Goal: Obtain resource: Obtain resource

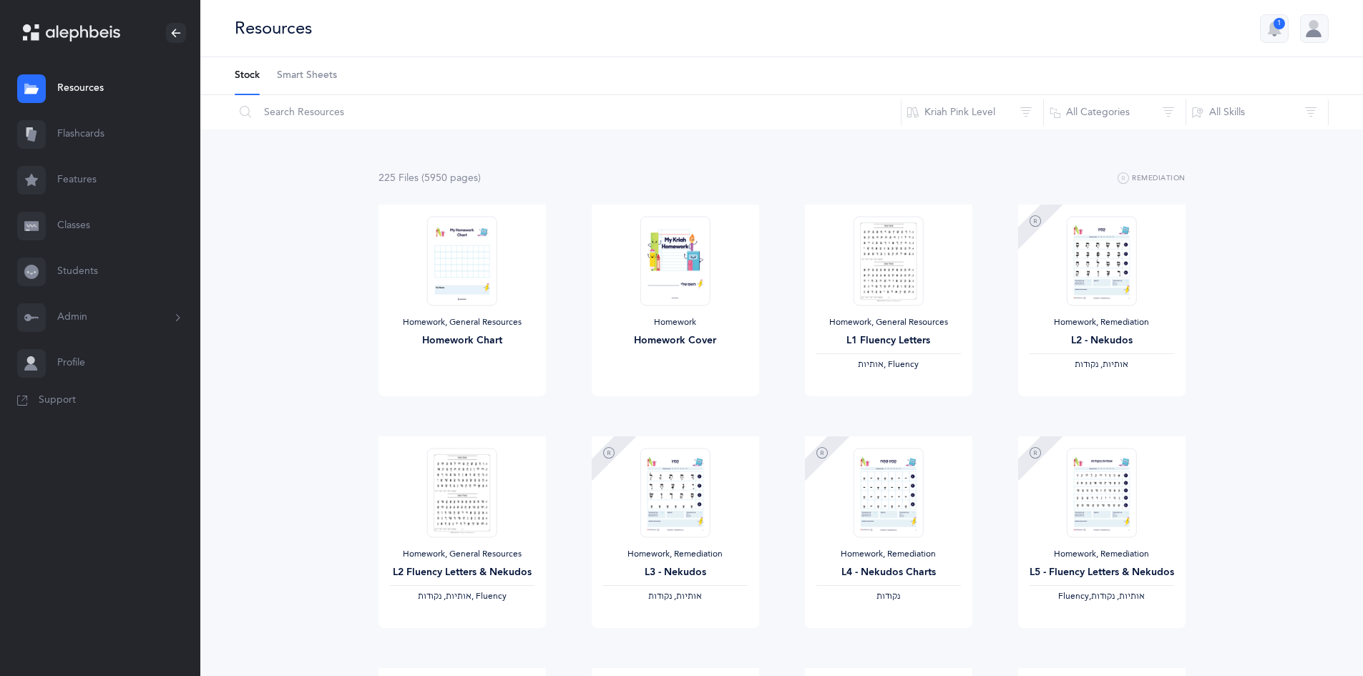
click at [89, 92] on link "Resources" at bounding box center [100, 89] width 200 height 46
click at [85, 87] on link "Resources" at bounding box center [100, 89] width 200 height 46
click at [76, 180] on link "Features" at bounding box center [100, 180] width 200 height 46
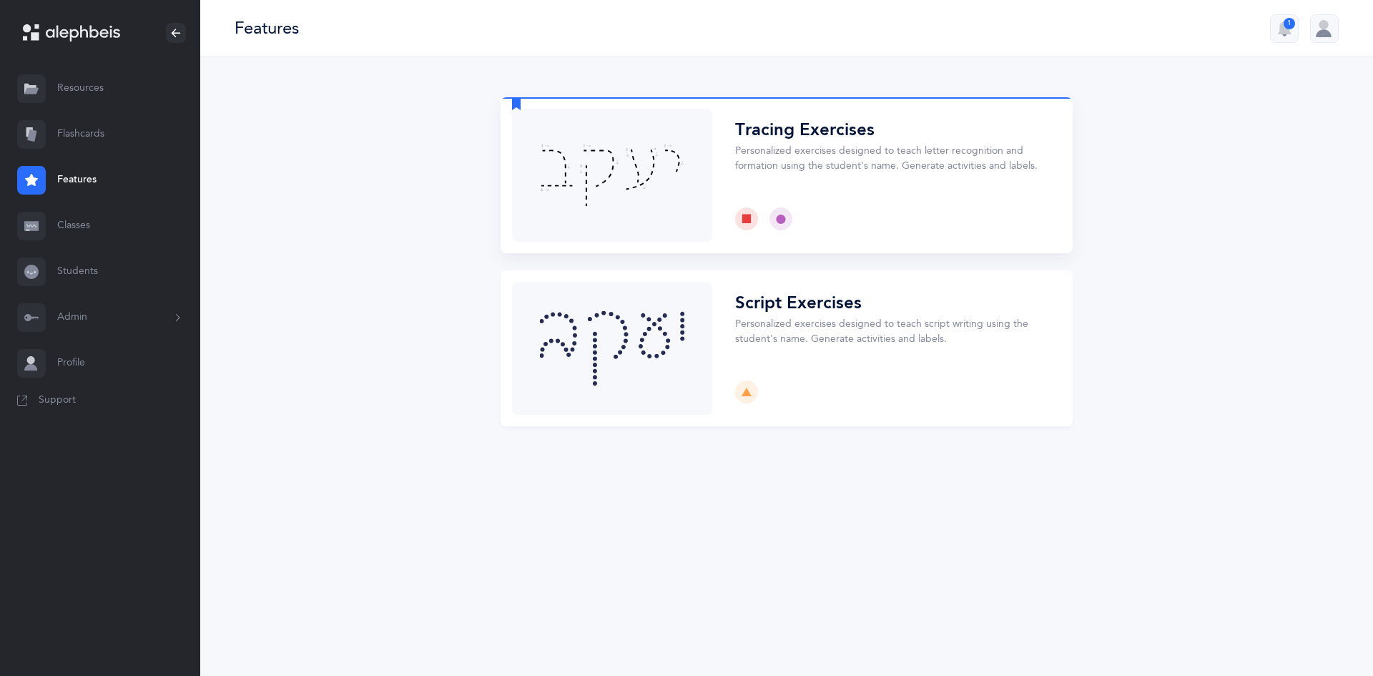
click at [805, 165] on button "Choose" at bounding box center [787, 175] width 572 height 156
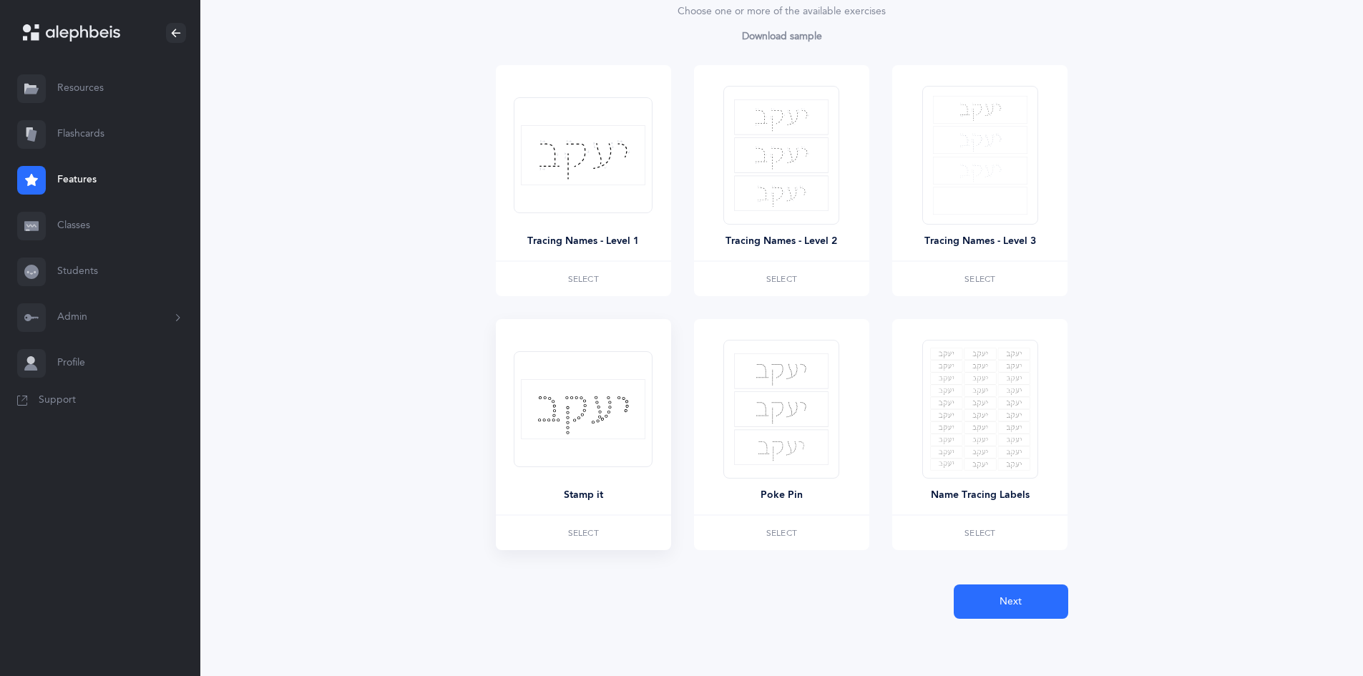
scroll to position [129, 0]
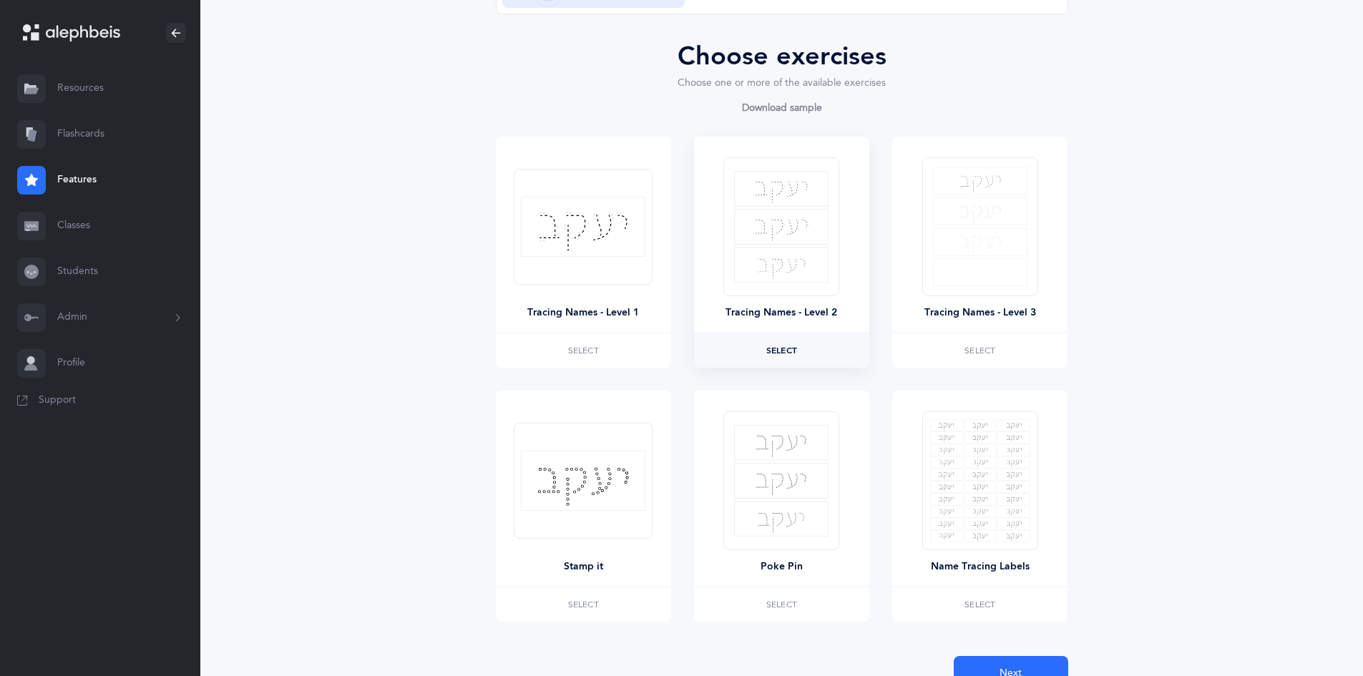
click at [771, 350] on span "Select" at bounding box center [781, 350] width 31 height 9
click at [1004, 669] on span "Next" at bounding box center [1010, 673] width 22 height 15
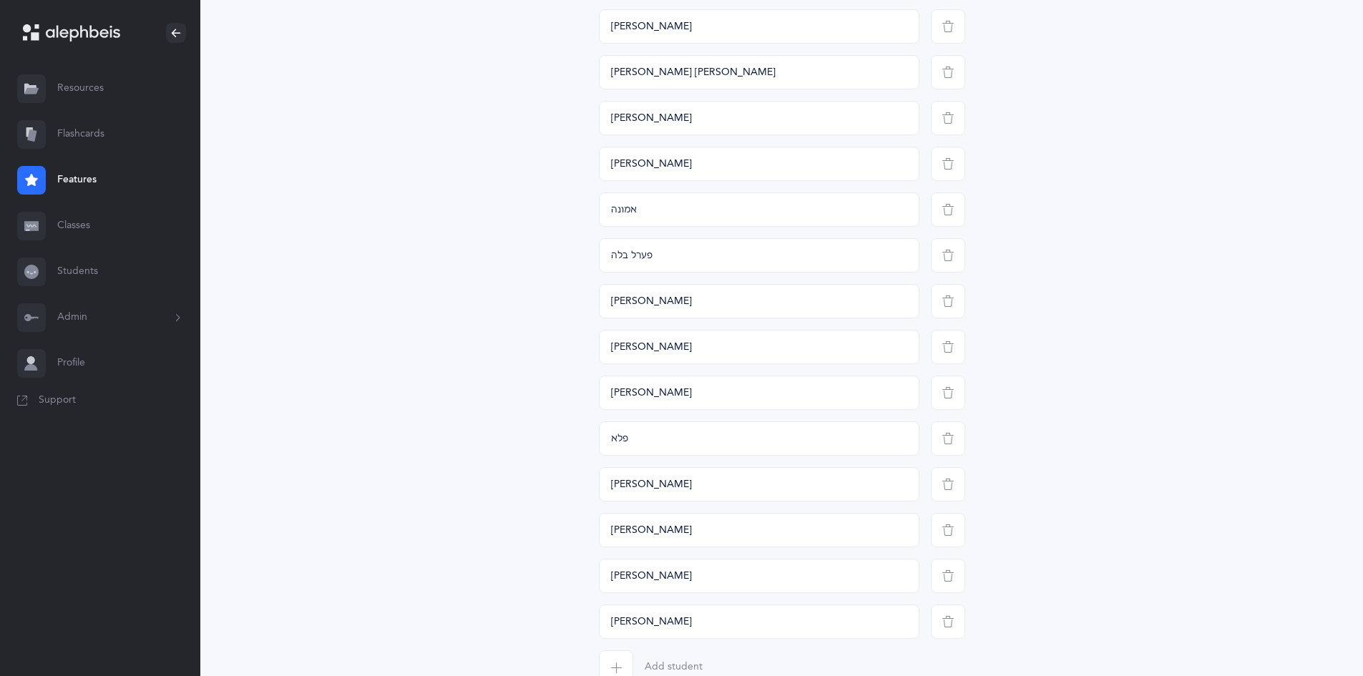
scroll to position [657, 0]
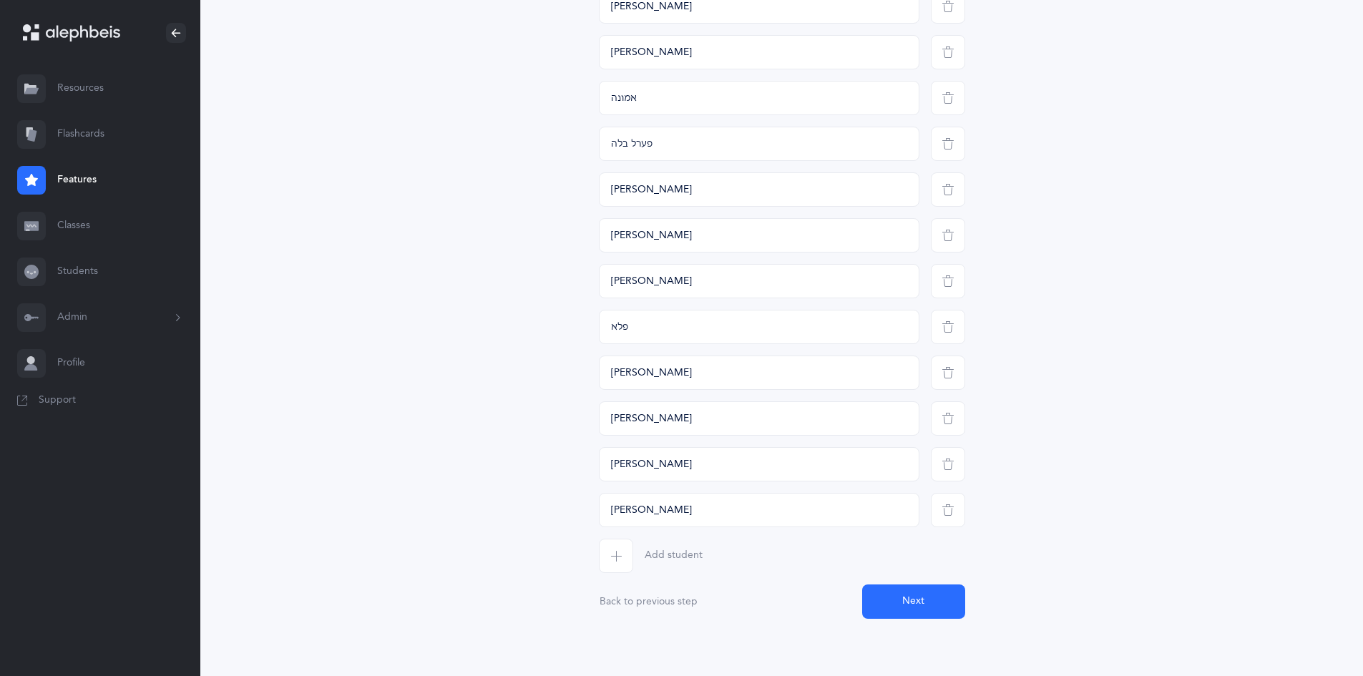
click at [933, 605] on button "Next" at bounding box center [913, 601] width 103 height 34
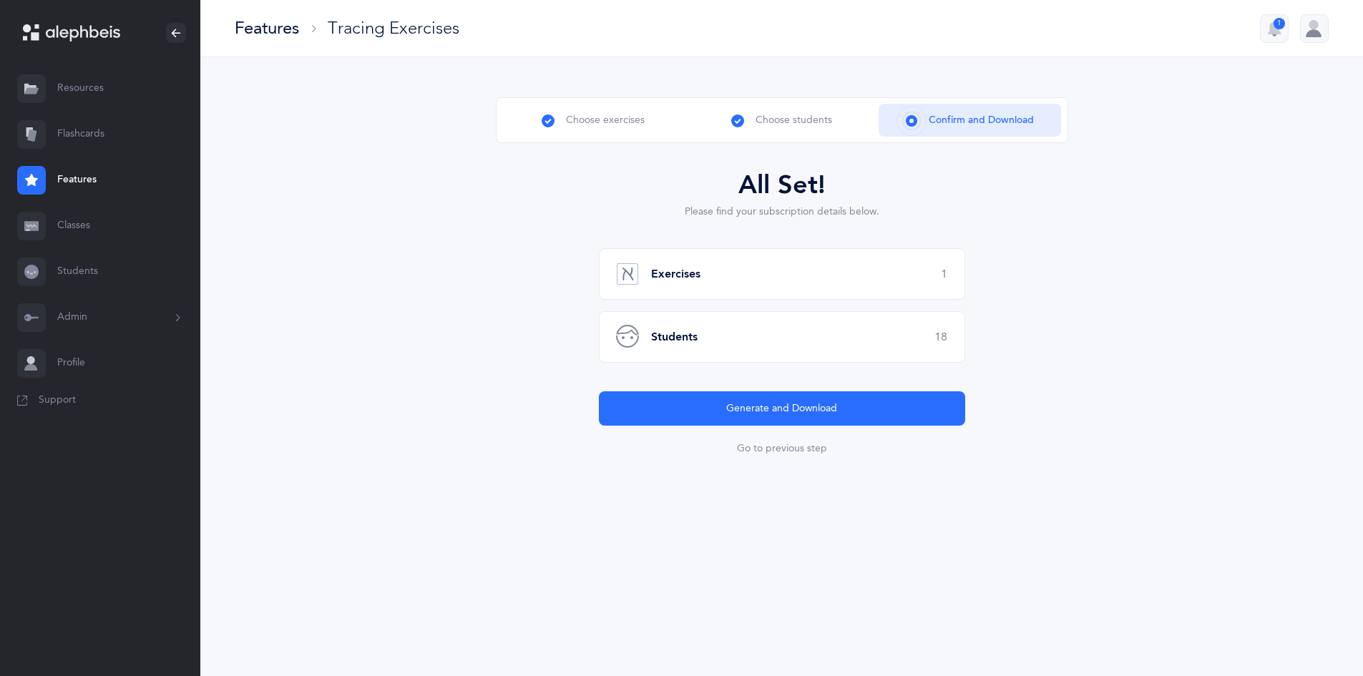
scroll to position [0, 0]
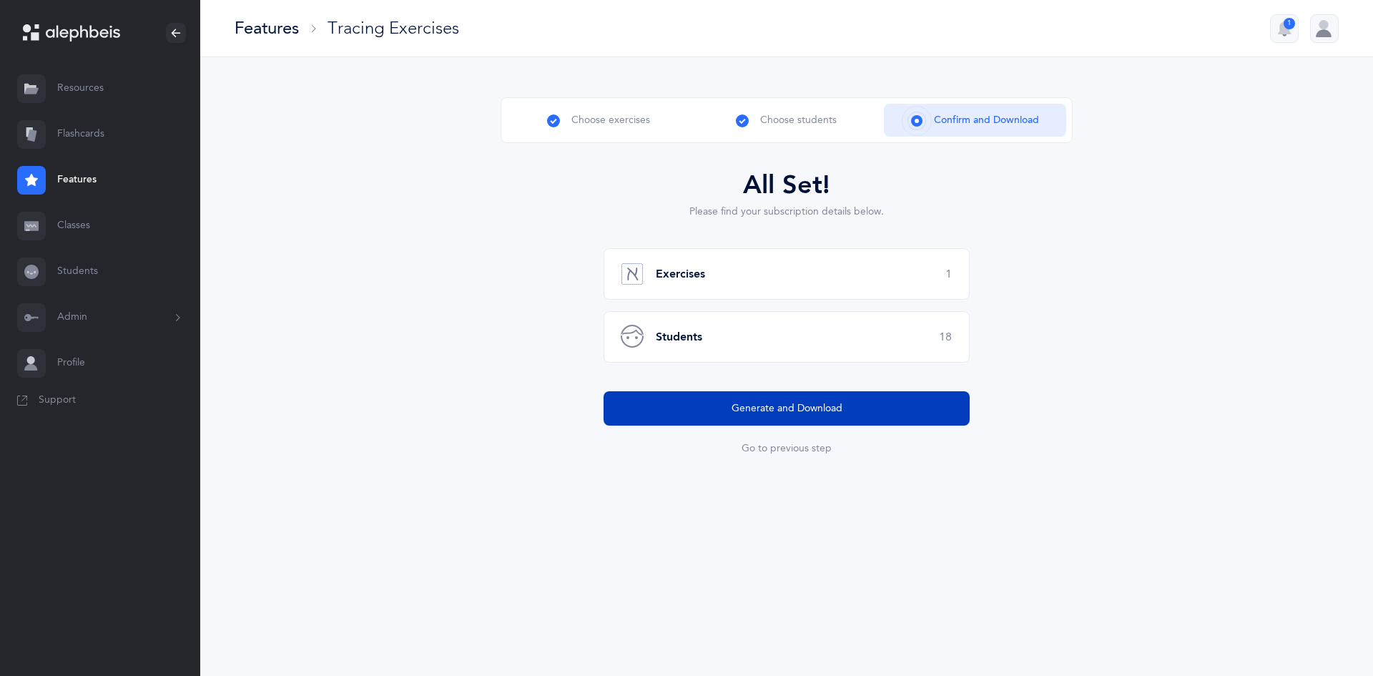
click at [783, 414] on span "Generate and Download" at bounding box center [787, 408] width 111 height 15
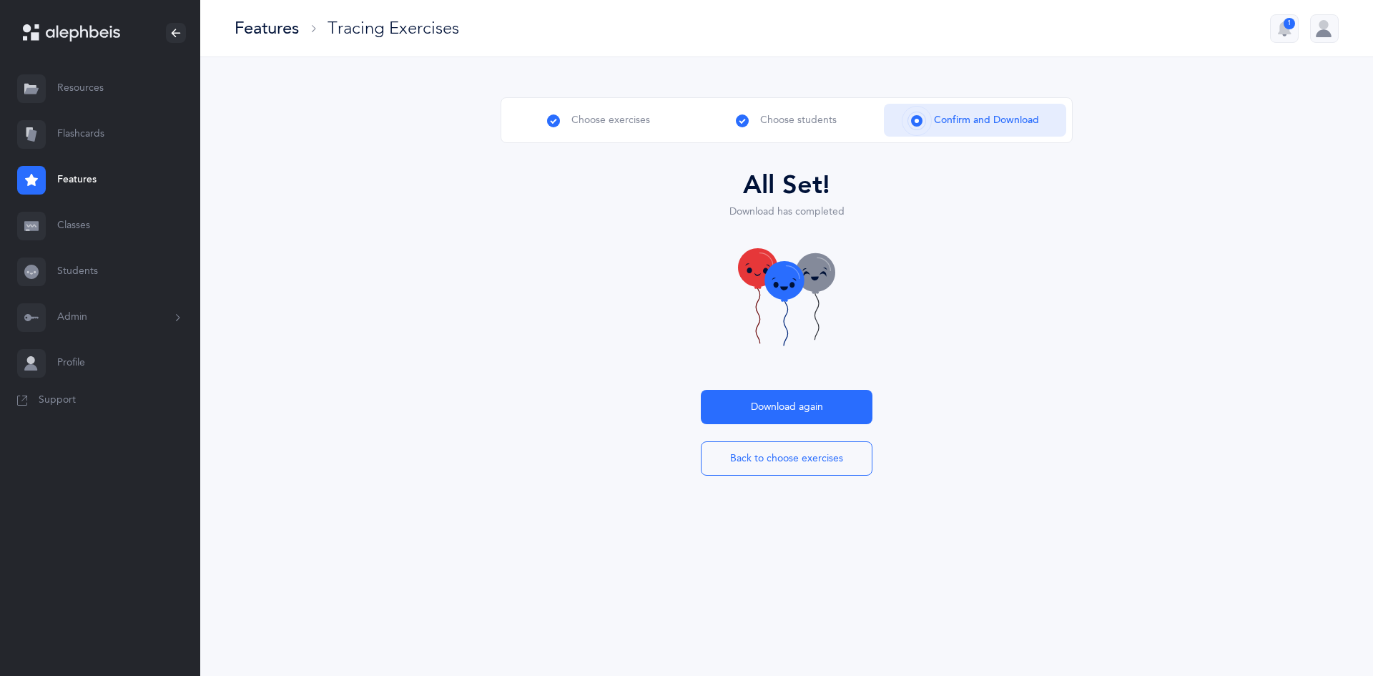
click at [89, 140] on link "Flashcards" at bounding box center [100, 135] width 200 height 46
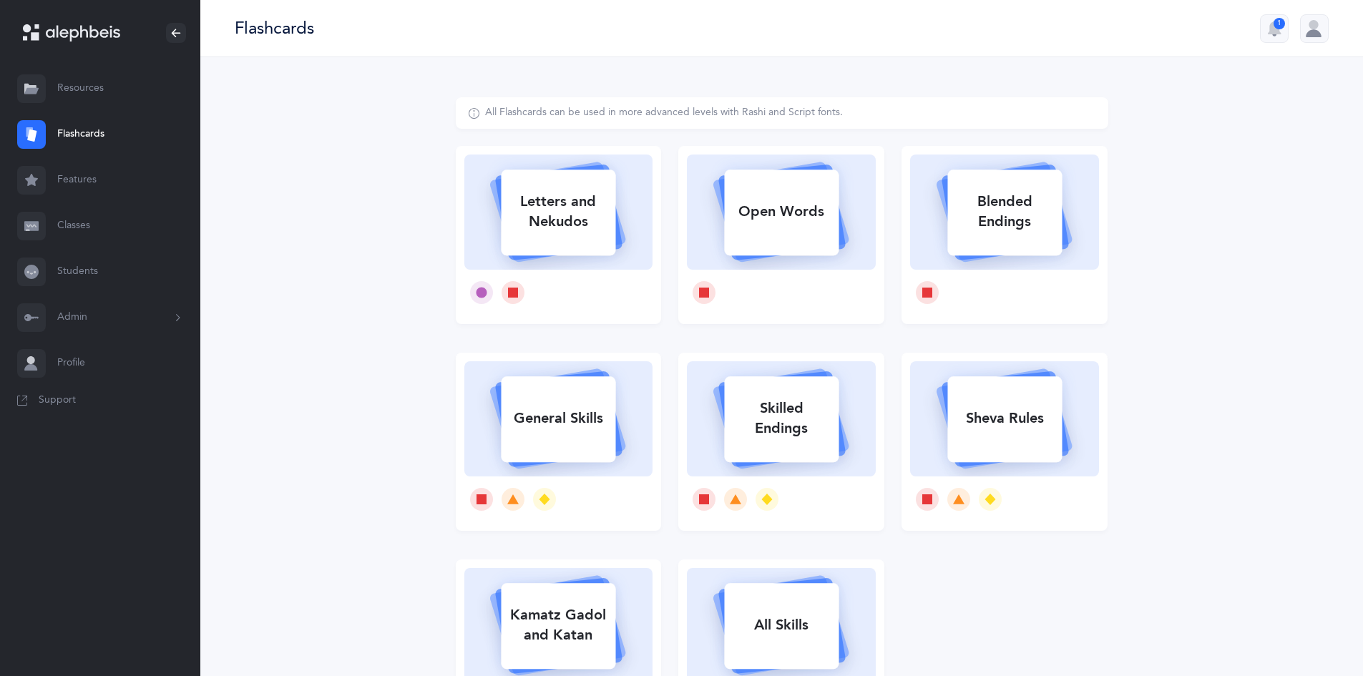
click at [579, 220] on div "Letters and Nekudos" at bounding box center [558, 211] width 114 height 57
select select
select select "single"
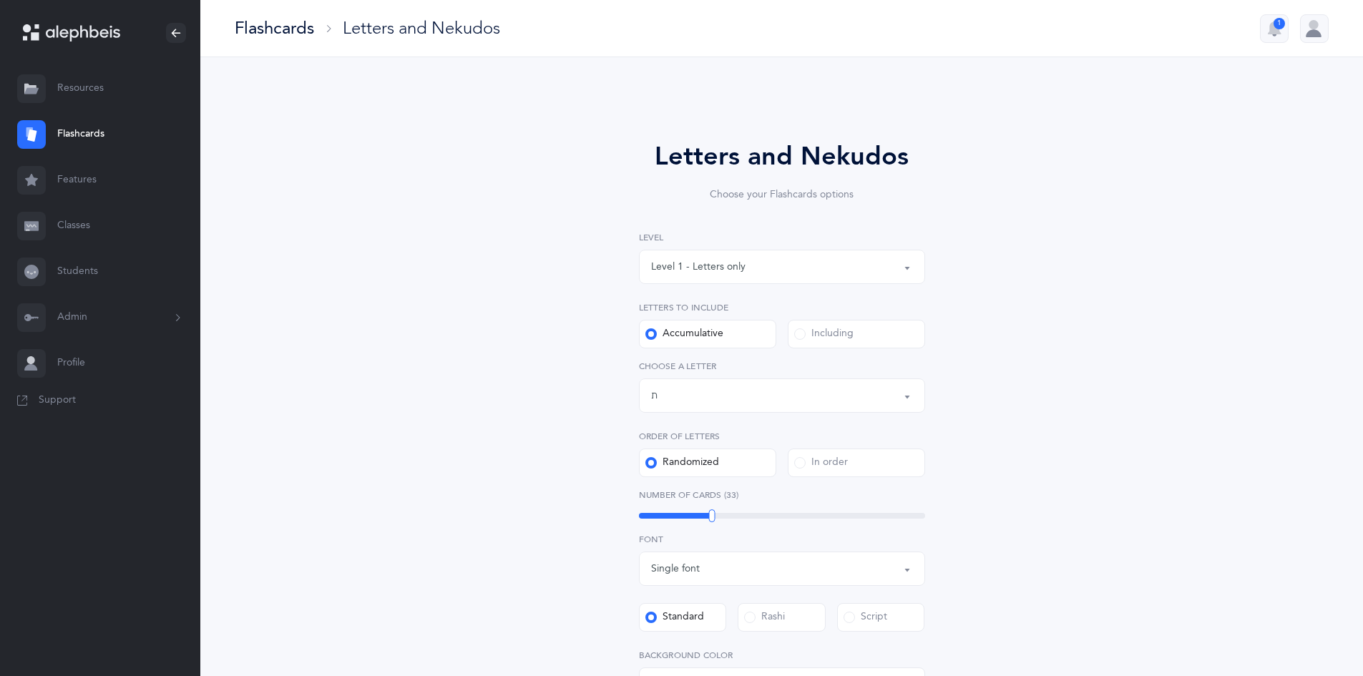
click at [820, 396] on div "Letters up until: ת" at bounding box center [782, 395] width 262 height 24
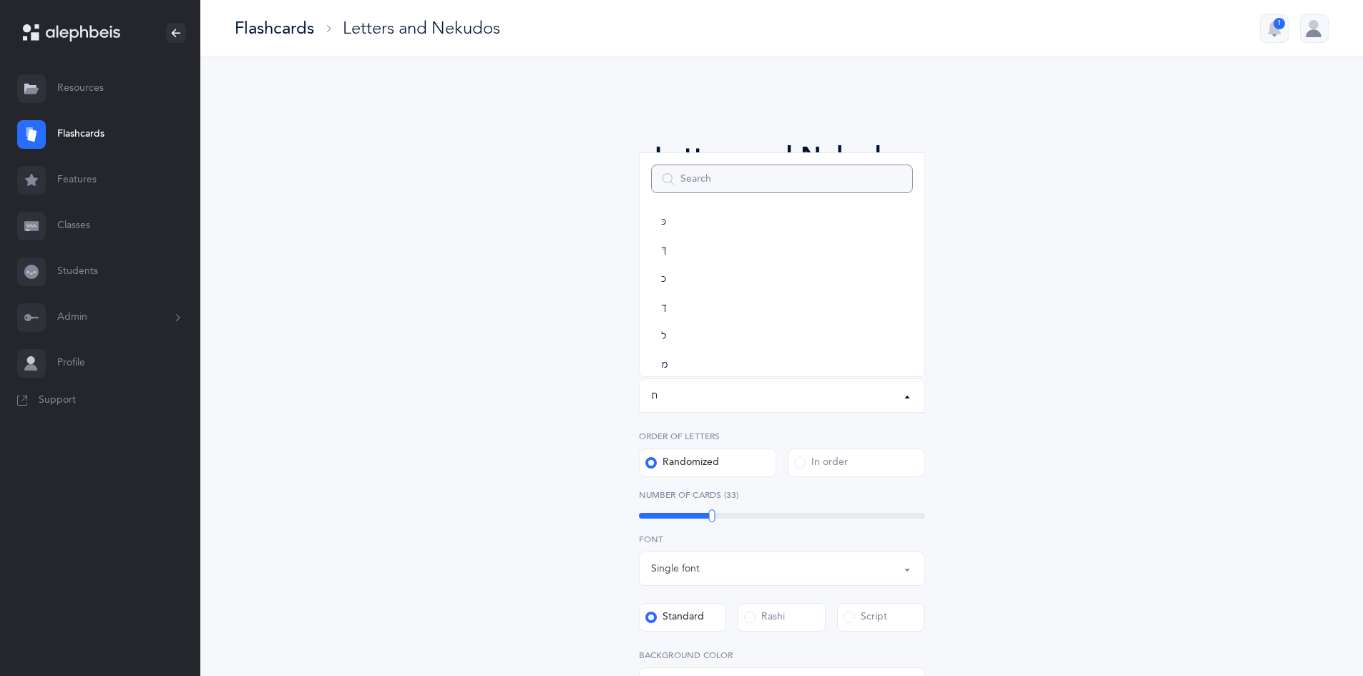
scroll to position [152, 0]
click at [723, 223] on link "ה" at bounding box center [782, 221] width 262 height 29
select select "5"
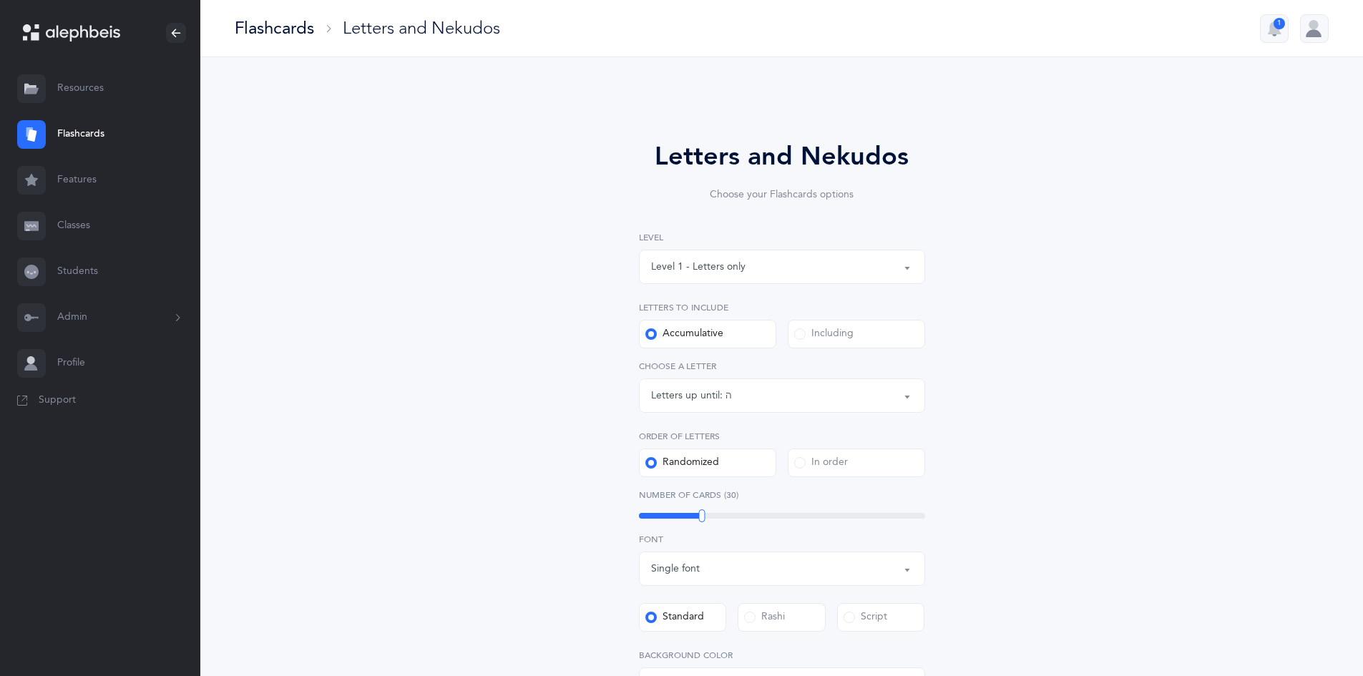
click at [1181, 350] on div "Letters and Nekudos Choose your Flashcards options Level 1 - Letters only Level…" at bounding box center [781, 532] width 1162 height 951
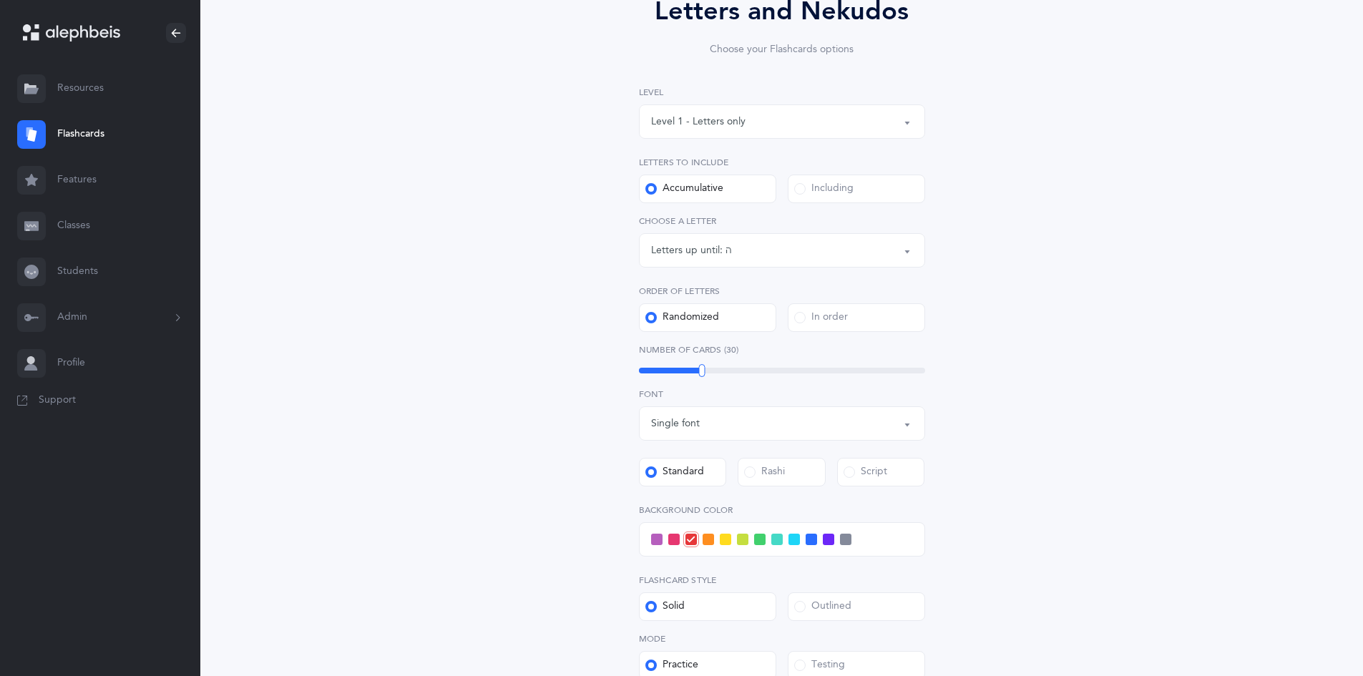
scroll to position [286, 0]
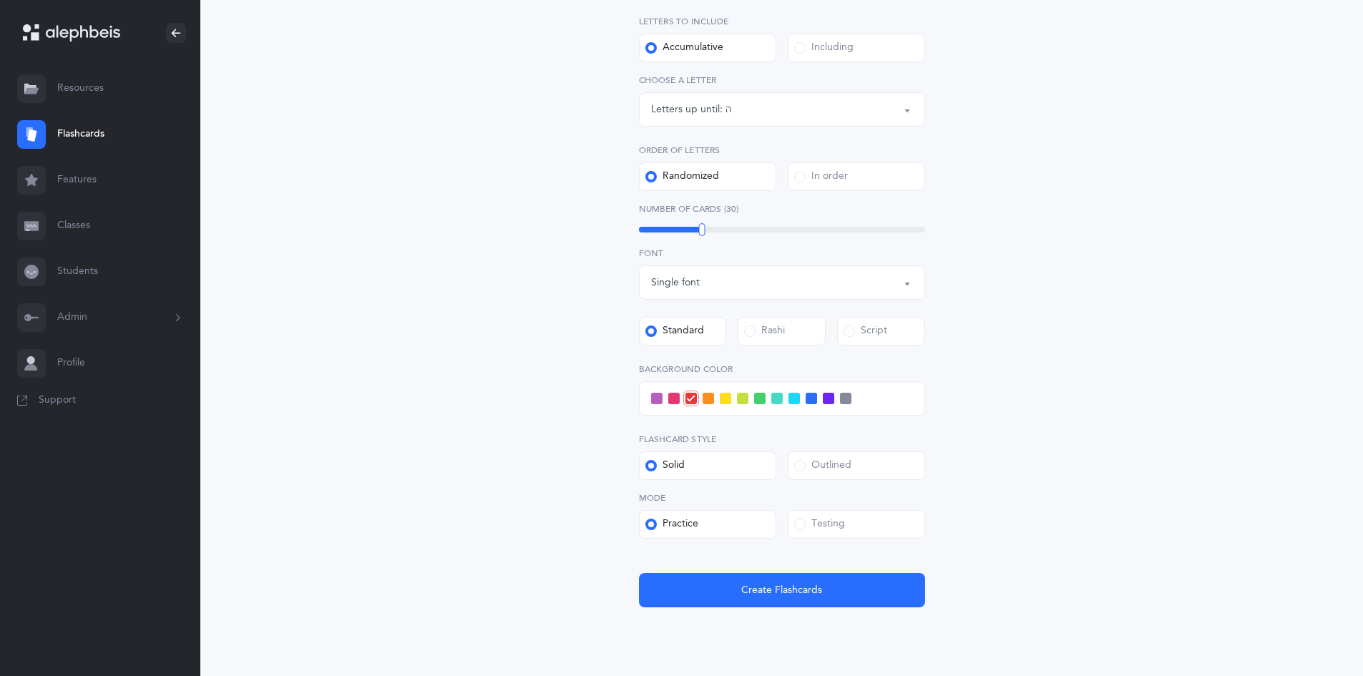
click at [756, 403] on span at bounding box center [759, 398] width 11 height 11
click at [0, 0] on input "checkbox" at bounding box center [0, 0] width 0 height 0
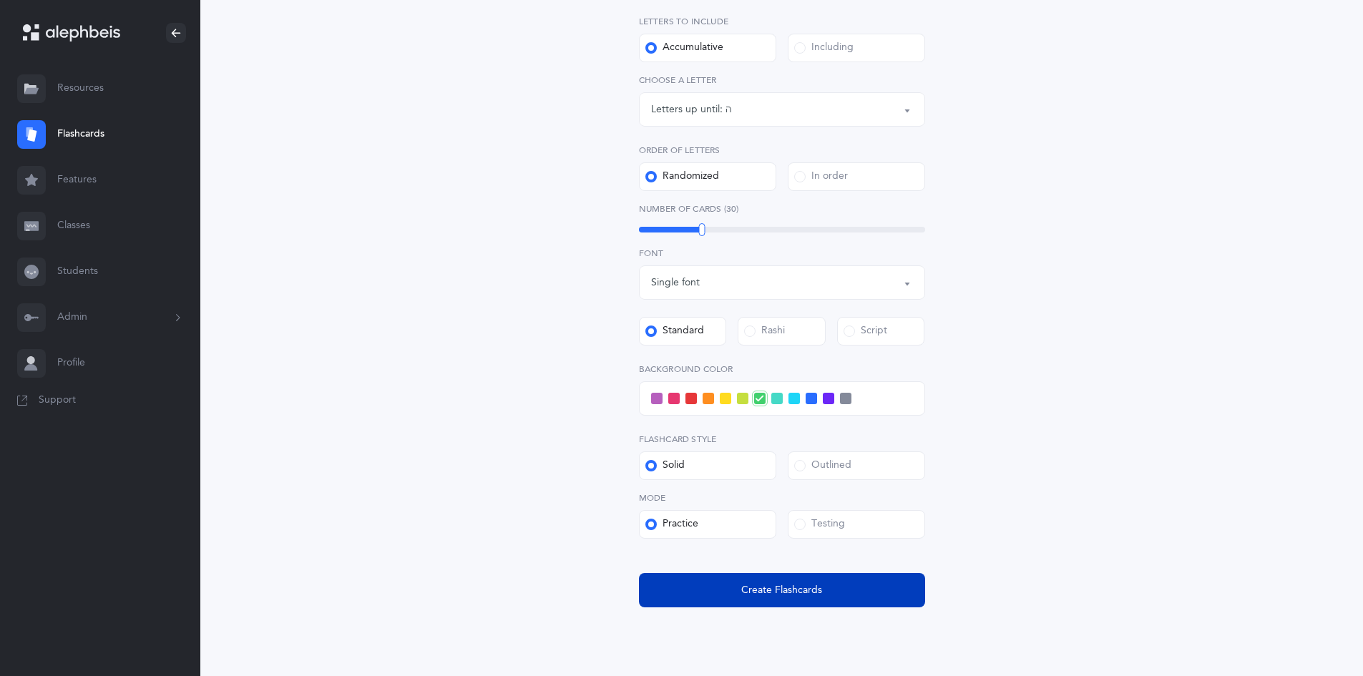
click at [750, 584] on span "Create Flashcards" at bounding box center [781, 590] width 81 height 15
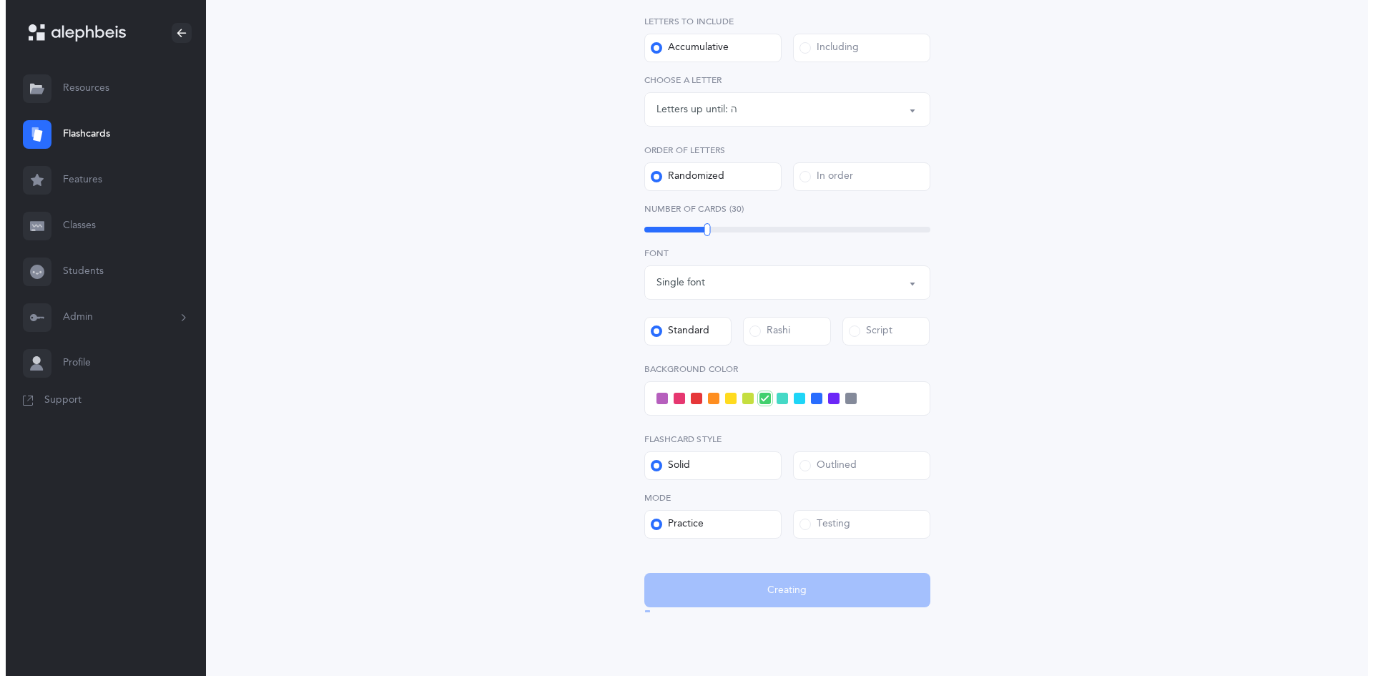
scroll to position [0, 0]
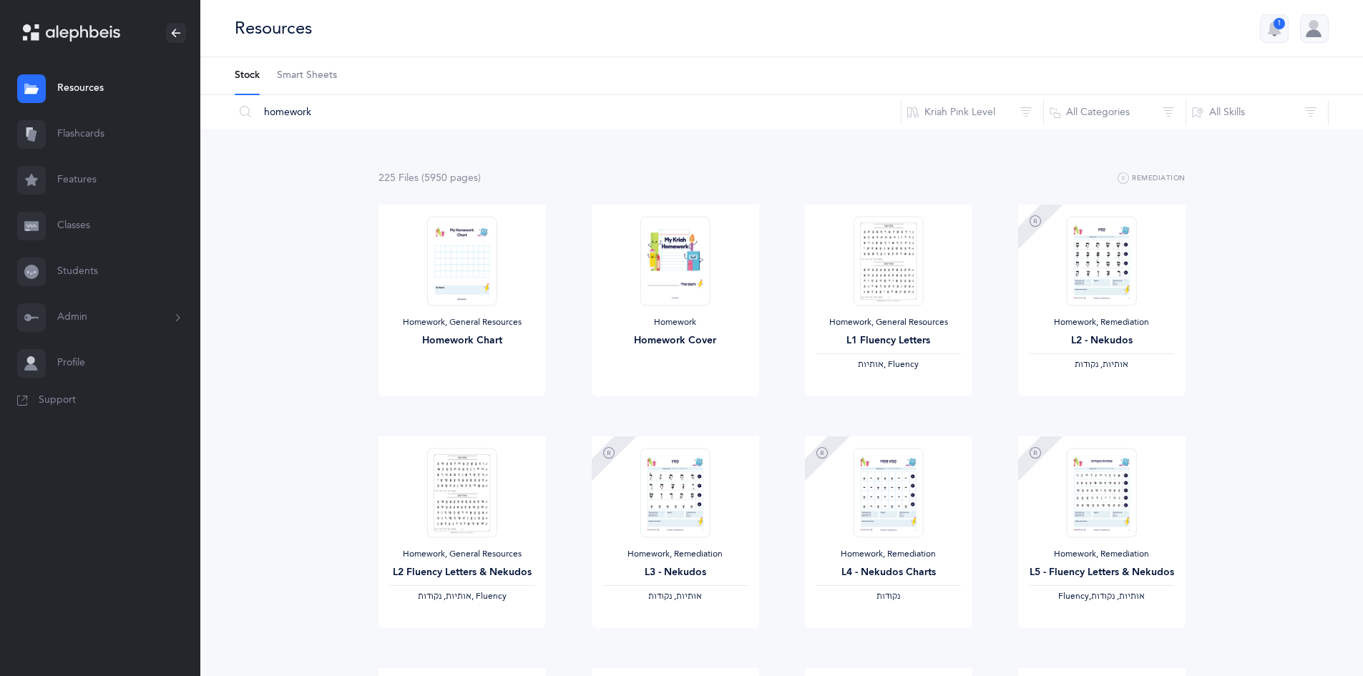
scroll to position [429, 0]
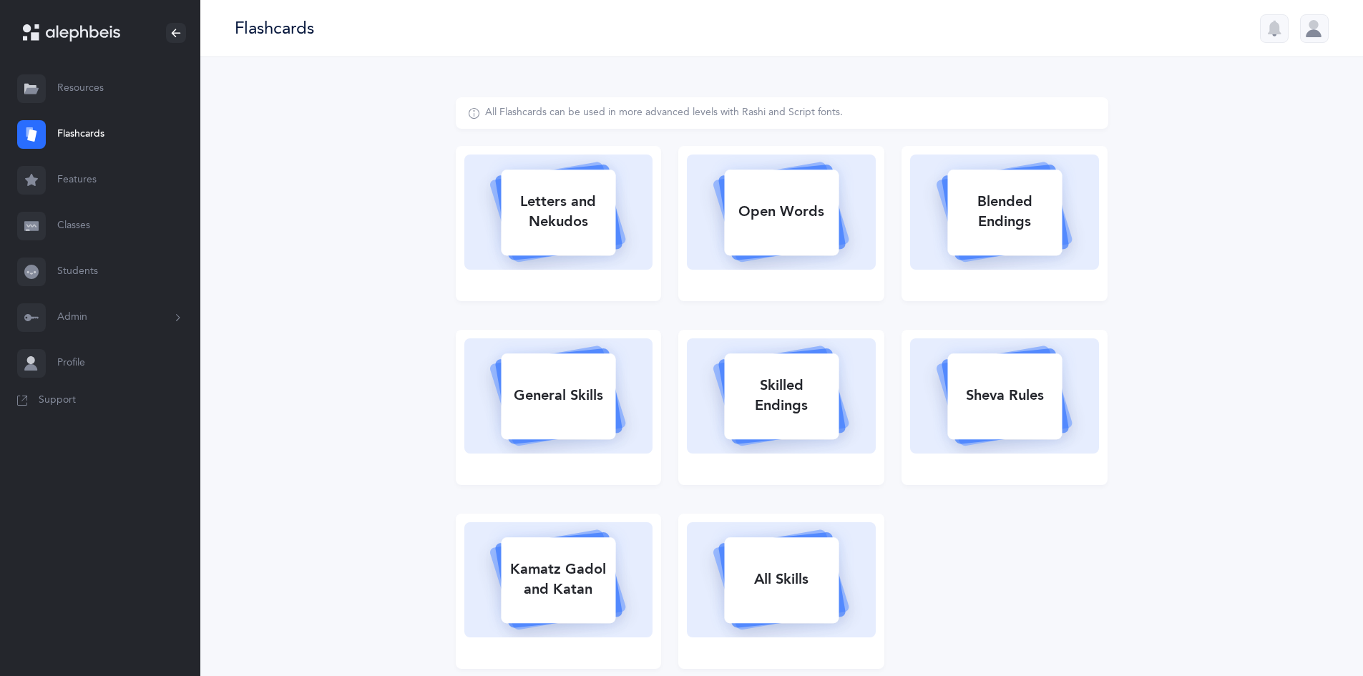
select select "single"
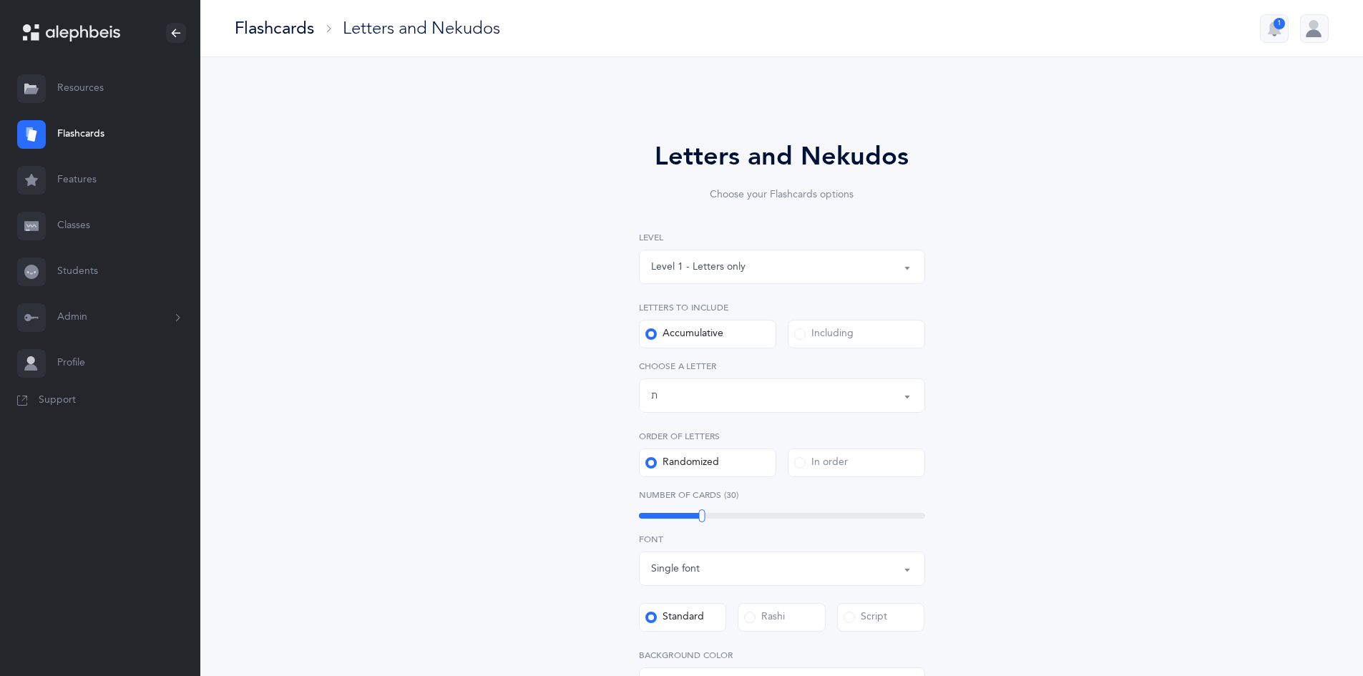
click at [770, 271] on div "Level 1 - Letters only" at bounding box center [782, 267] width 262 height 24
click at [768, 307] on link "Level 1 - Letters only" at bounding box center [782, 309] width 262 height 29
click at [845, 398] on div "Letters up until: ת" at bounding box center [782, 395] width 262 height 24
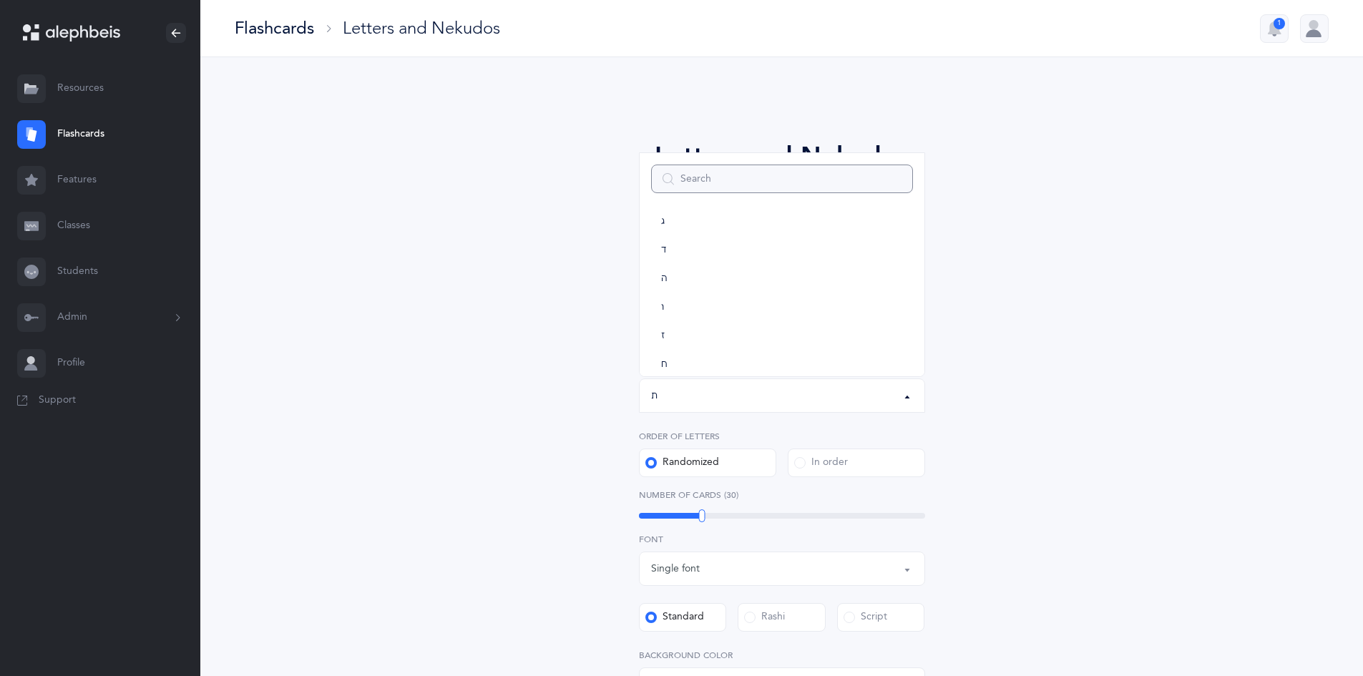
scroll to position [80, 0]
click at [727, 230] on link "ג" at bounding box center [782, 236] width 262 height 29
select select "3"
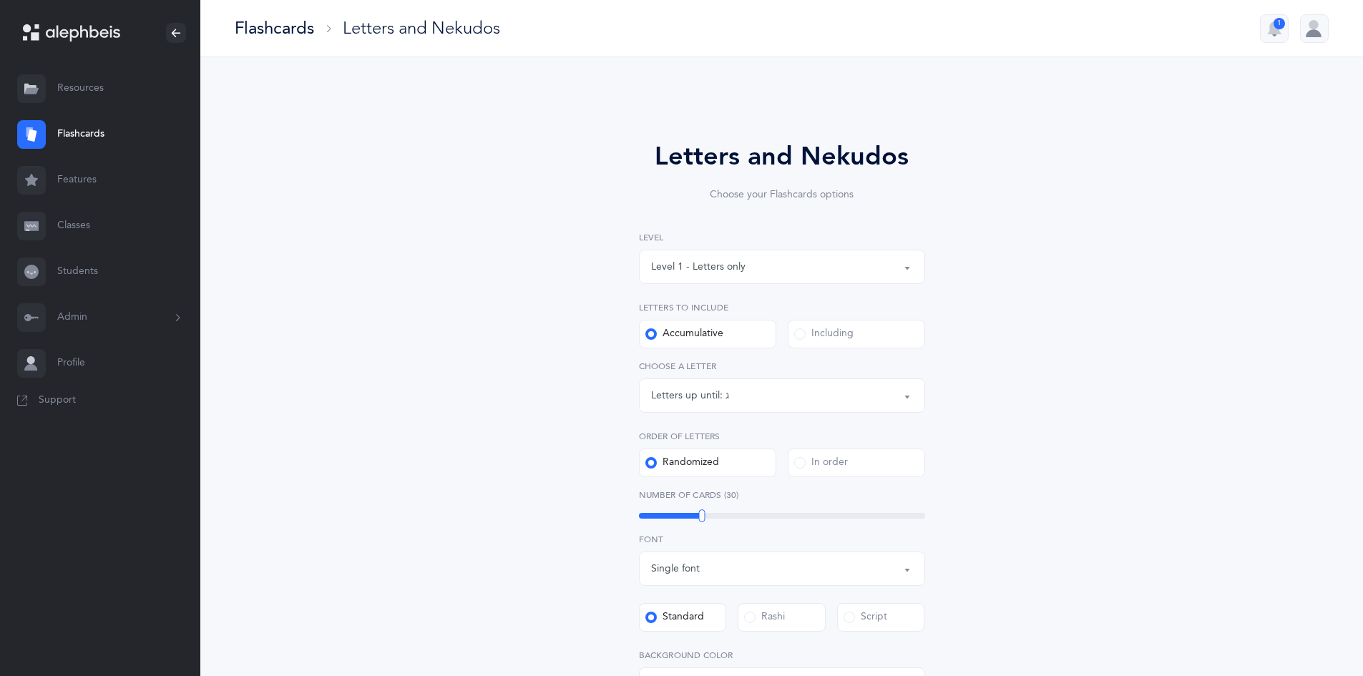
click at [1229, 360] on div "Letters and Nekudos Choose your Flashcards options Level 1 - Letters only Level…" at bounding box center [781, 532] width 1162 height 951
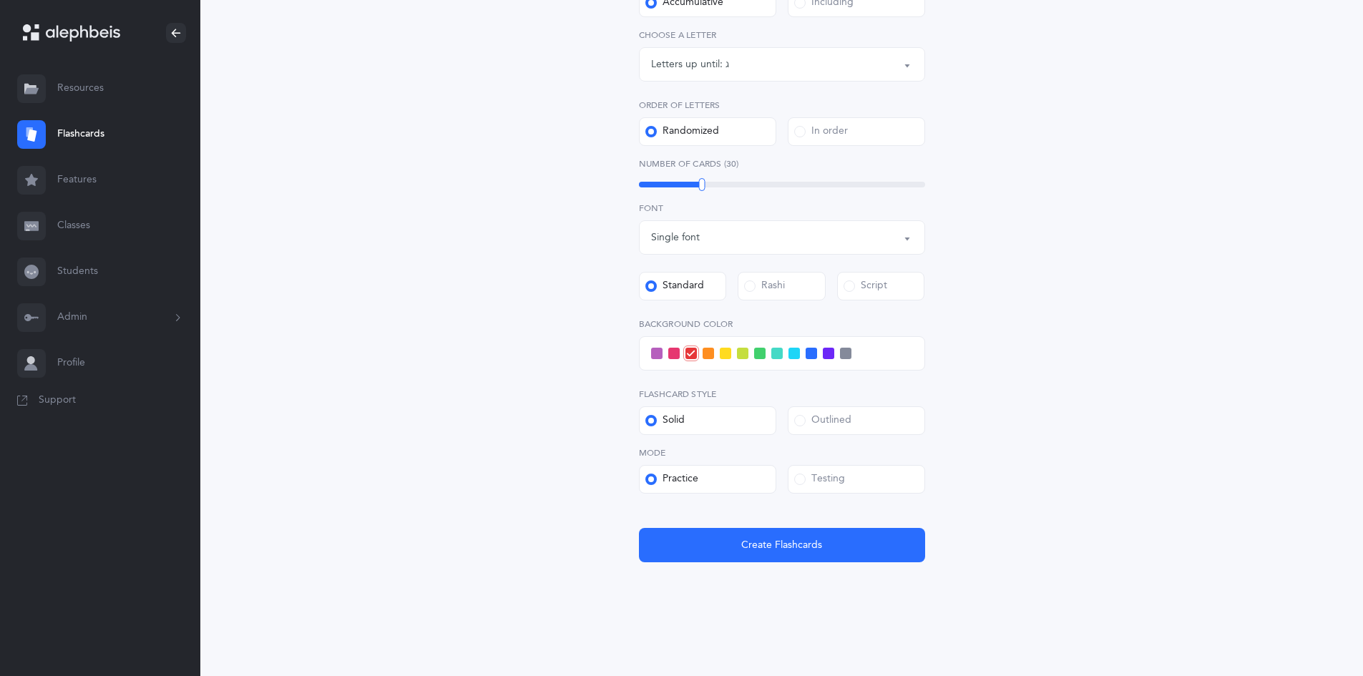
scroll to position [332, 0]
click at [789, 549] on span "Create Flashcards" at bounding box center [781, 544] width 81 height 15
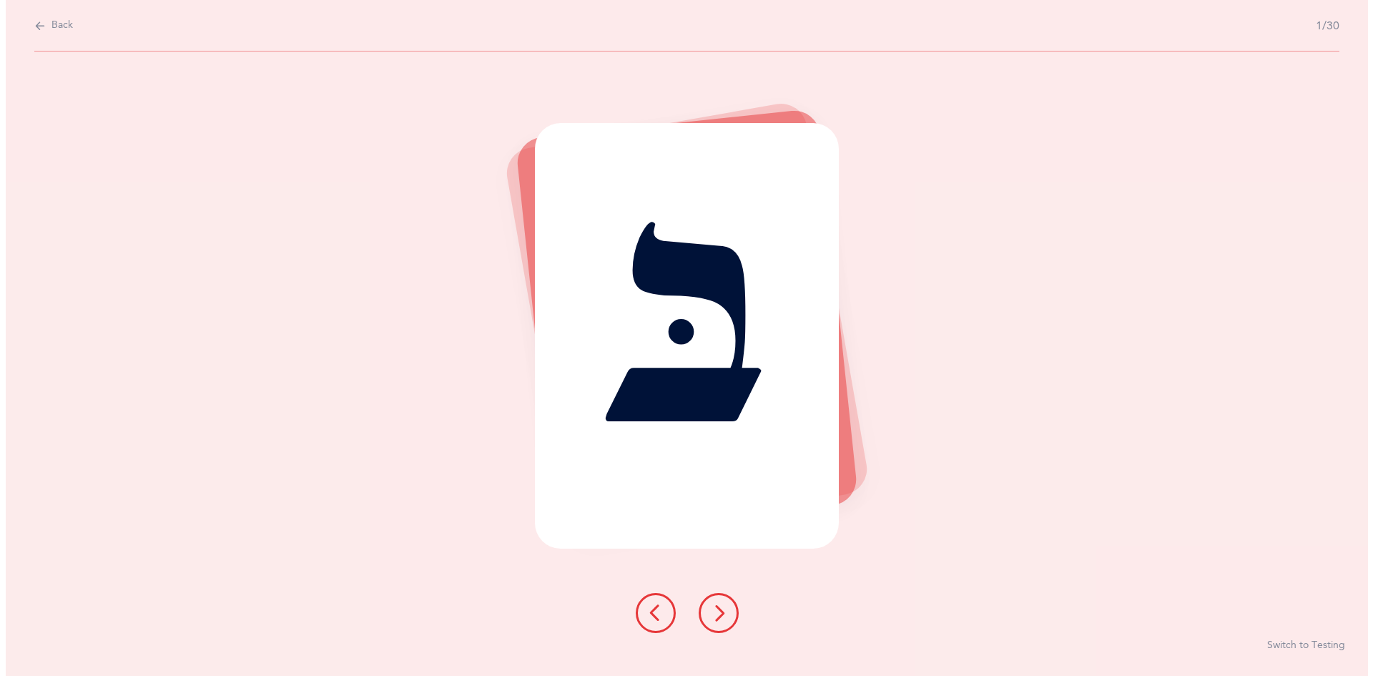
scroll to position [0, 0]
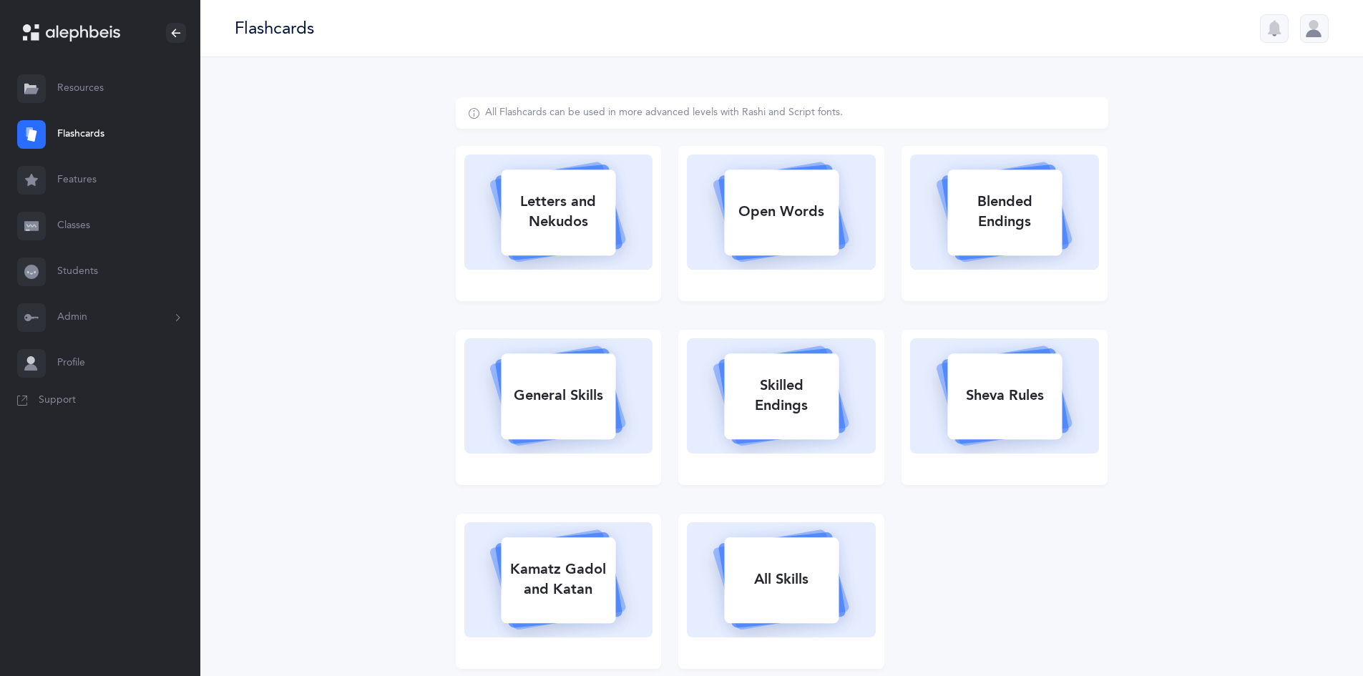
select select "single"
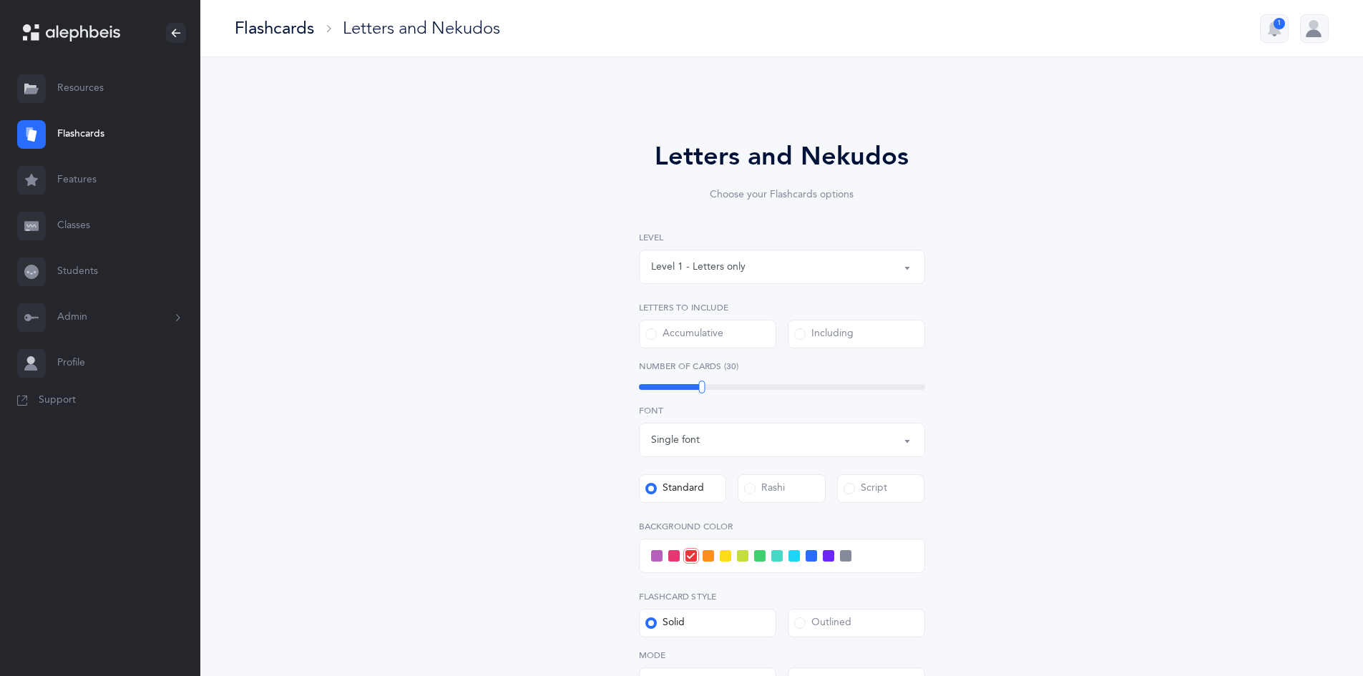
select select
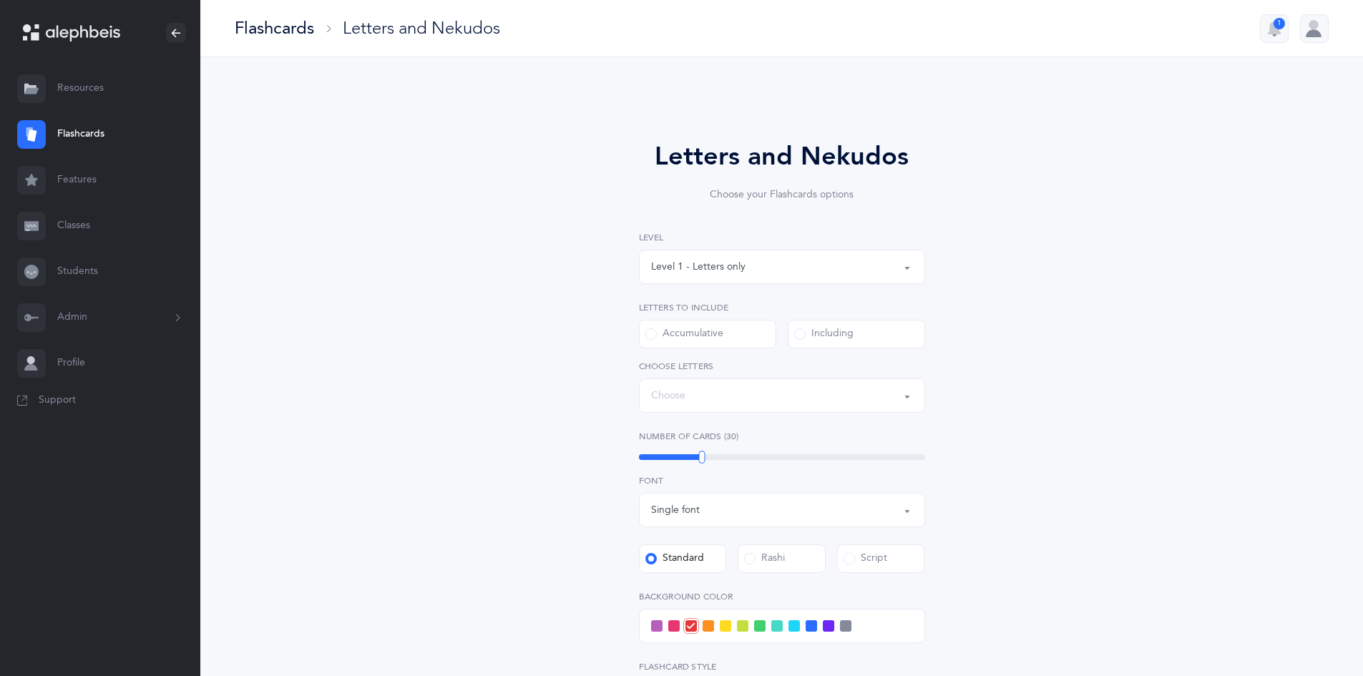
select select "27"
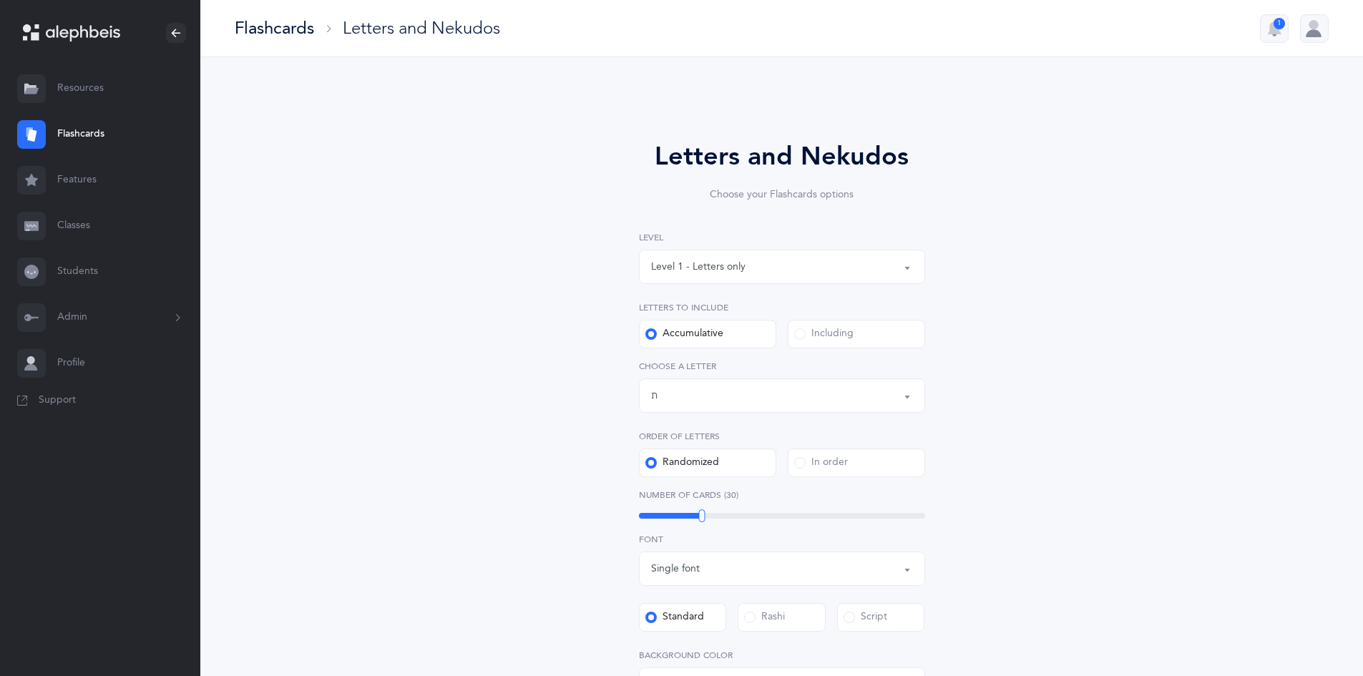
click at [842, 319] on div "Letters to include Accumulative Including" at bounding box center [782, 324] width 286 height 47
click at [843, 330] on div "Including" at bounding box center [823, 334] width 59 height 14
click at [0, 0] on input "Including" at bounding box center [0, 0] width 0 height 0
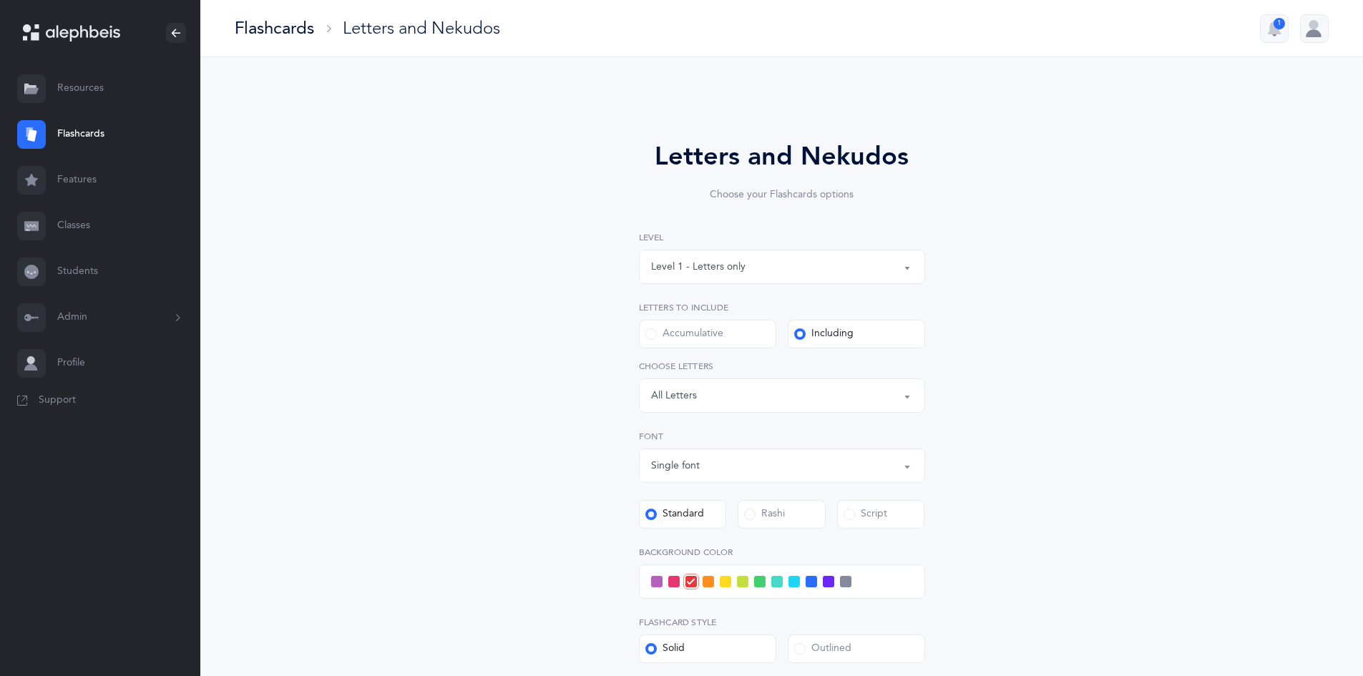
click at [810, 400] on div "Letters: All Letters" at bounding box center [782, 395] width 262 height 24
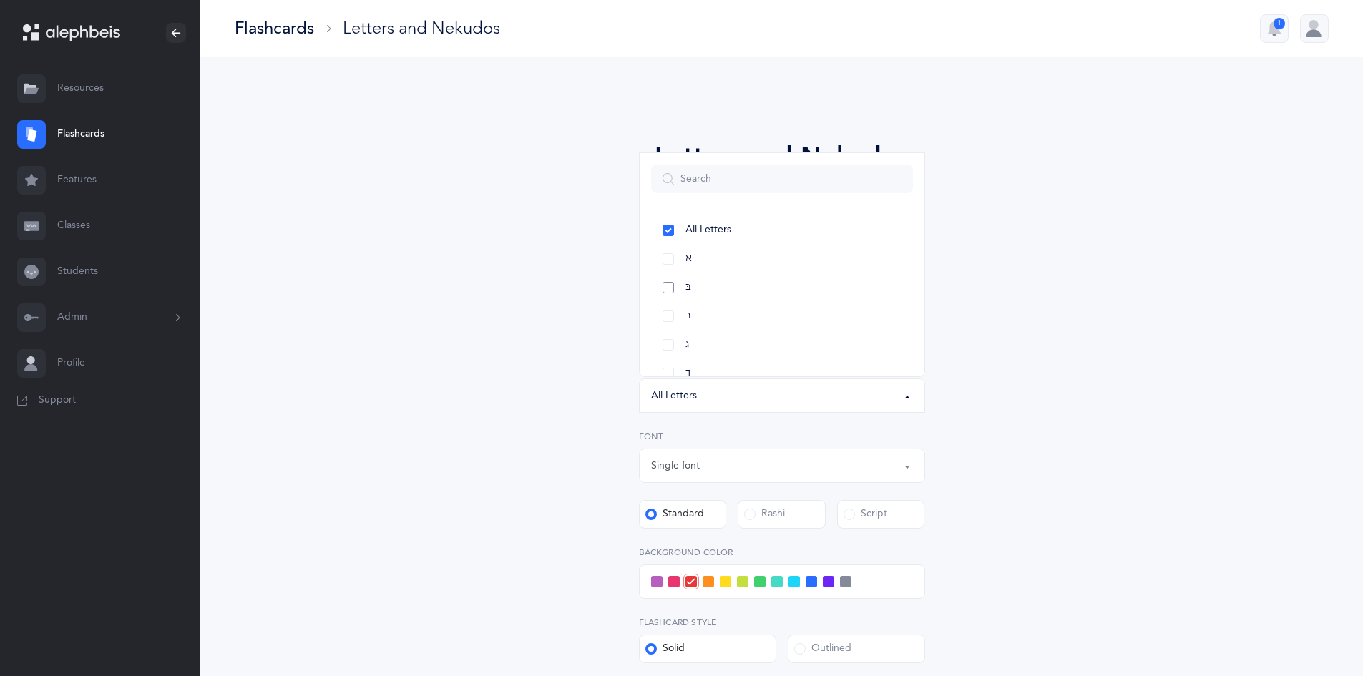
click at [791, 285] on link "בּ" at bounding box center [782, 287] width 262 height 29
select select "81"
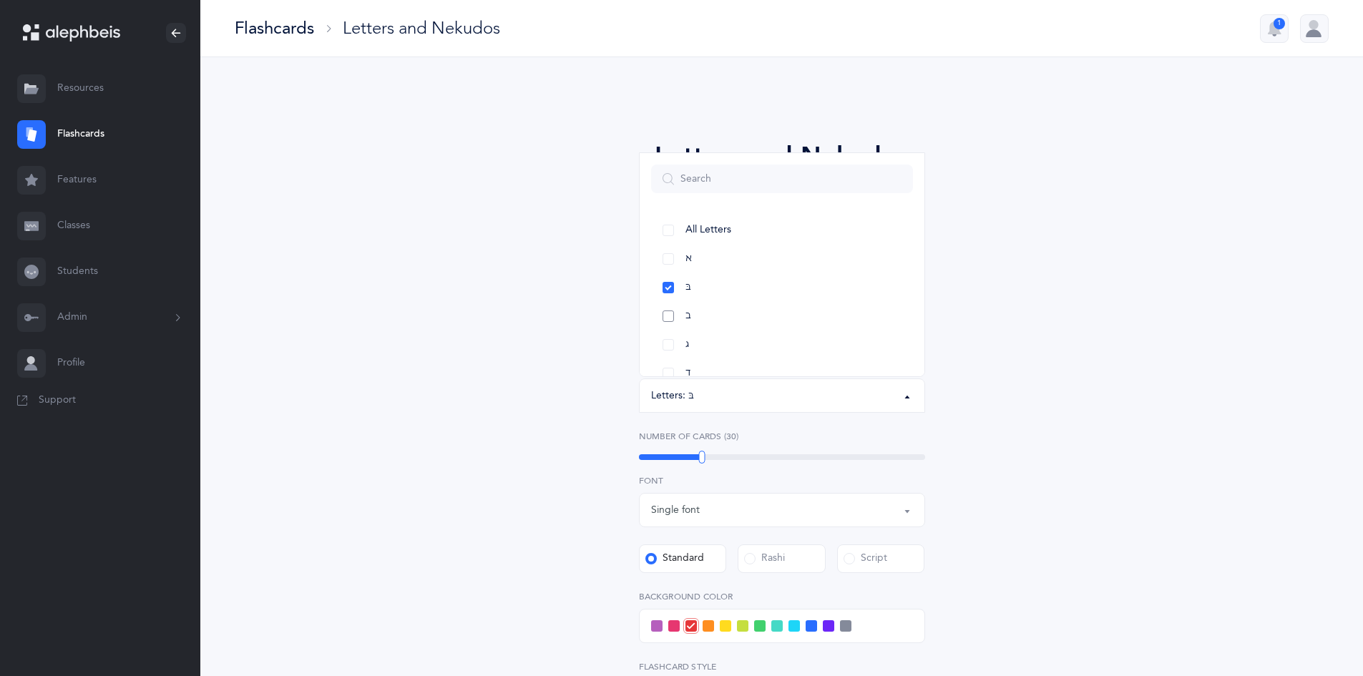
click at [791, 315] on link "ב" at bounding box center [782, 316] width 262 height 29
click at [942, 344] on div "Letters and Nekudos Choose your Flashcards options Level 1 - Letters only Level…" at bounding box center [782, 485] width 366 height 697
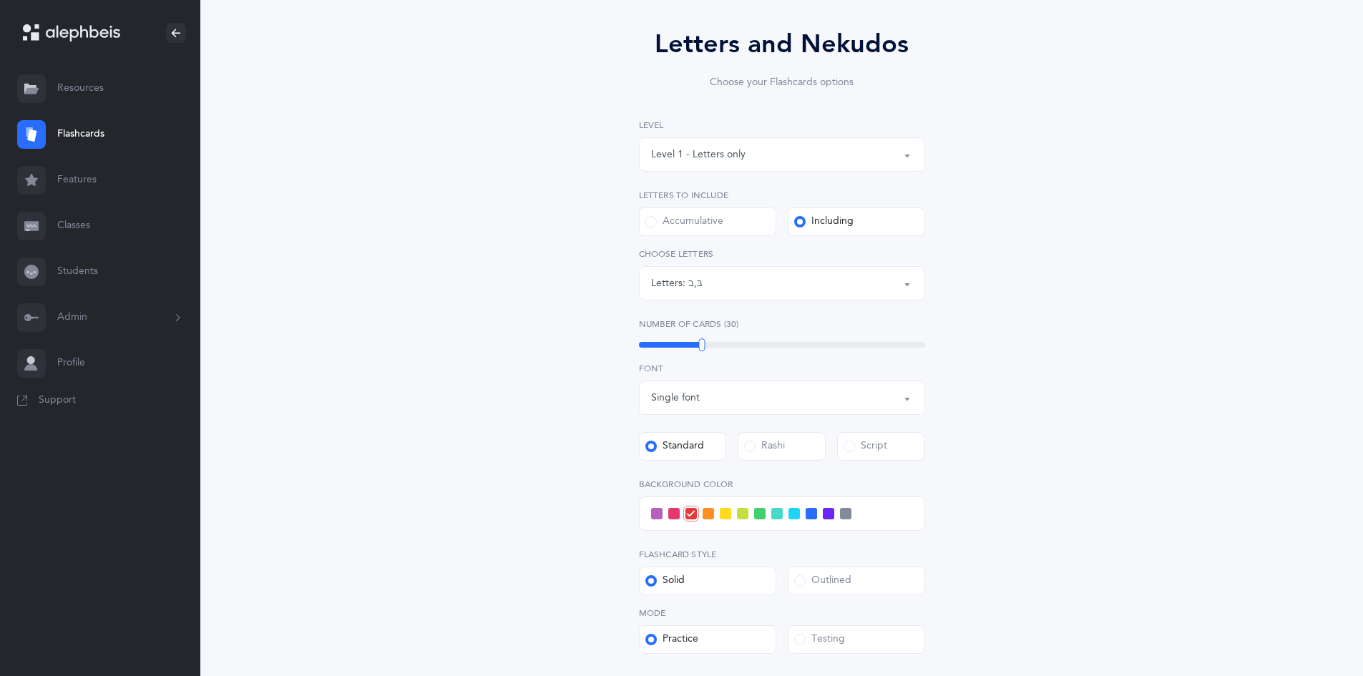
scroll to position [215, 0]
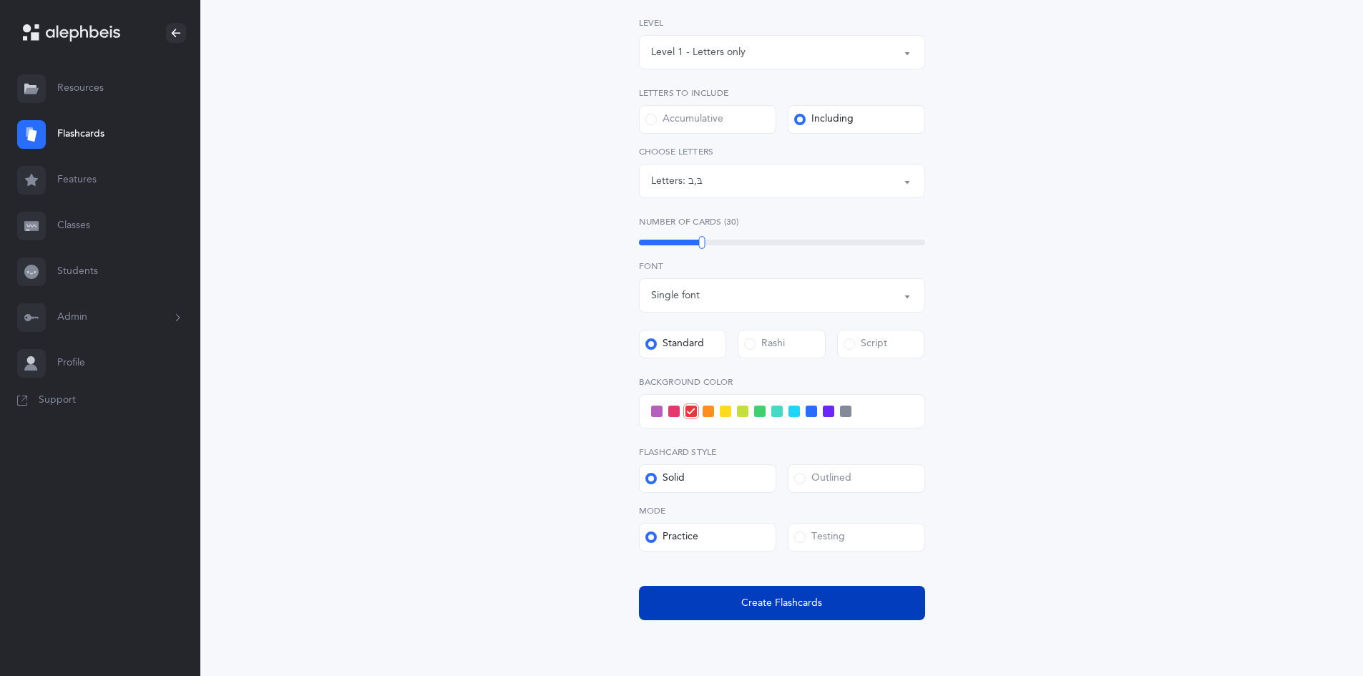
click at [843, 609] on button "Create Flashcards" at bounding box center [782, 603] width 286 height 34
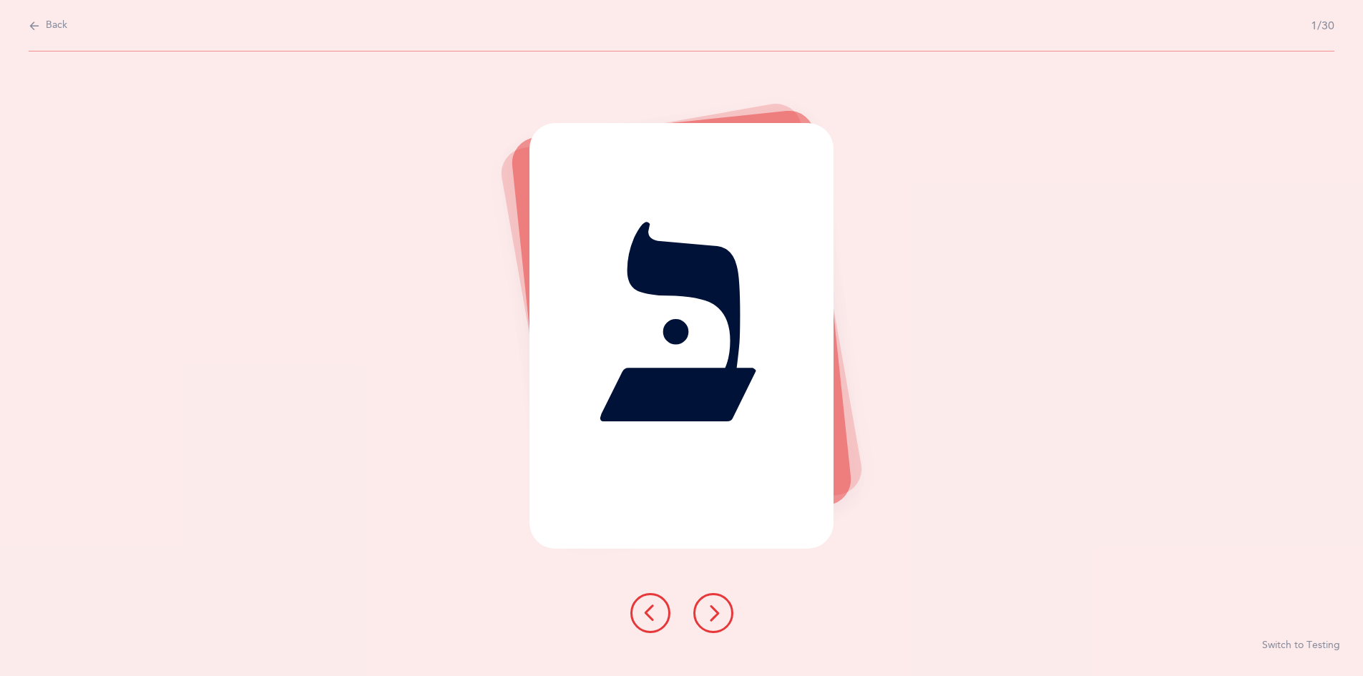
scroll to position [0, 0]
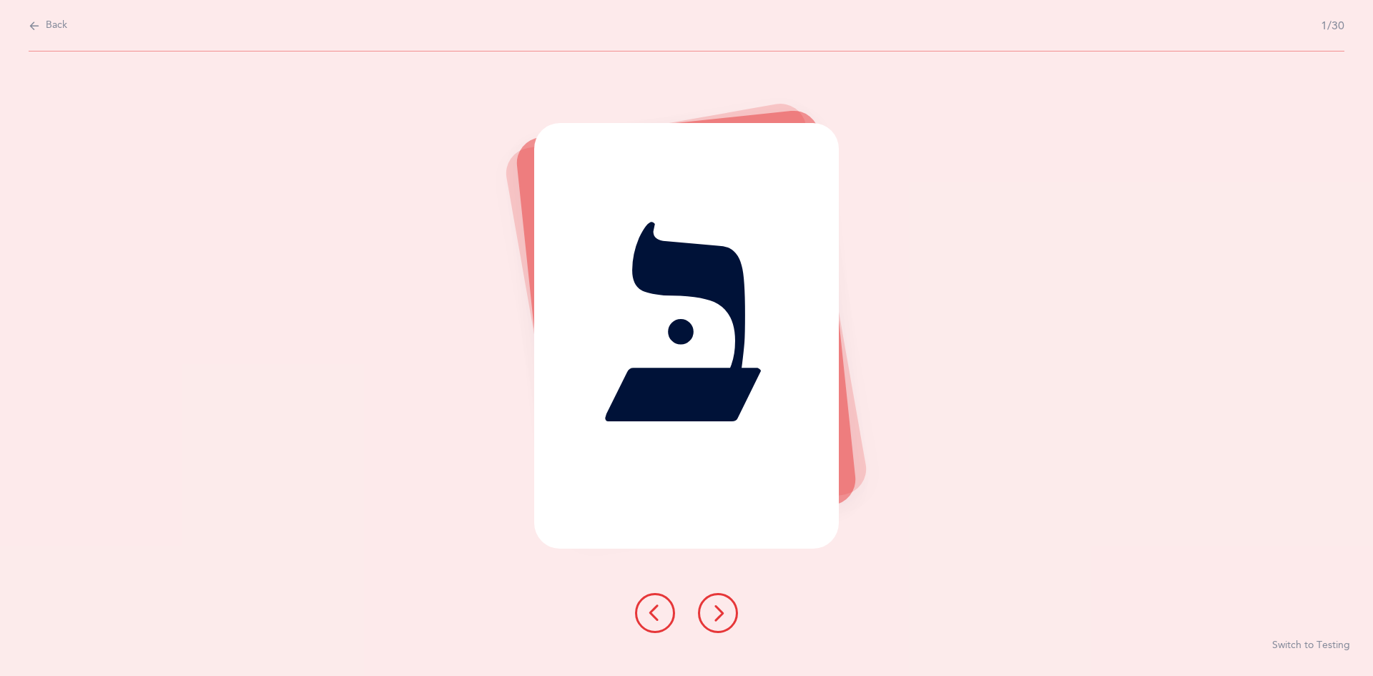
click at [720, 617] on icon at bounding box center [718, 612] width 17 height 17
click at [725, 629] on button at bounding box center [718, 613] width 40 height 40
click at [714, 622] on button at bounding box center [718, 613] width 40 height 40
click at [712, 617] on icon at bounding box center [718, 612] width 17 height 17
click at [715, 619] on icon at bounding box center [718, 612] width 17 height 17
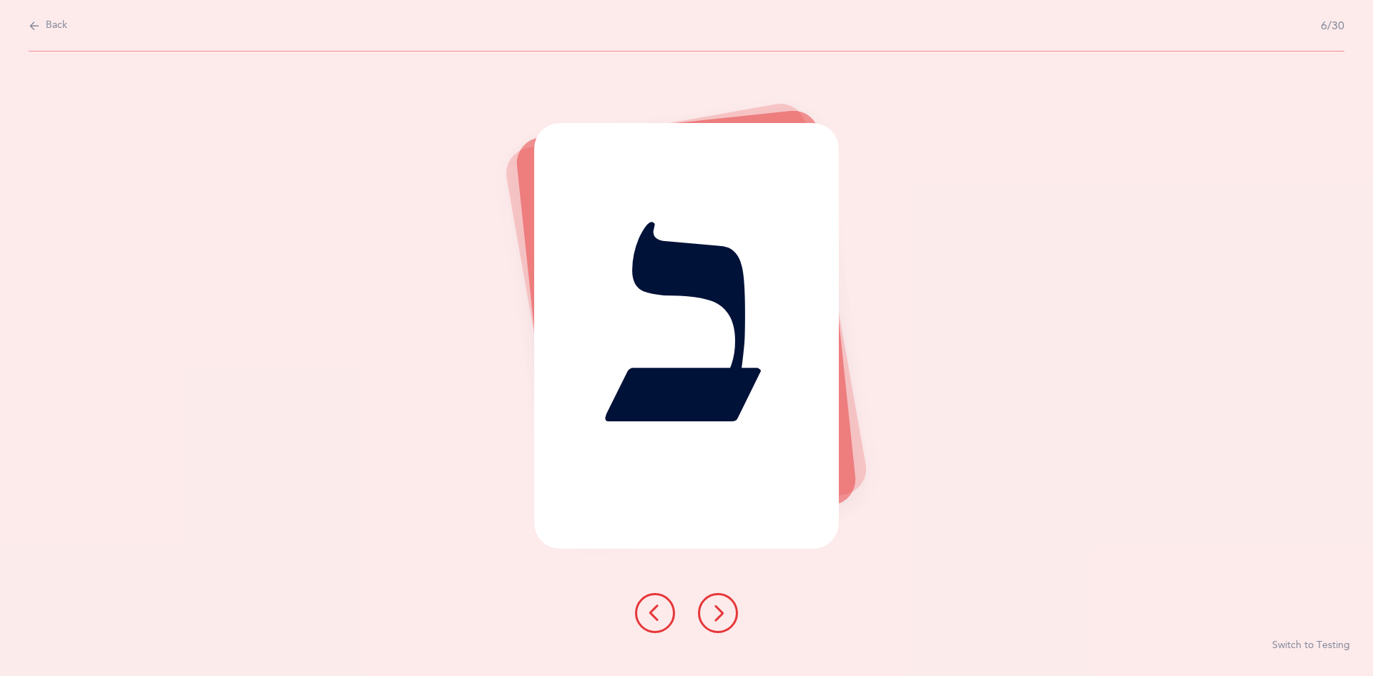
click at [702, 614] on button at bounding box center [718, 613] width 40 height 40
click at [725, 615] on icon at bounding box center [718, 612] width 17 height 17
click at [721, 611] on icon at bounding box center [718, 612] width 17 height 17
click at [717, 603] on button at bounding box center [718, 613] width 40 height 40
click at [716, 605] on icon at bounding box center [718, 612] width 17 height 17
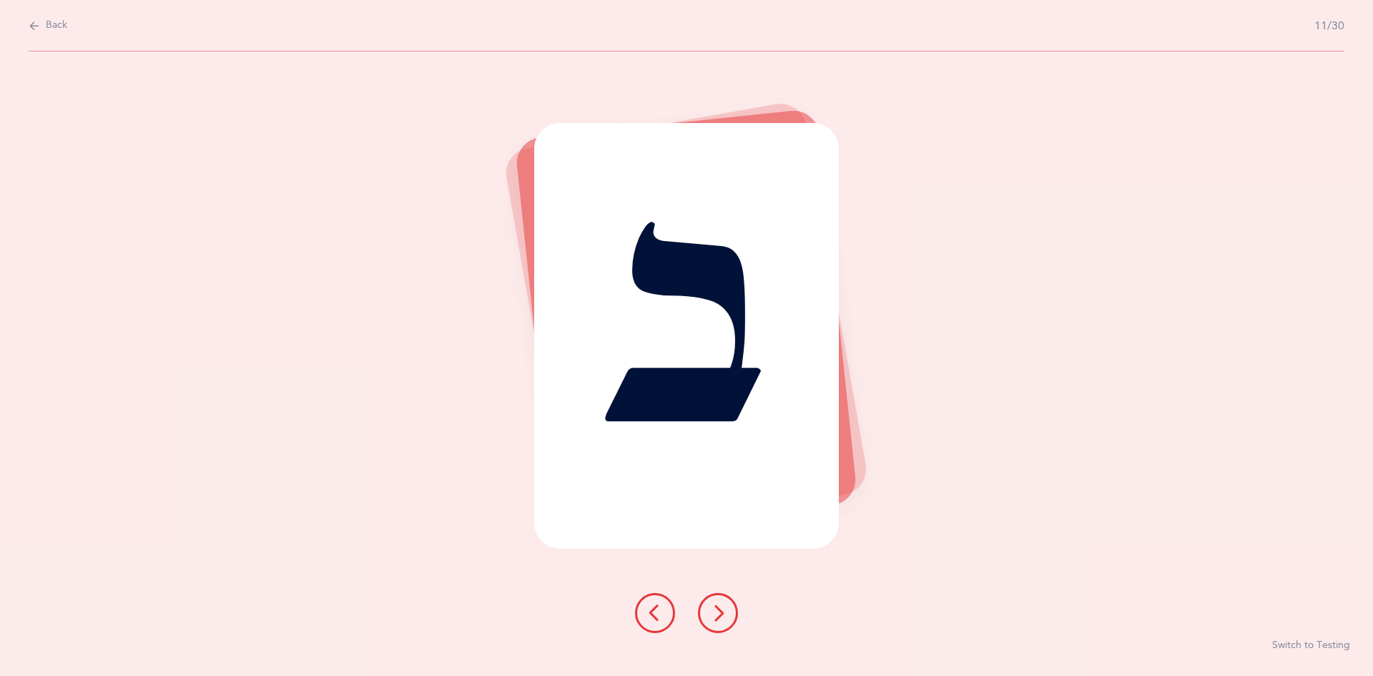
click at [717, 610] on icon at bounding box center [718, 612] width 17 height 17
click at [710, 603] on button at bounding box center [718, 613] width 40 height 40
click at [709, 604] on button at bounding box center [718, 613] width 40 height 40
click at [718, 614] on icon at bounding box center [718, 612] width 17 height 17
click at [711, 617] on icon at bounding box center [718, 612] width 17 height 17
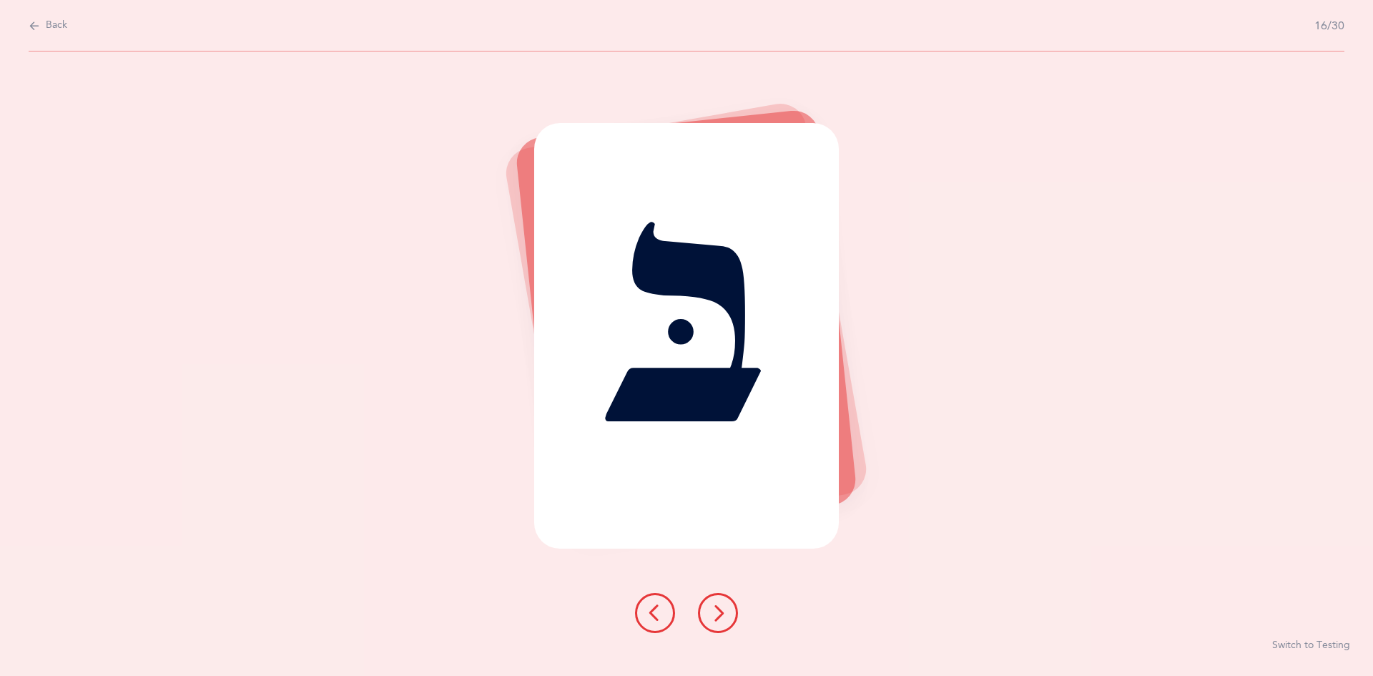
click at [713, 616] on icon at bounding box center [718, 612] width 17 height 17
click at [717, 614] on icon at bounding box center [718, 612] width 17 height 17
click at [716, 614] on icon at bounding box center [718, 612] width 17 height 17
click at [715, 617] on icon at bounding box center [718, 612] width 17 height 17
click at [707, 612] on button at bounding box center [718, 613] width 40 height 40
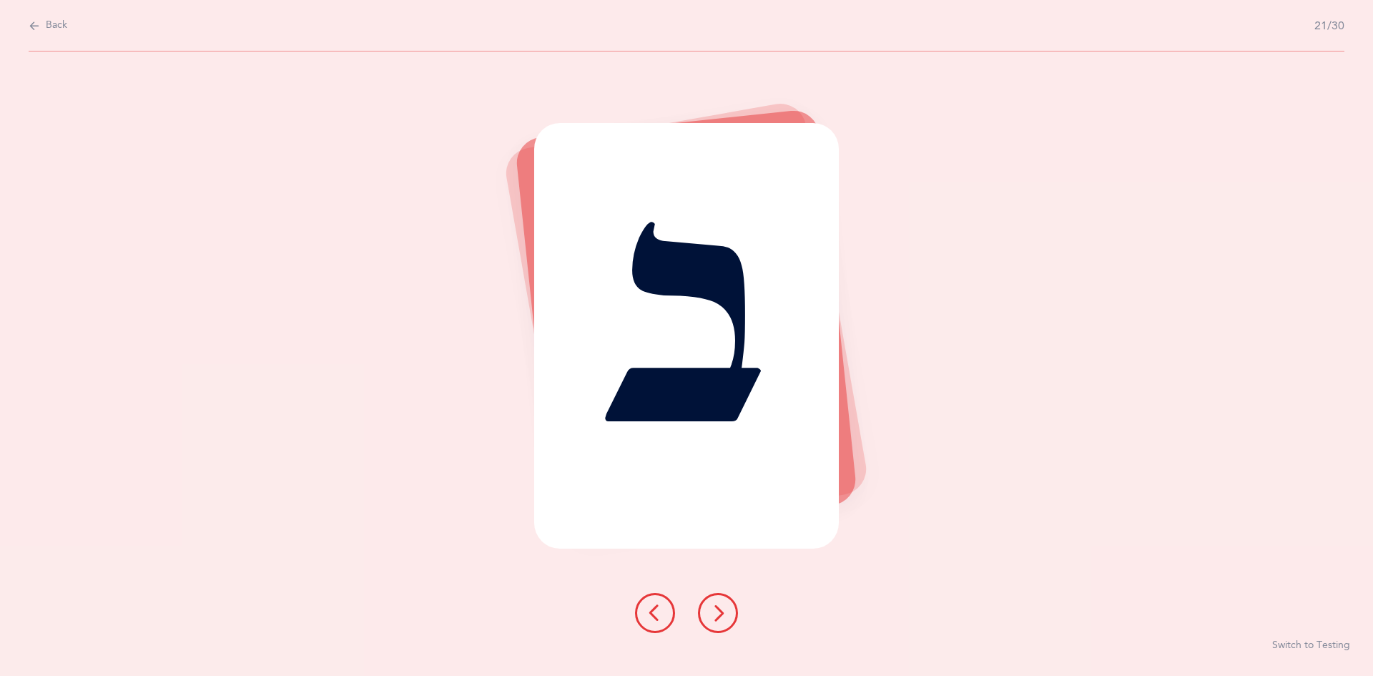
click at [716, 609] on icon at bounding box center [718, 612] width 17 height 17
click at [722, 617] on icon at bounding box center [718, 612] width 17 height 17
click at [712, 613] on icon at bounding box center [718, 612] width 17 height 17
click at [720, 615] on icon at bounding box center [718, 612] width 17 height 17
click at [716, 619] on icon at bounding box center [718, 612] width 17 height 17
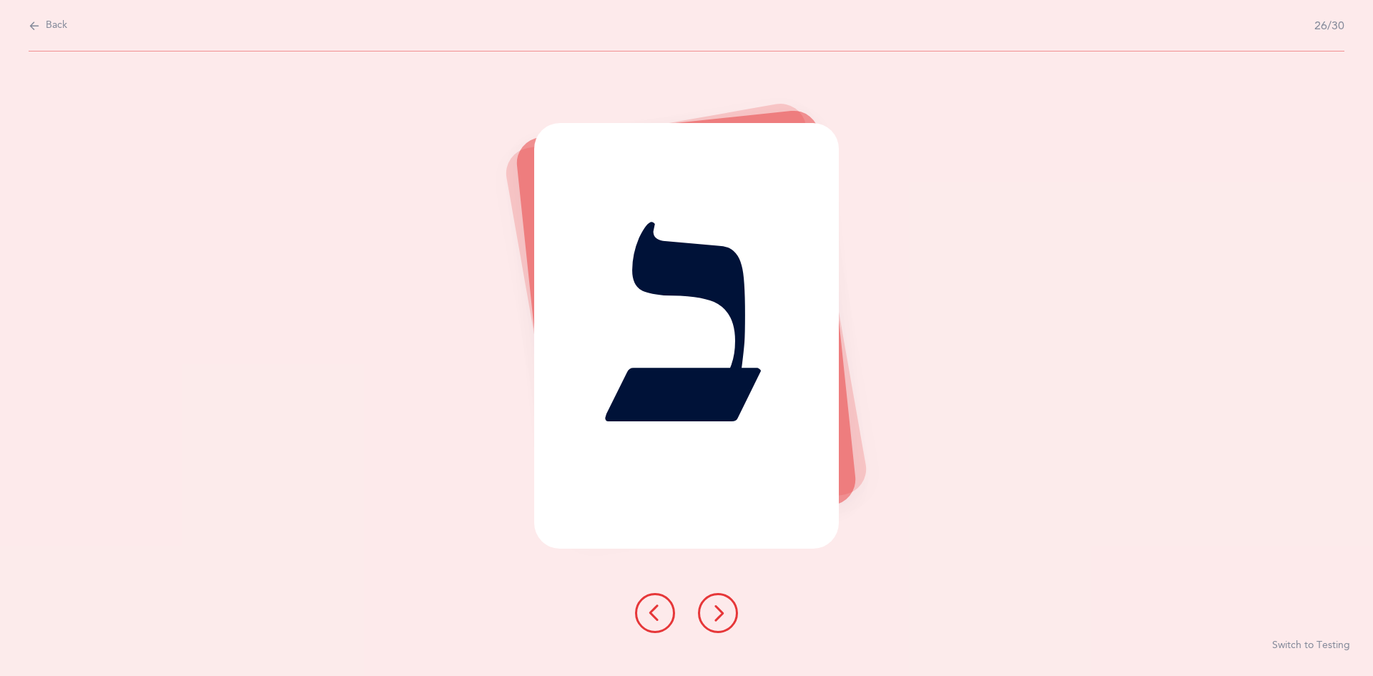
click at [720, 622] on button at bounding box center [718, 613] width 40 height 40
click at [715, 623] on button at bounding box center [718, 613] width 40 height 40
click at [721, 627] on button at bounding box center [718, 613] width 40 height 40
click at [715, 627] on button at bounding box center [718, 613] width 40 height 40
click at [721, 622] on button at bounding box center [718, 613] width 40 height 40
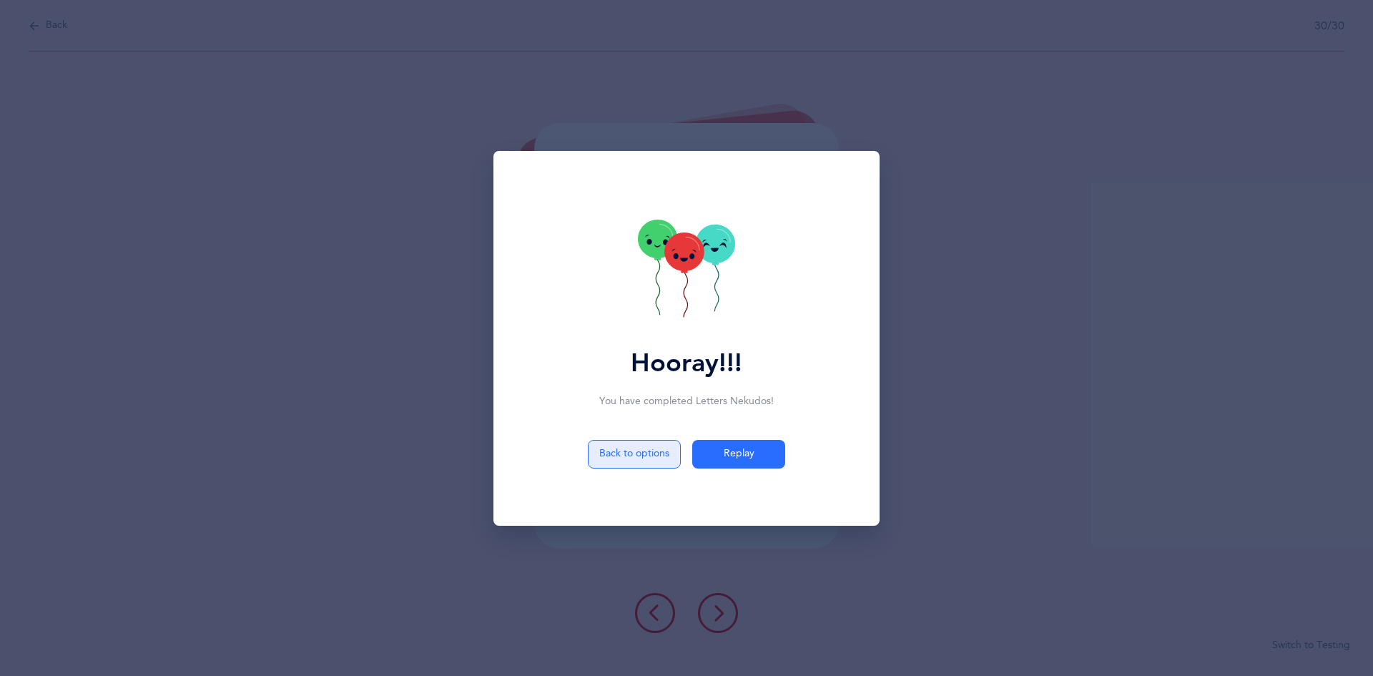
click at [637, 454] on button "Back to options" at bounding box center [634, 454] width 93 height 29
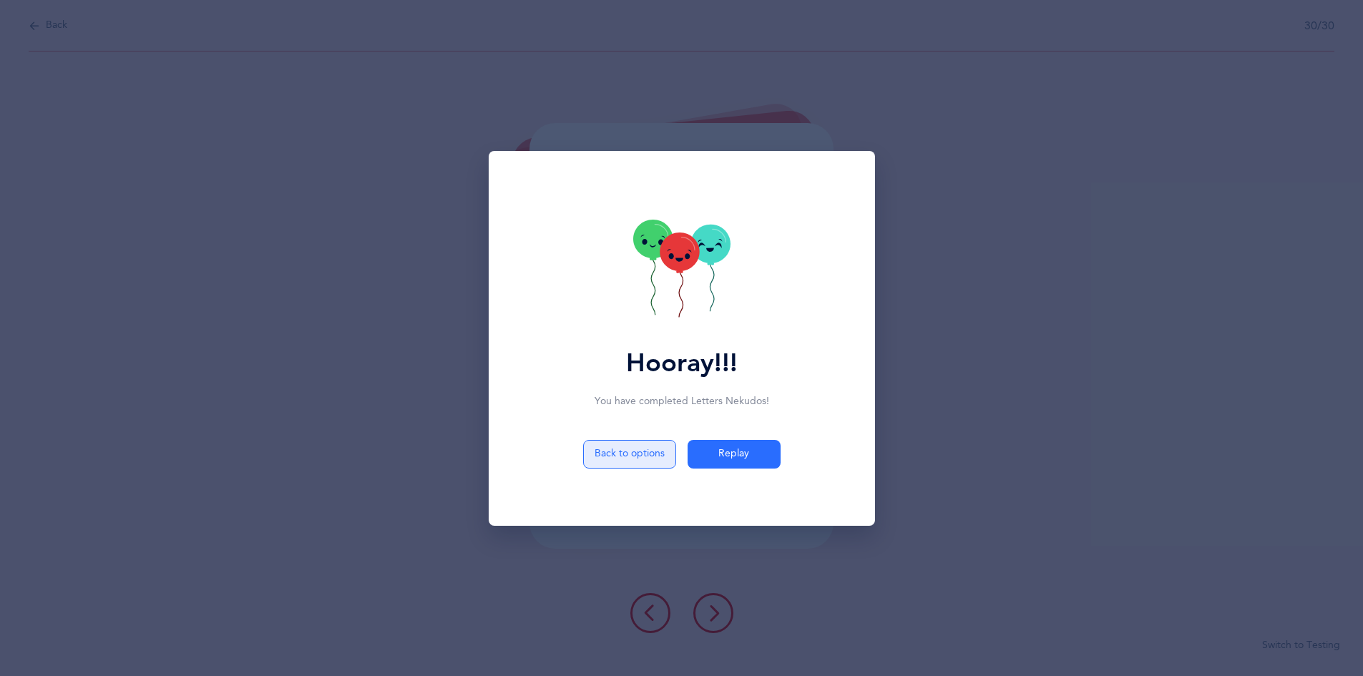
select select "81"
select select "single"
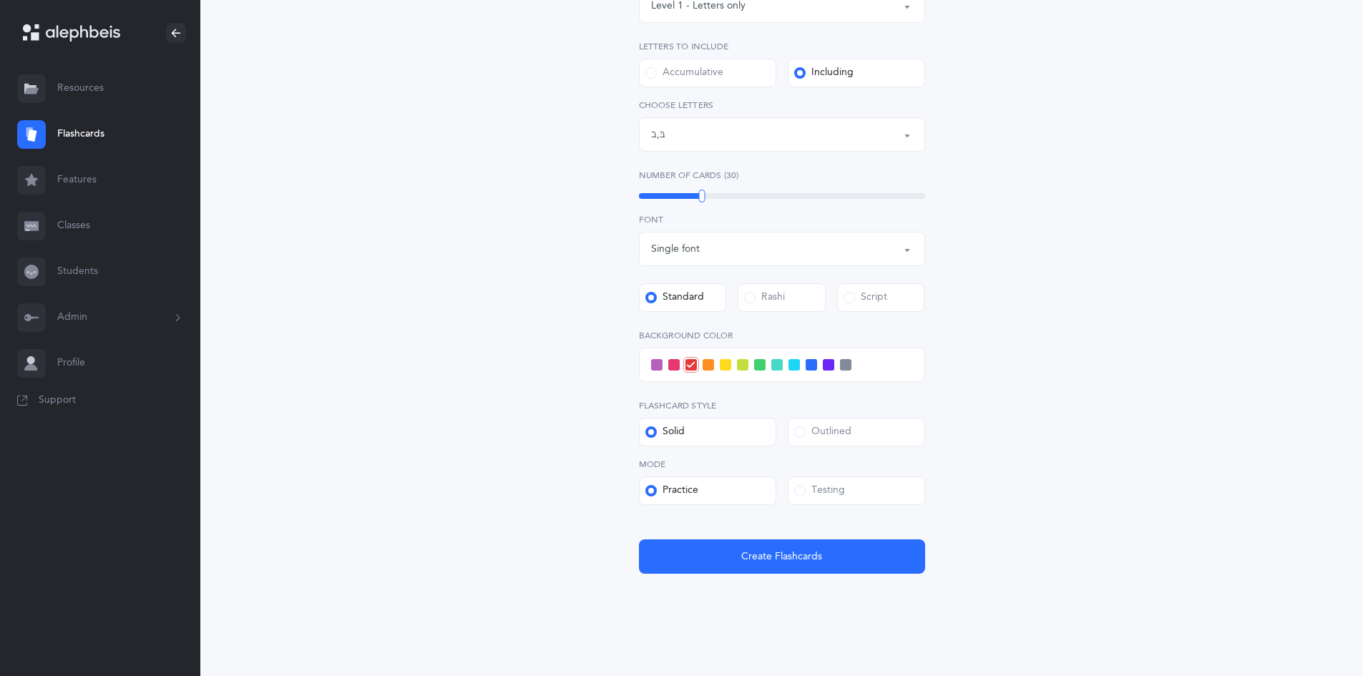
scroll to position [273, 0]
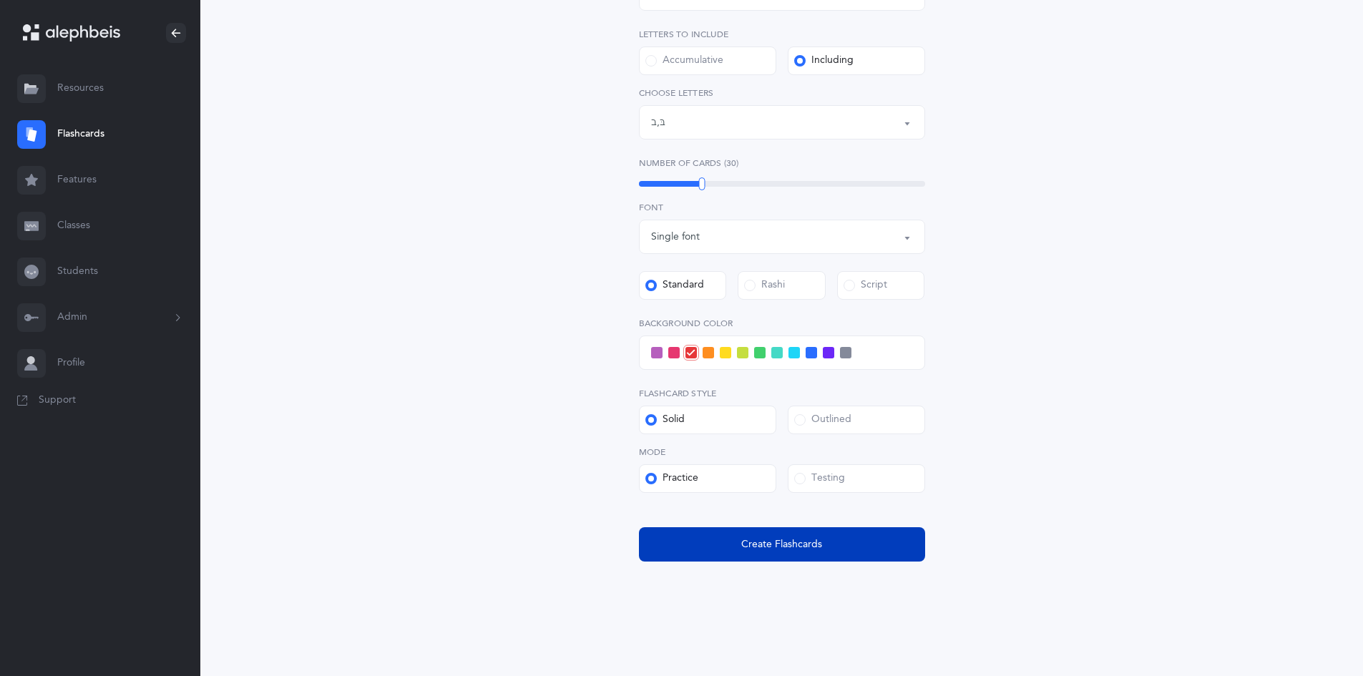
click at [759, 546] on span "Create Flashcards" at bounding box center [781, 544] width 81 height 15
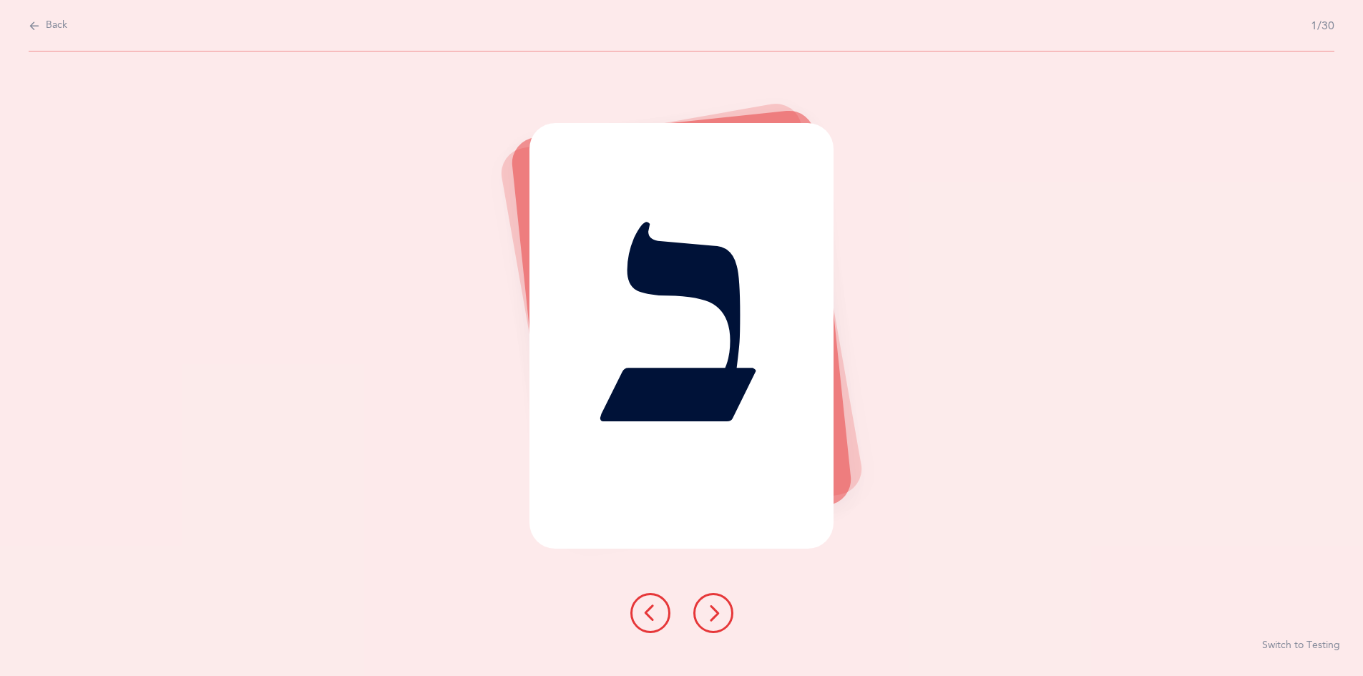
scroll to position [0, 0]
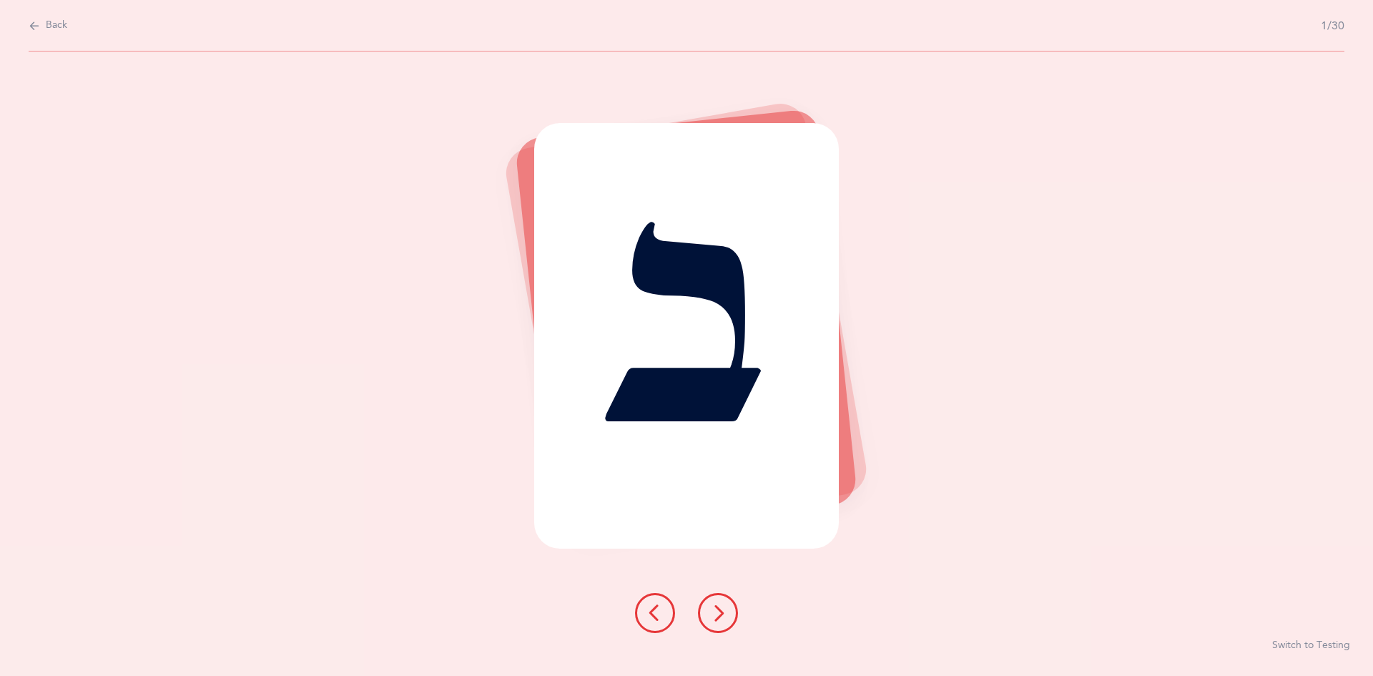
click at [715, 621] on icon at bounding box center [718, 612] width 17 height 17
click at [712, 614] on icon at bounding box center [718, 612] width 17 height 17
click at [720, 602] on button at bounding box center [718, 613] width 40 height 40
click at [715, 609] on icon at bounding box center [718, 612] width 17 height 17
click at [713, 606] on icon at bounding box center [718, 612] width 17 height 17
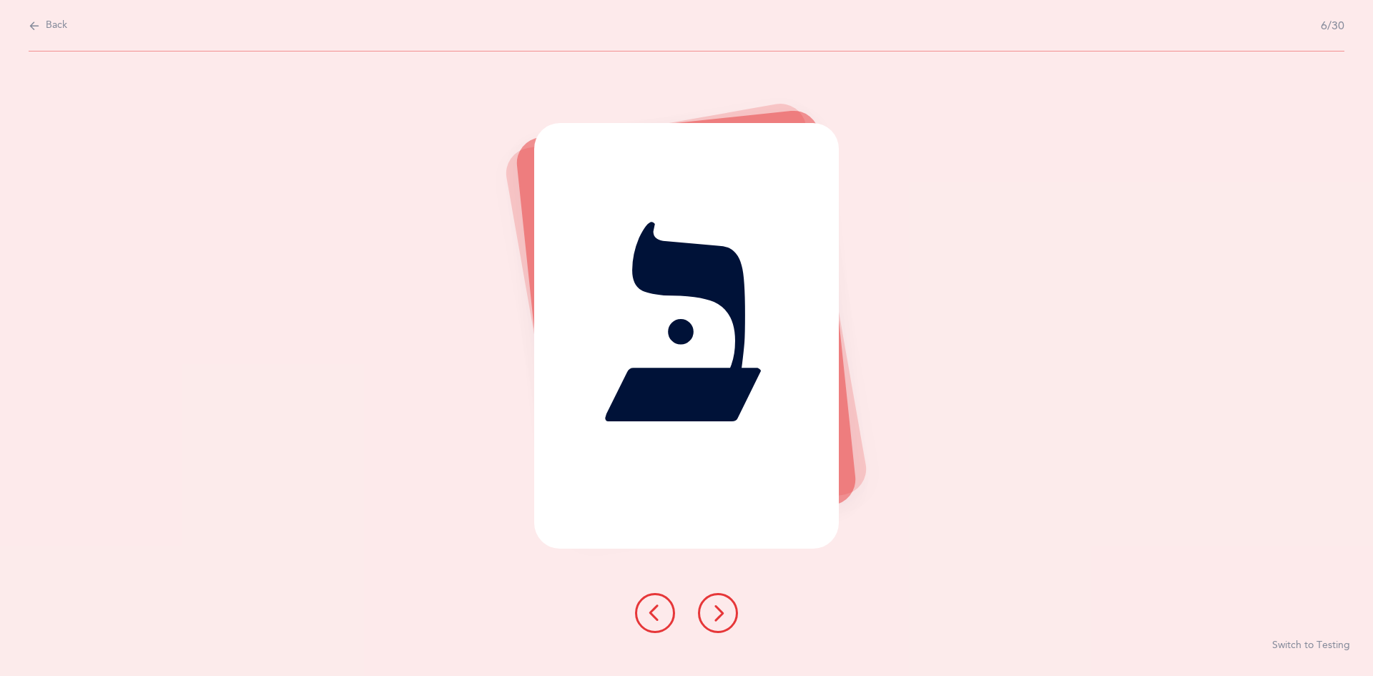
click at [723, 604] on icon at bounding box center [718, 612] width 17 height 17
click at [713, 603] on button at bounding box center [718, 613] width 40 height 40
click at [718, 610] on icon at bounding box center [718, 612] width 17 height 17
click at [718, 609] on icon at bounding box center [718, 612] width 17 height 17
click at [717, 613] on icon at bounding box center [718, 612] width 17 height 17
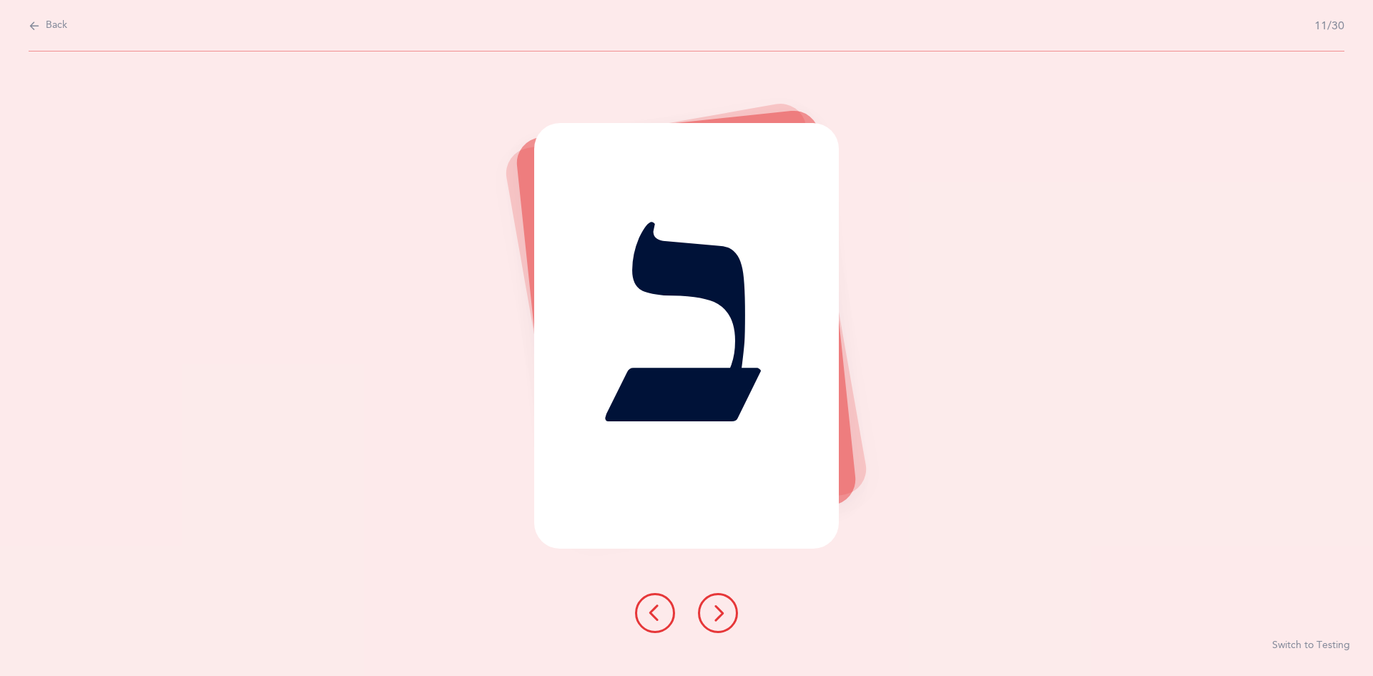
click at [717, 609] on icon at bounding box center [718, 612] width 17 height 17
click at [719, 610] on icon at bounding box center [718, 612] width 17 height 17
click at [724, 609] on icon at bounding box center [718, 612] width 17 height 17
click at [720, 604] on icon at bounding box center [718, 612] width 17 height 17
click at [714, 609] on icon at bounding box center [718, 612] width 17 height 17
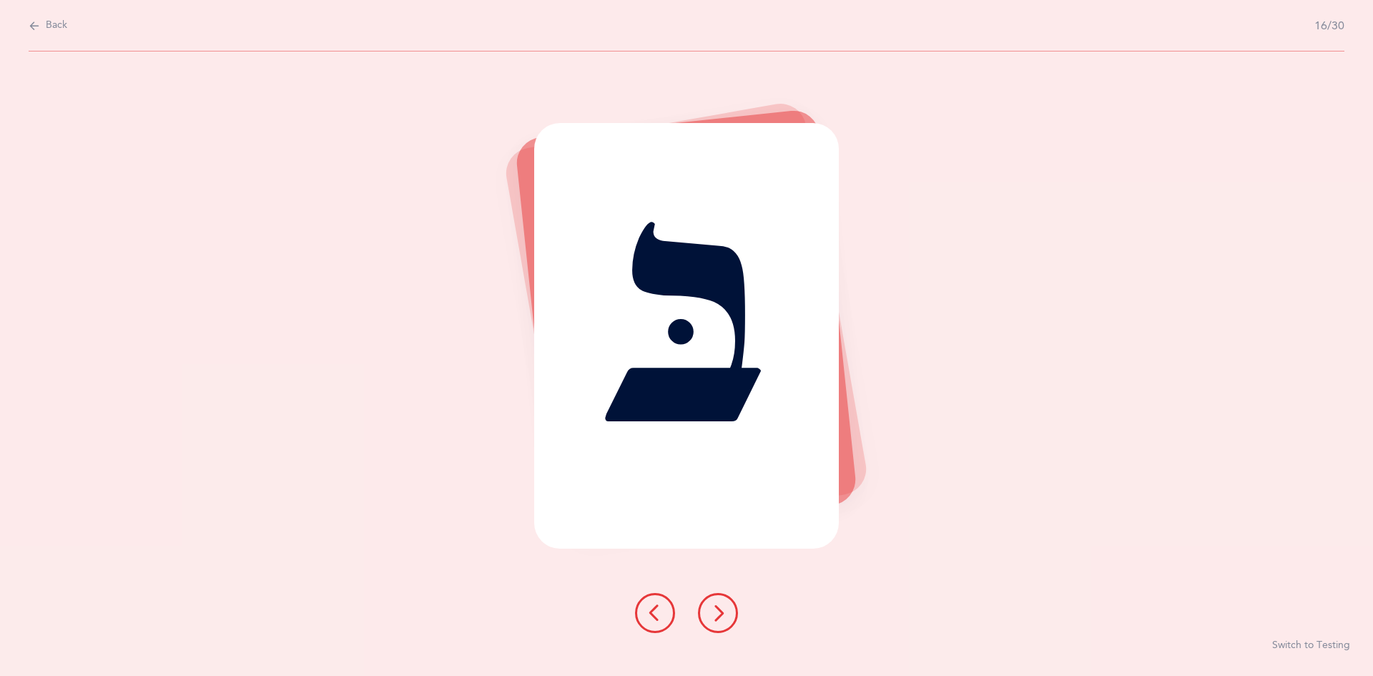
click at [717, 610] on icon at bounding box center [718, 612] width 17 height 17
click at [708, 612] on button at bounding box center [718, 613] width 40 height 40
click at [712, 607] on icon at bounding box center [718, 612] width 17 height 17
click at [719, 607] on icon at bounding box center [718, 612] width 17 height 17
click at [712, 604] on icon at bounding box center [718, 612] width 17 height 17
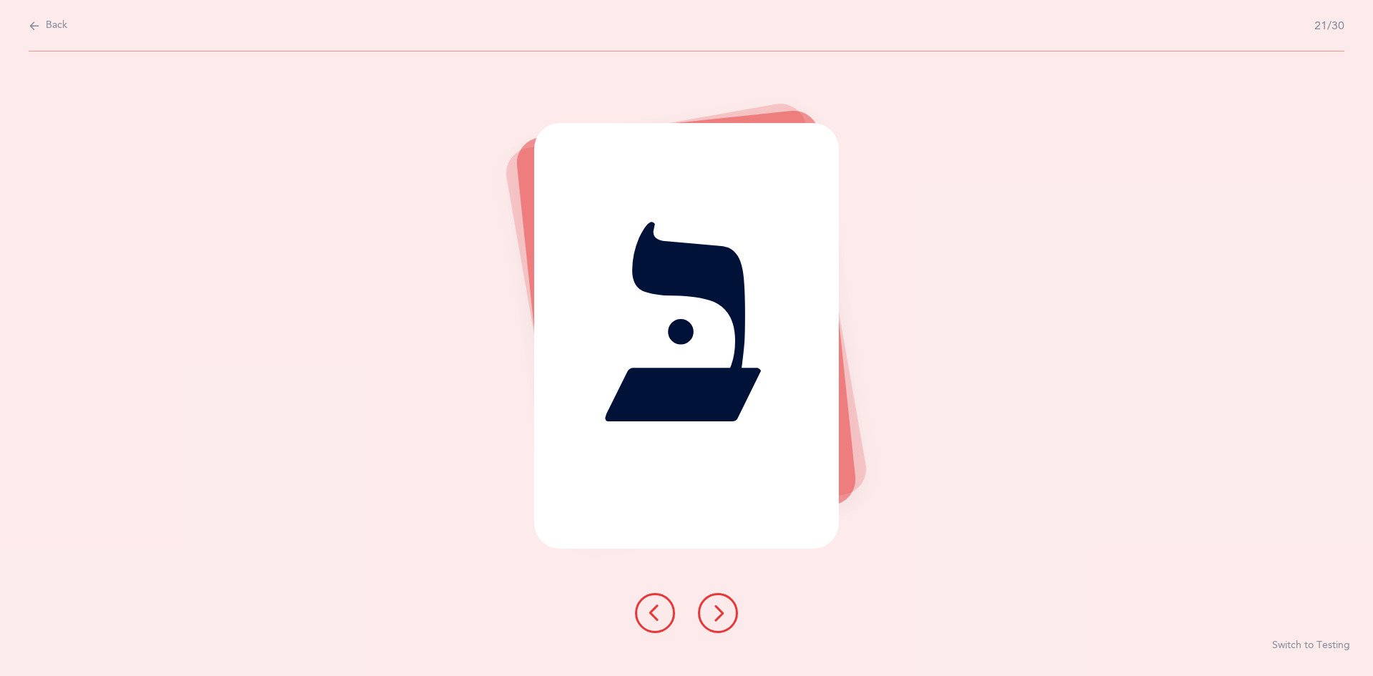
click at [711, 607] on icon at bounding box center [718, 612] width 17 height 17
click at [716, 612] on icon at bounding box center [718, 612] width 17 height 17
click at [712, 606] on icon at bounding box center [718, 612] width 17 height 17
click at [712, 605] on icon at bounding box center [718, 612] width 17 height 17
click at [725, 612] on icon at bounding box center [718, 612] width 17 height 17
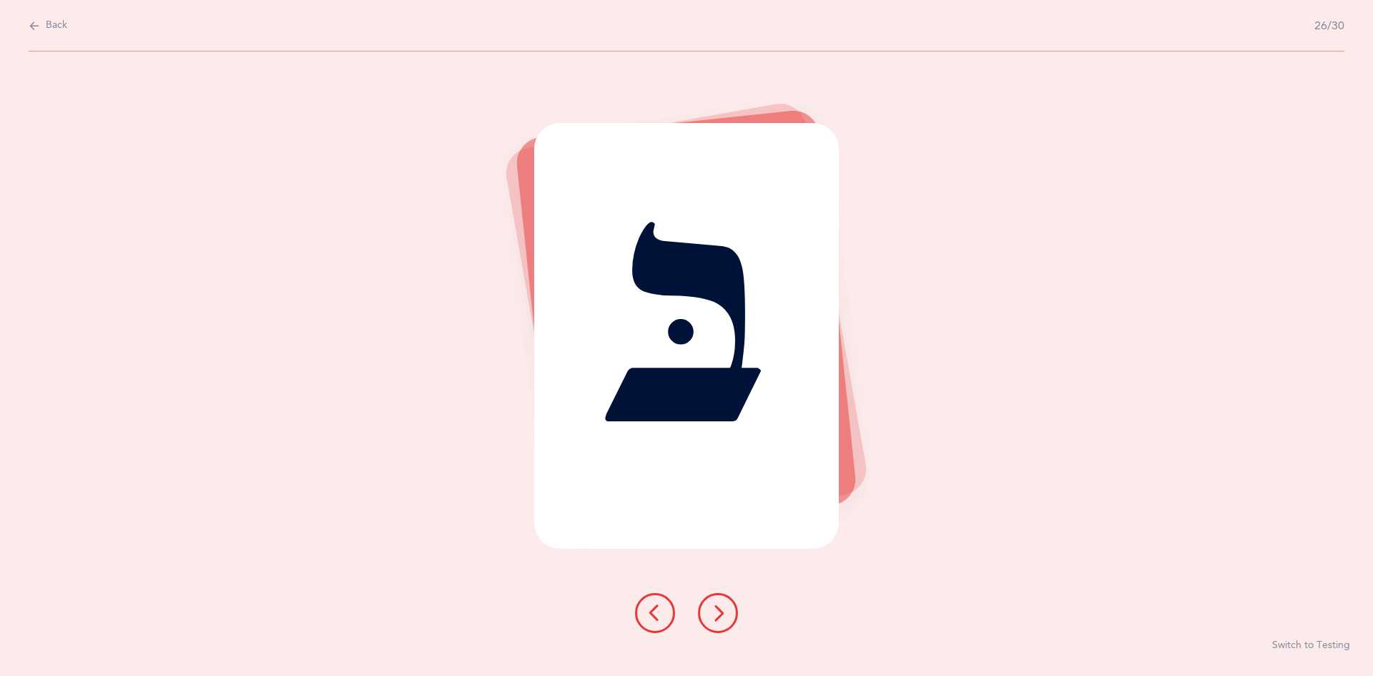
click at [720, 607] on icon at bounding box center [718, 612] width 17 height 17
click at [712, 608] on icon at bounding box center [718, 612] width 17 height 17
click at [714, 607] on icon at bounding box center [718, 612] width 17 height 17
click at [713, 610] on icon at bounding box center [718, 612] width 17 height 17
click at [717, 613] on icon at bounding box center [718, 612] width 17 height 17
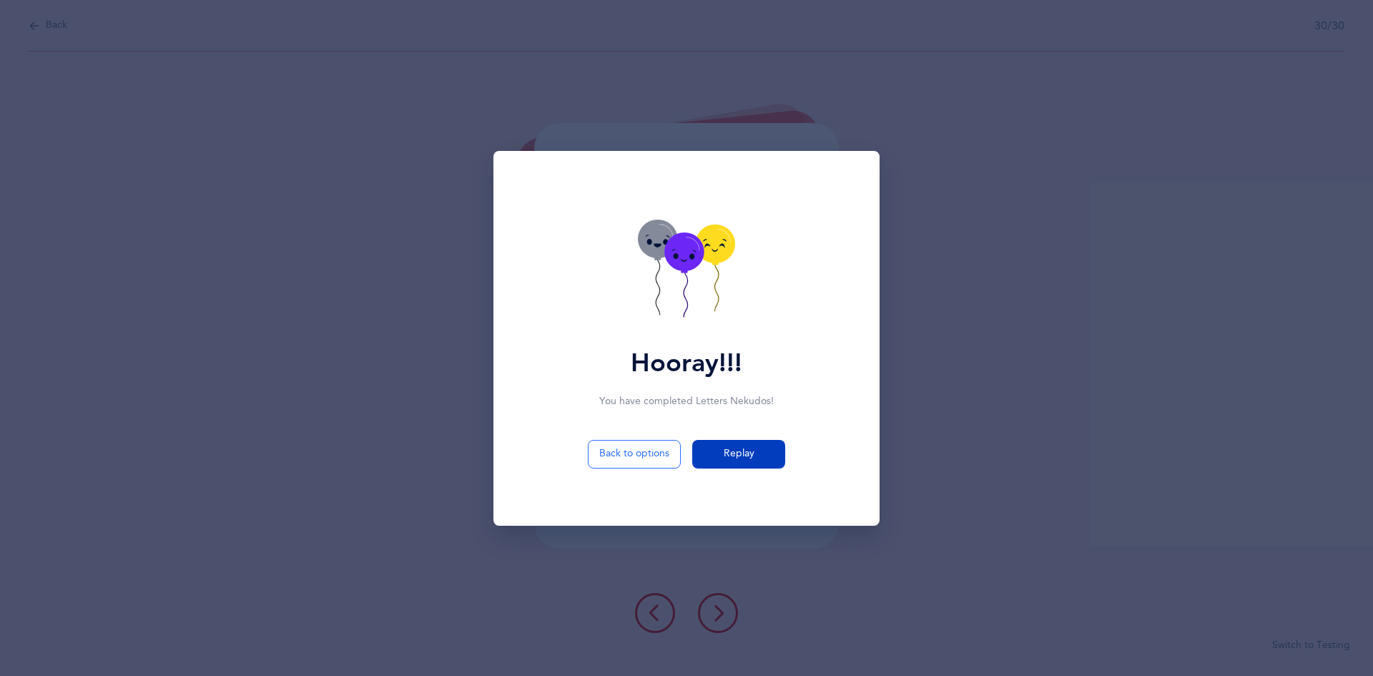
click at [743, 454] on span "Replay" at bounding box center [739, 453] width 31 height 15
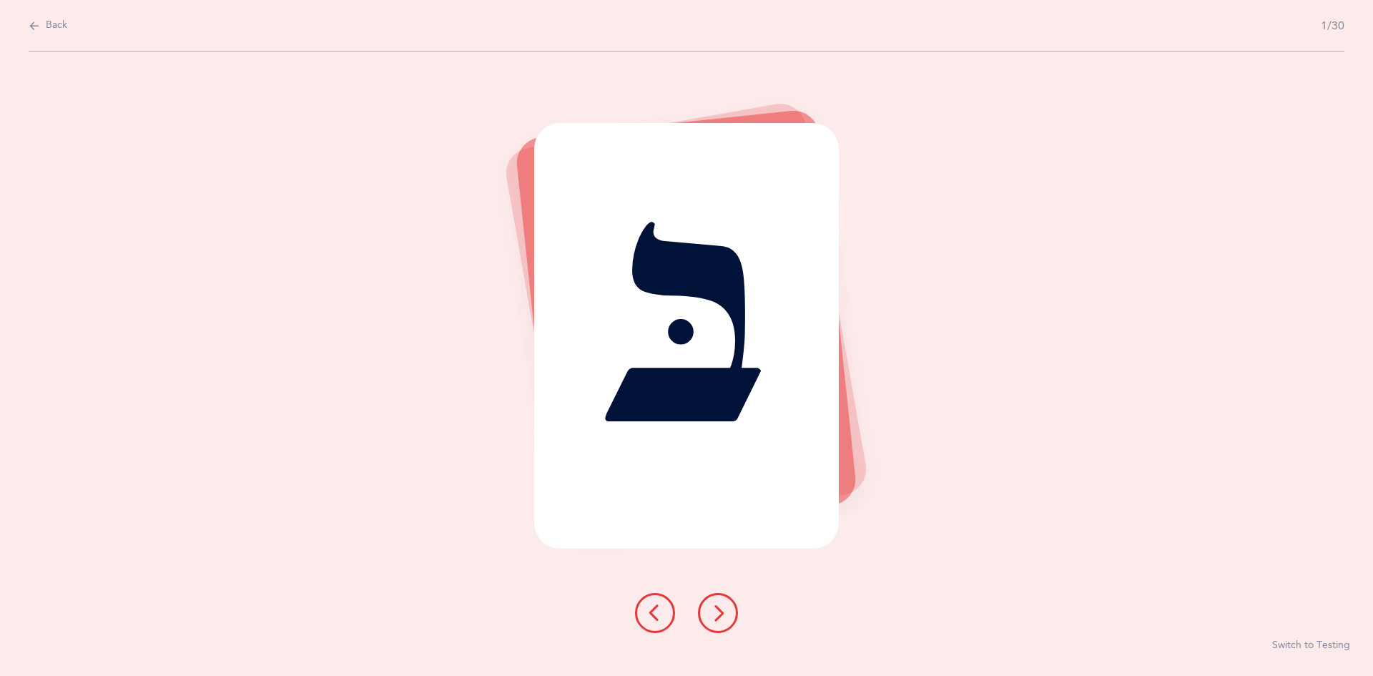
click at [723, 609] on icon at bounding box center [718, 612] width 17 height 17
click at [732, 613] on button at bounding box center [718, 613] width 40 height 40
click at [718, 612] on icon at bounding box center [718, 612] width 17 height 17
click at [714, 614] on icon at bounding box center [718, 612] width 17 height 17
click at [712, 611] on icon at bounding box center [718, 612] width 17 height 17
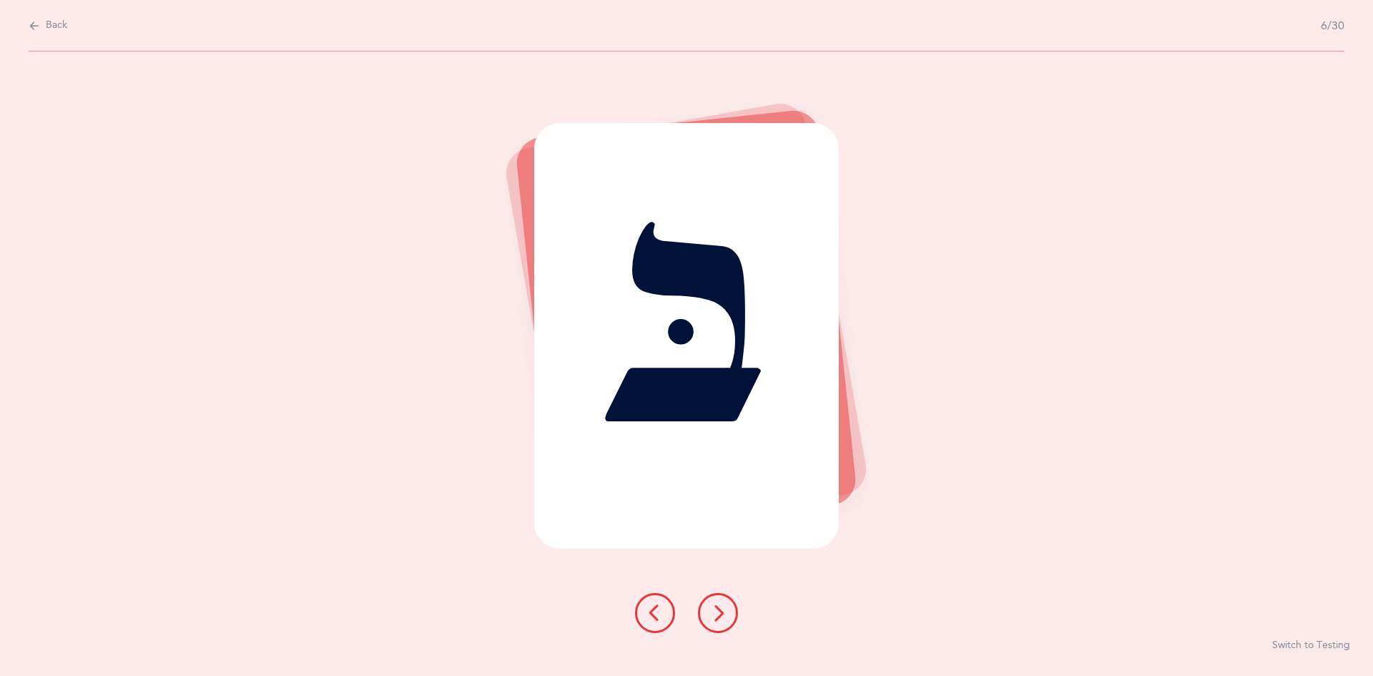
click at [709, 613] on button at bounding box center [718, 613] width 40 height 40
click at [714, 616] on icon at bounding box center [718, 612] width 17 height 17
click at [710, 612] on icon at bounding box center [718, 612] width 17 height 17
click at [719, 613] on icon at bounding box center [718, 612] width 17 height 17
click at [714, 615] on icon at bounding box center [718, 612] width 17 height 17
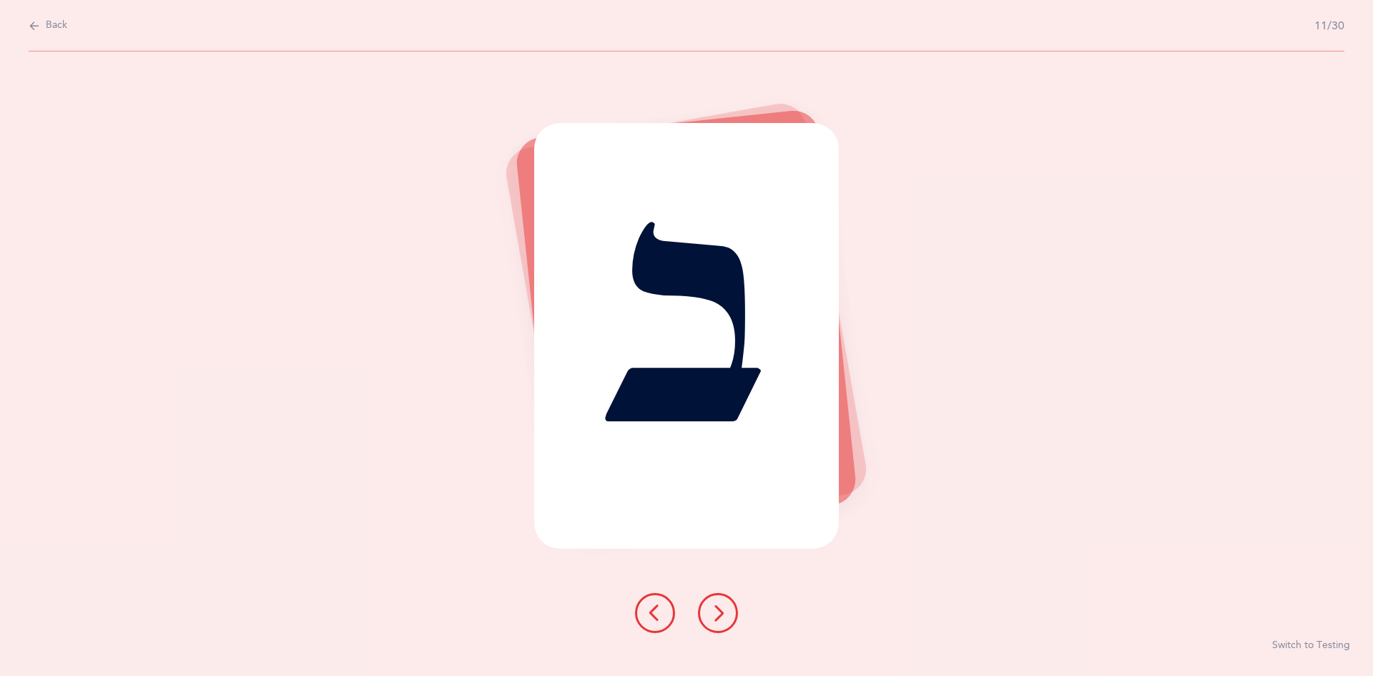
click at [722, 617] on icon at bounding box center [718, 612] width 17 height 17
click at [717, 614] on icon at bounding box center [718, 612] width 17 height 17
click at [714, 606] on icon at bounding box center [718, 612] width 17 height 17
click at [719, 610] on icon at bounding box center [718, 612] width 17 height 17
click at [715, 608] on icon at bounding box center [718, 612] width 17 height 17
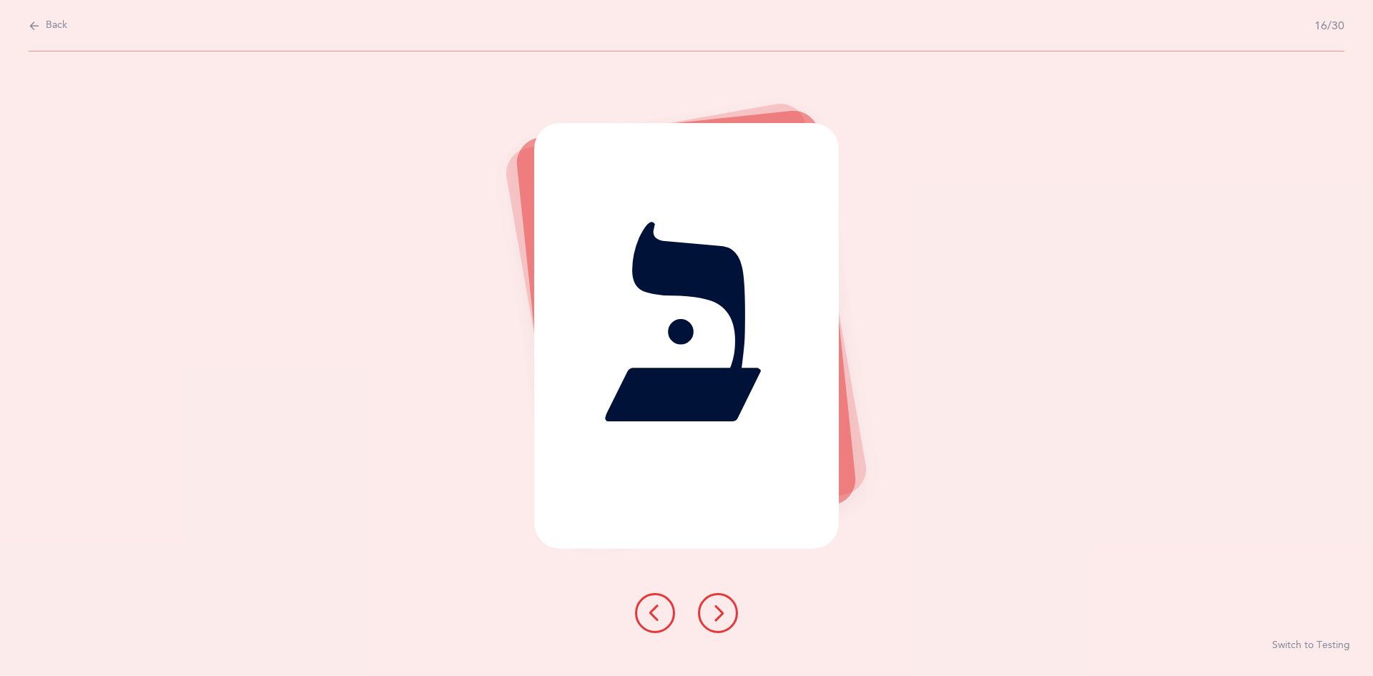
click at [714, 607] on icon at bounding box center [718, 612] width 17 height 17
click at [717, 613] on icon at bounding box center [718, 612] width 17 height 17
click at [714, 607] on icon at bounding box center [718, 612] width 17 height 17
click at [719, 611] on icon at bounding box center [718, 612] width 17 height 17
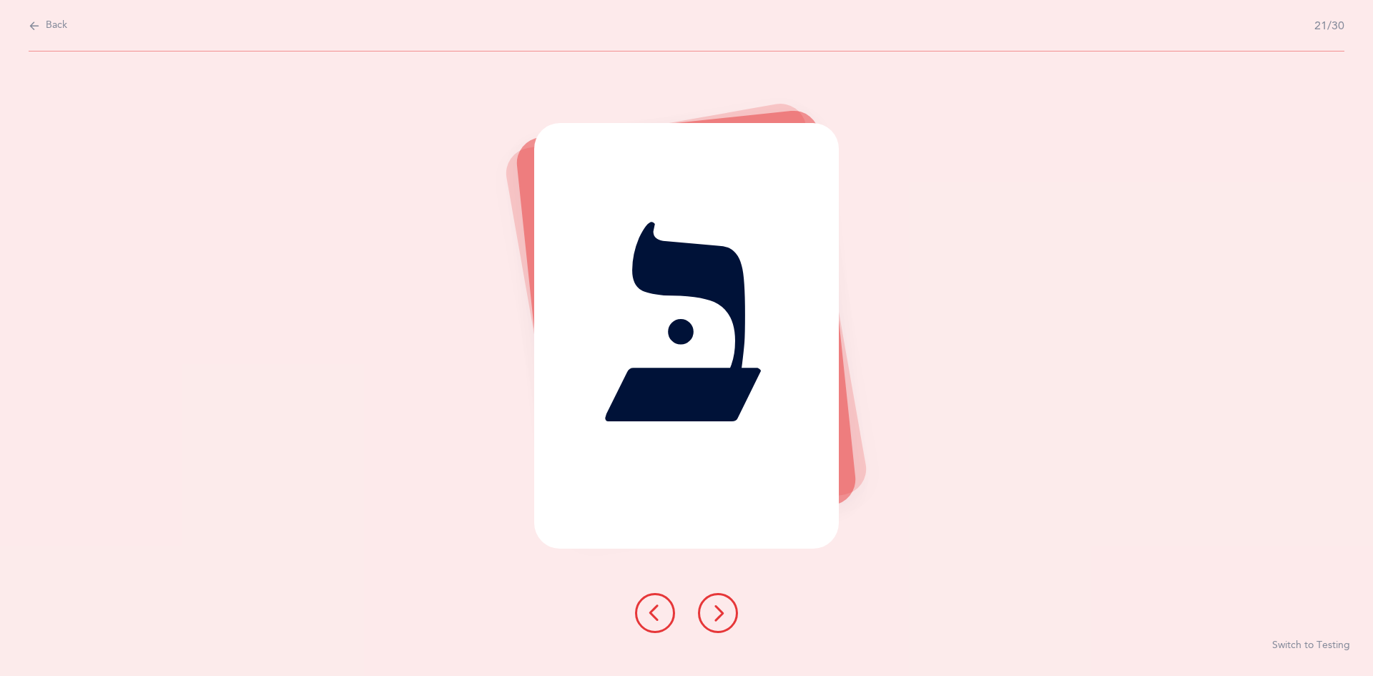
click at [717, 611] on icon at bounding box center [718, 612] width 17 height 17
click at [715, 609] on icon at bounding box center [718, 612] width 17 height 17
click at [720, 614] on icon at bounding box center [718, 612] width 17 height 17
click at [724, 616] on icon at bounding box center [718, 612] width 17 height 17
click at [721, 614] on icon at bounding box center [718, 612] width 17 height 17
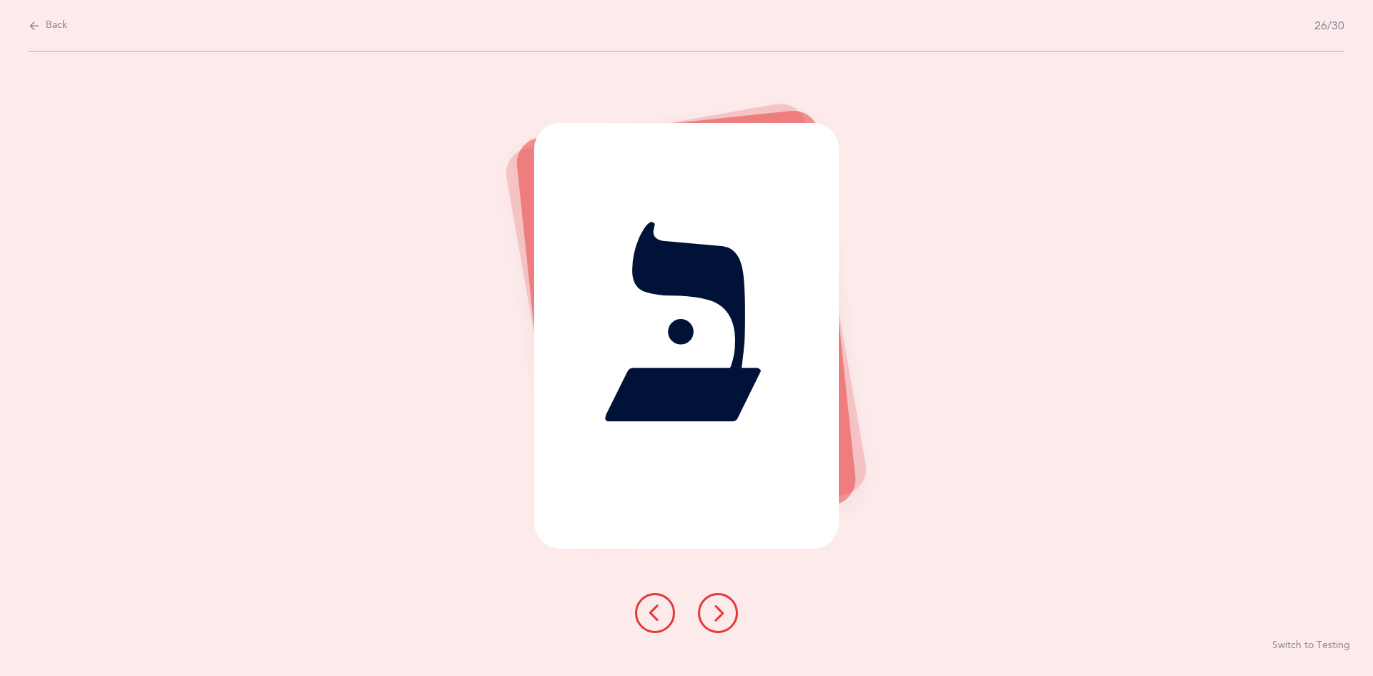
click at [718, 614] on icon at bounding box center [718, 612] width 17 height 17
click at [718, 616] on icon at bounding box center [718, 612] width 17 height 17
click at [721, 616] on icon at bounding box center [718, 612] width 17 height 17
click at [717, 615] on icon at bounding box center [718, 612] width 17 height 17
click at [717, 614] on icon at bounding box center [718, 612] width 17 height 17
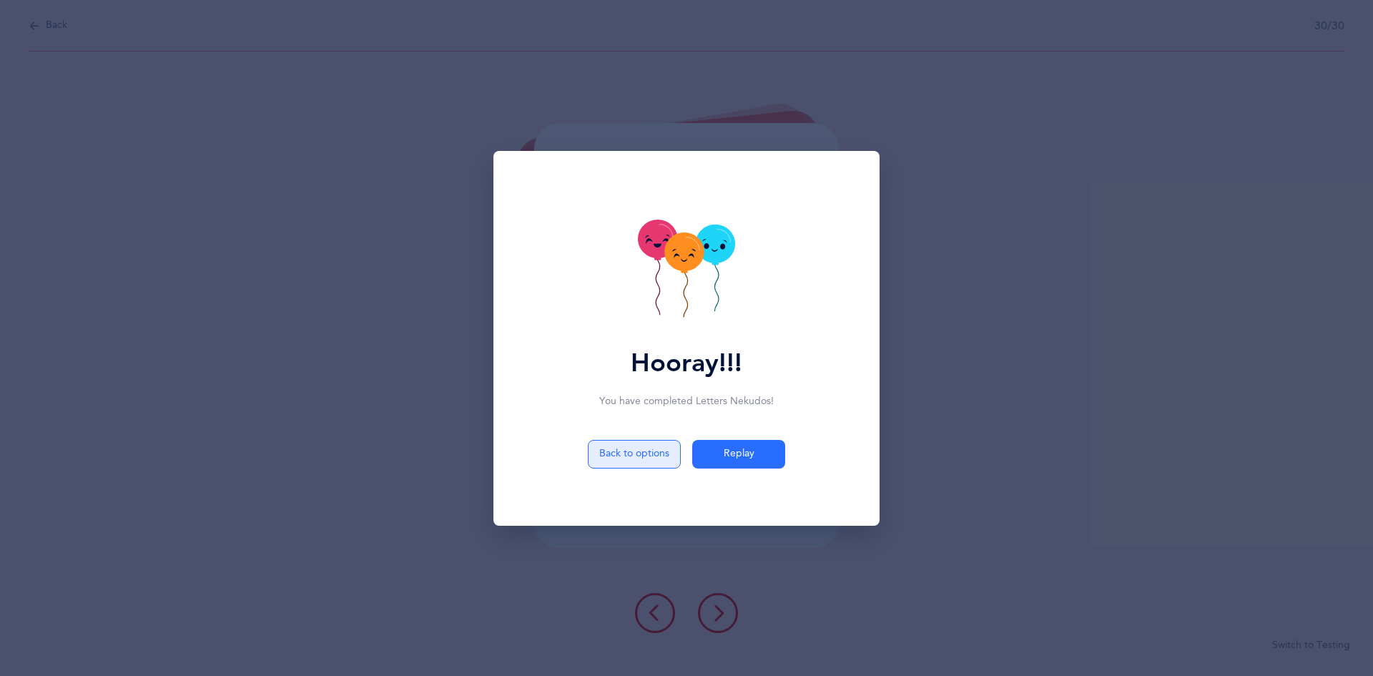
click at [642, 452] on button "Back to options" at bounding box center [634, 454] width 93 height 29
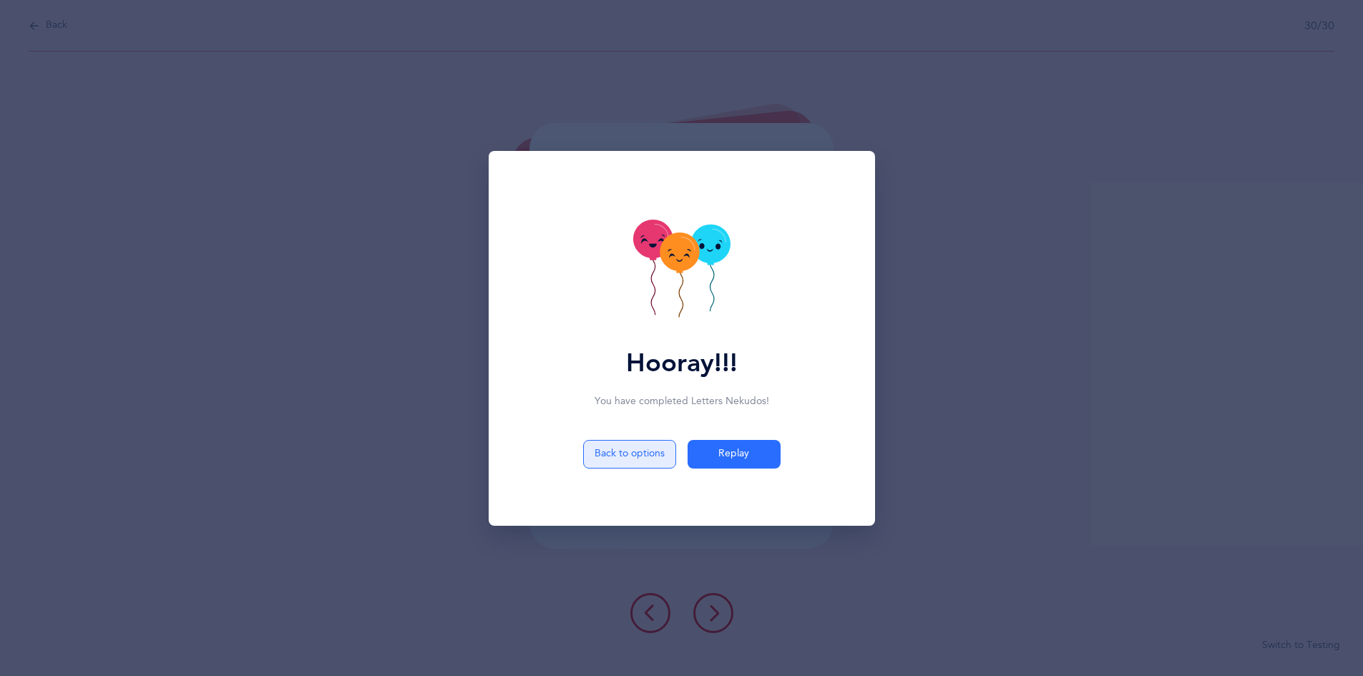
select select "81"
select select "single"
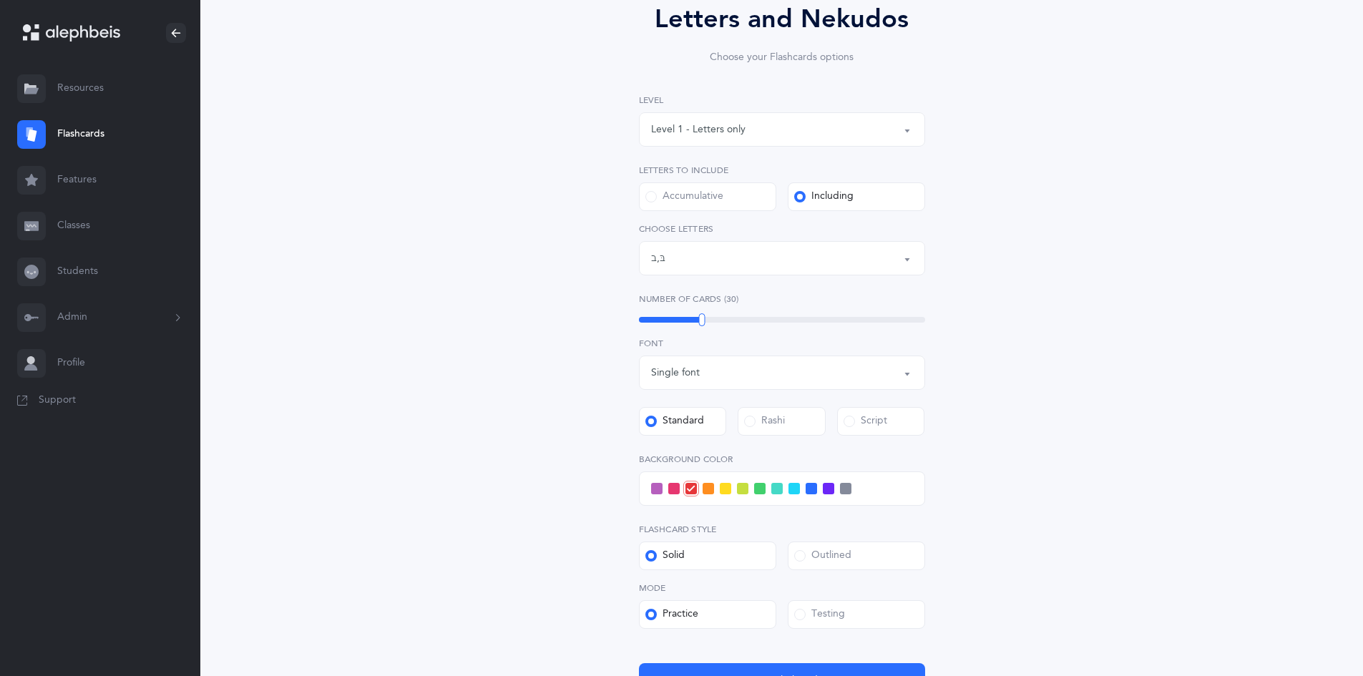
scroll to position [273, 0]
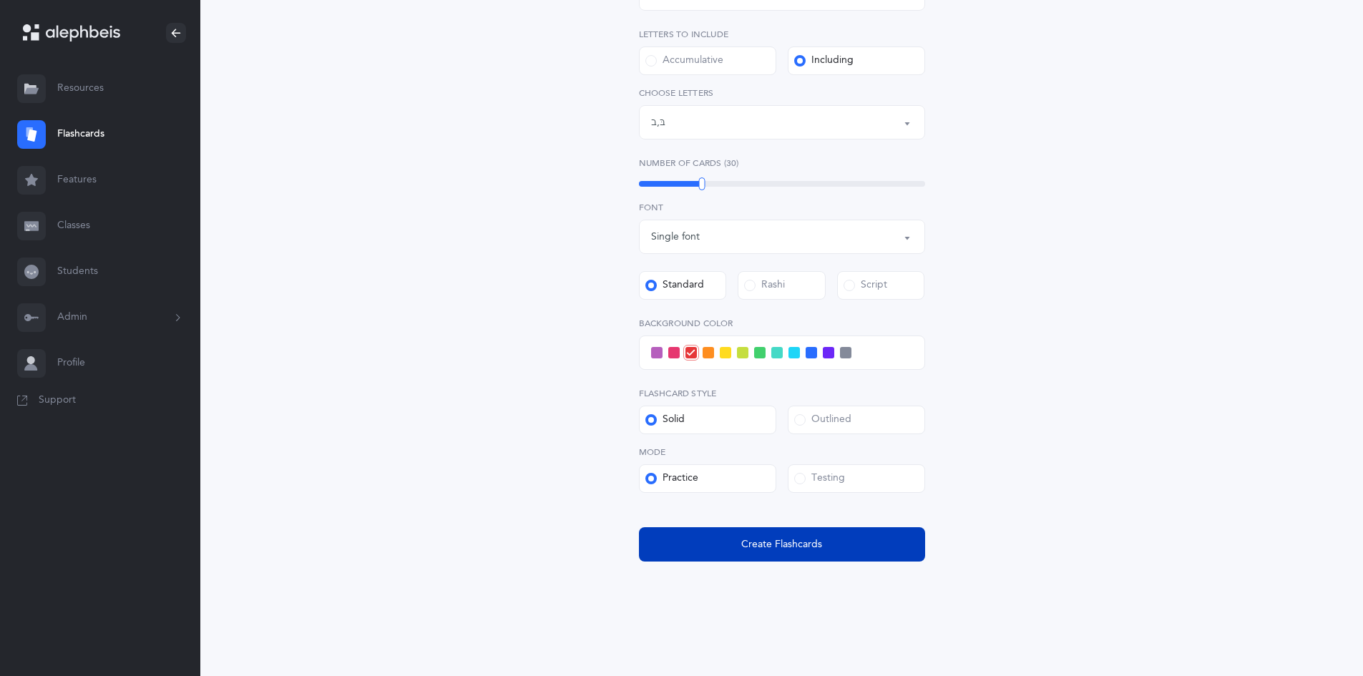
click at [746, 558] on button "Create Flashcards" at bounding box center [782, 544] width 286 height 34
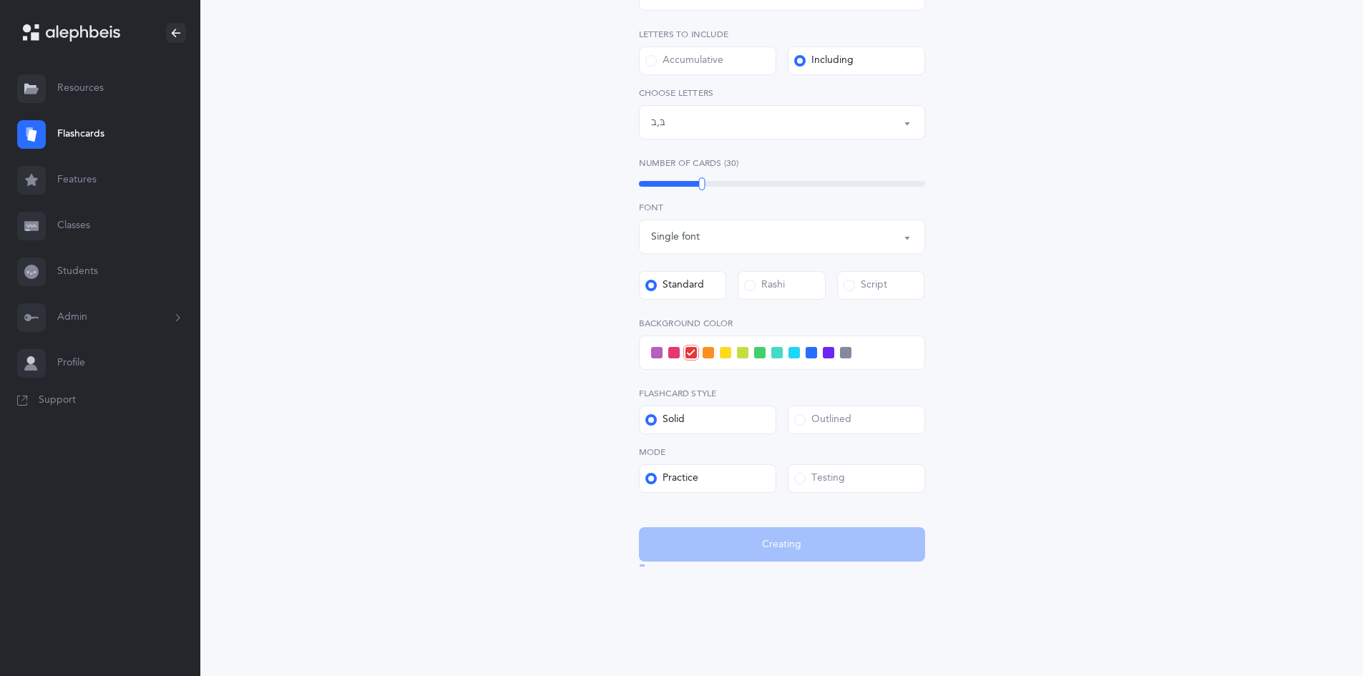
scroll to position [0, 0]
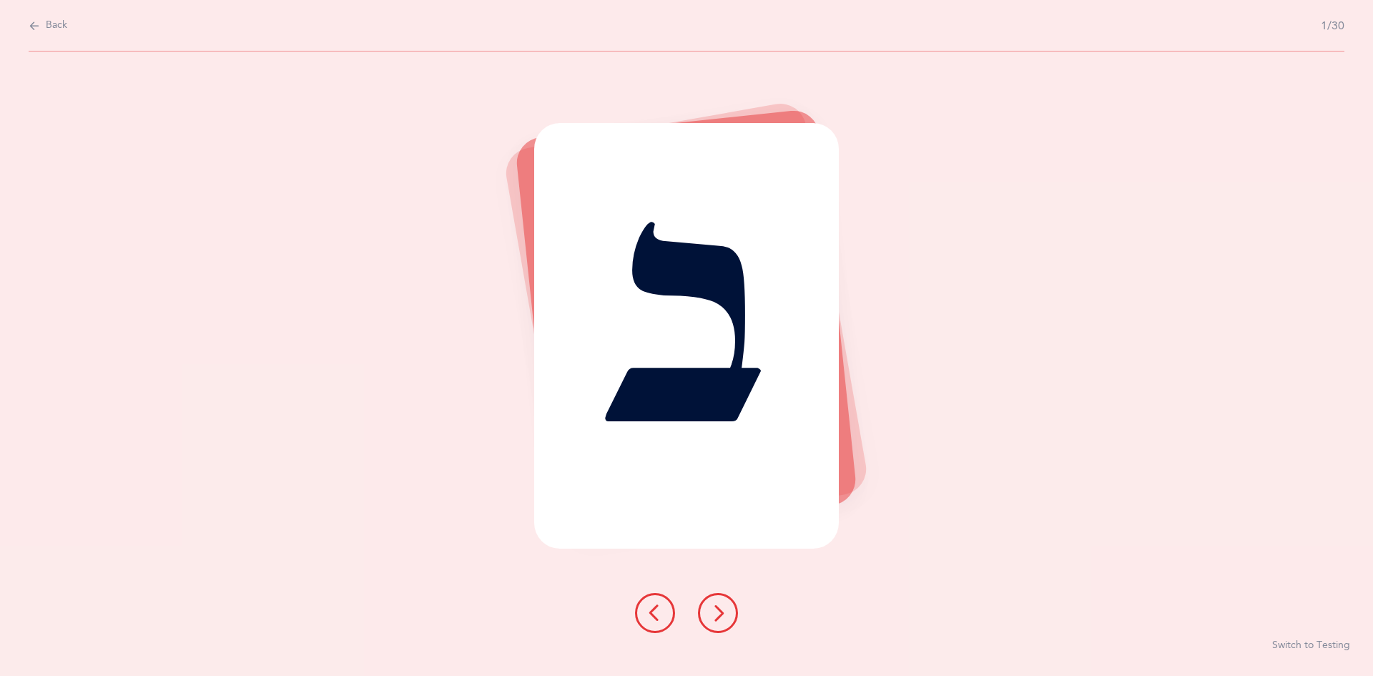
click at [715, 609] on icon at bounding box center [718, 612] width 17 height 17
click at [729, 610] on button at bounding box center [718, 613] width 40 height 40
click at [726, 613] on icon at bounding box center [718, 612] width 17 height 17
click at [723, 618] on icon at bounding box center [718, 612] width 17 height 17
click at [718, 615] on icon at bounding box center [718, 612] width 17 height 17
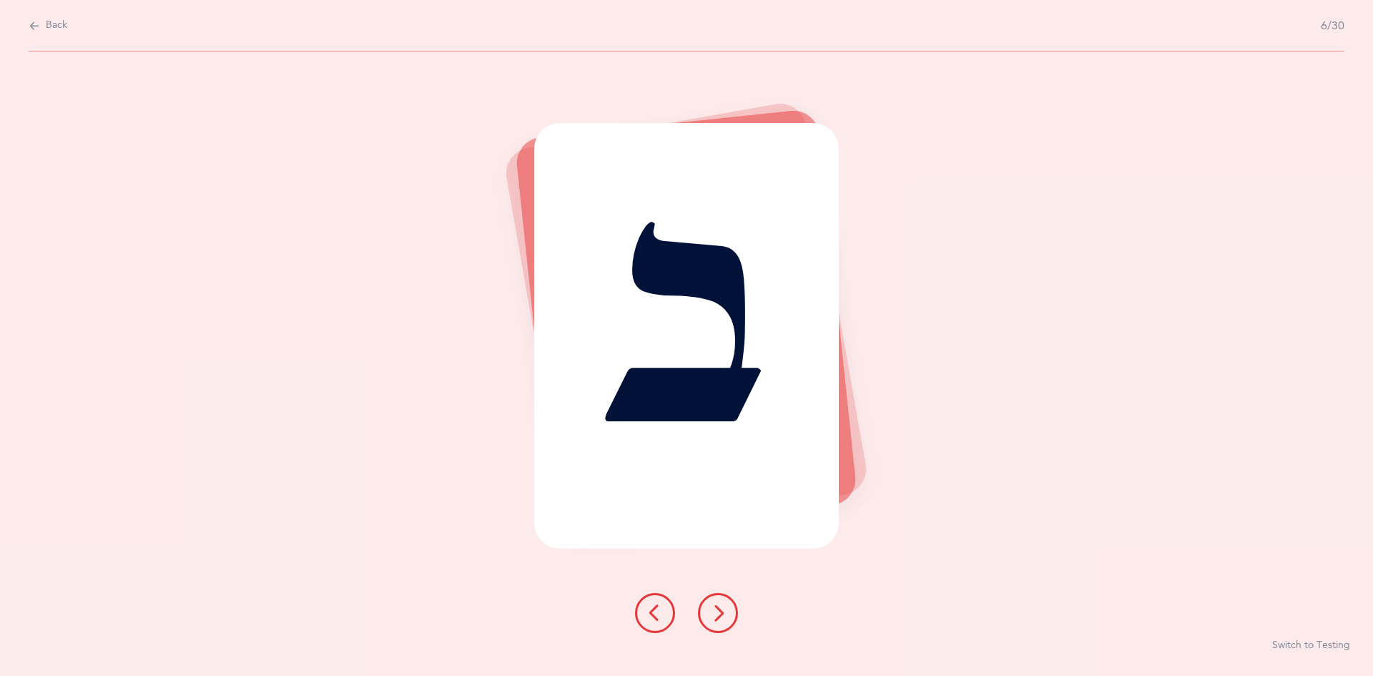
click at [715, 613] on icon at bounding box center [718, 612] width 17 height 17
click at [724, 614] on icon at bounding box center [718, 612] width 17 height 17
click at [720, 614] on icon at bounding box center [718, 612] width 17 height 17
click at [711, 611] on icon at bounding box center [718, 612] width 17 height 17
click at [706, 599] on button at bounding box center [718, 613] width 40 height 40
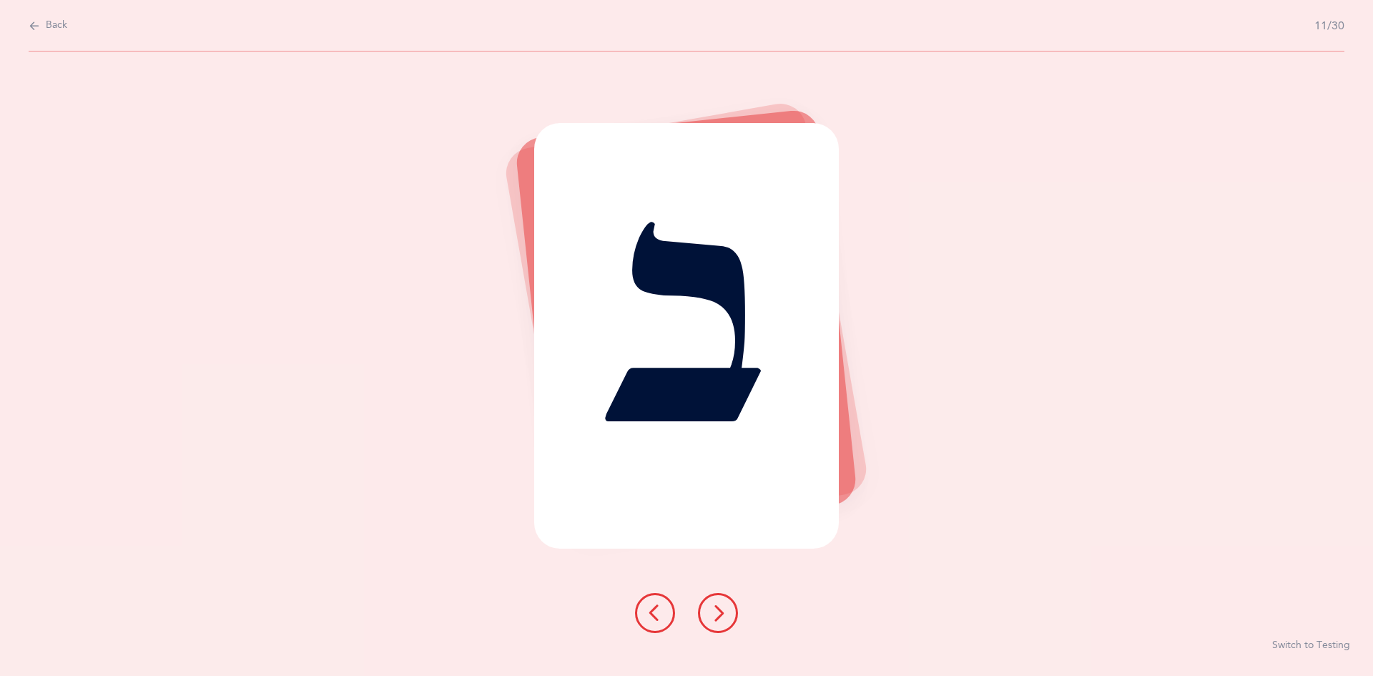
click at [722, 612] on icon at bounding box center [718, 612] width 17 height 17
click at [723, 603] on button at bounding box center [718, 613] width 40 height 40
click at [720, 619] on icon at bounding box center [718, 612] width 17 height 17
click at [721, 625] on button at bounding box center [718, 613] width 40 height 40
click at [717, 614] on icon at bounding box center [718, 612] width 17 height 17
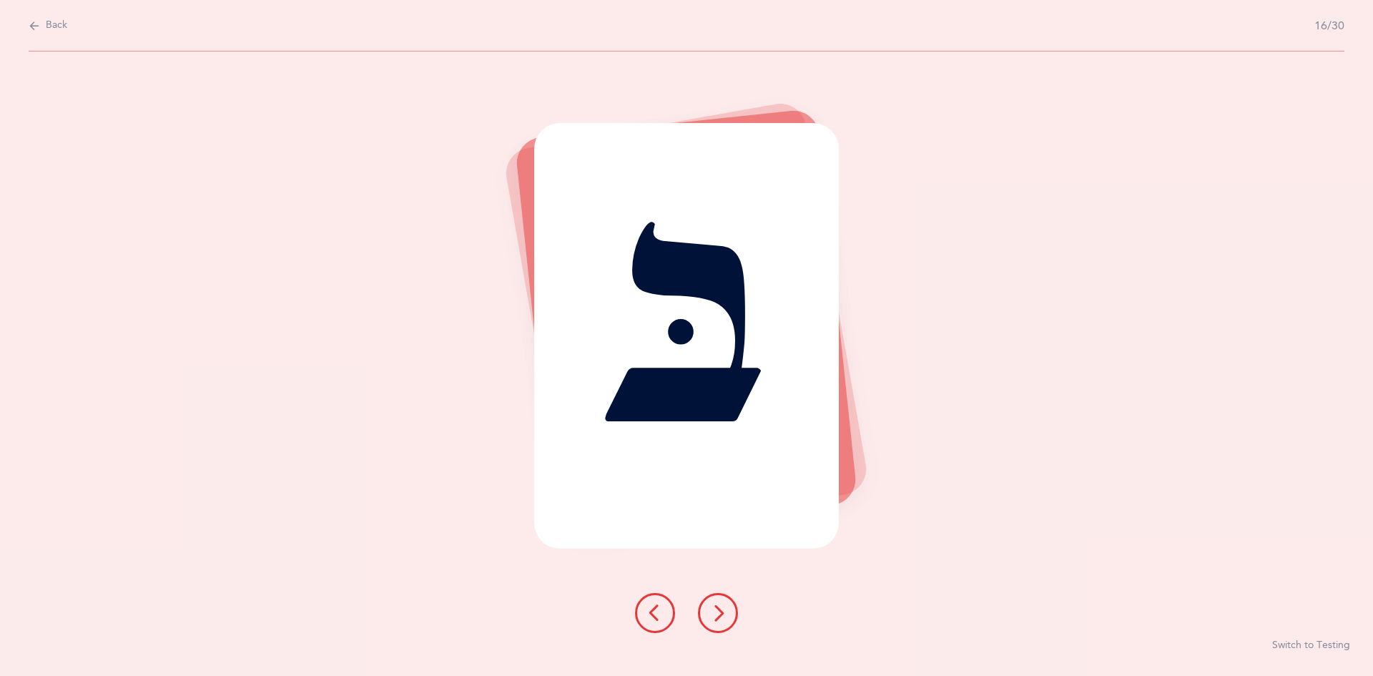
click at [712, 612] on icon at bounding box center [718, 612] width 17 height 17
click at [719, 616] on icon at bounding box center [718, 612] width 17 height 17
click at [717, 621] on icon at bounding box center [718, 612] width 17 height 17
click at [717, 617] on icon at bounding box center [718, 612] width 17 height 17
click at [720, 612] on icon at bounding box center [718, 612] width 17 height 17
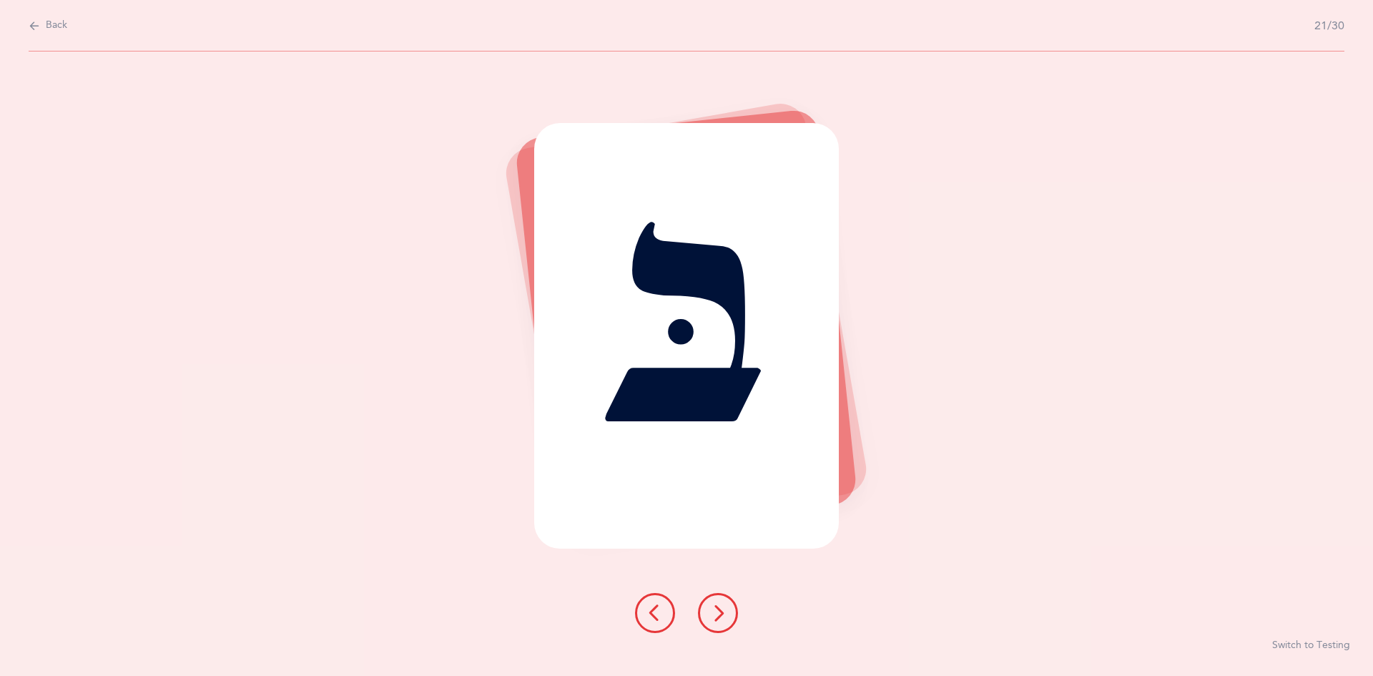
click at [712, 607] on icon at bounding box center [718, 612] width 17 height 17
click at [718, 609] on icon at bounding box center [718, 612] width 17 height 17
click at [715, 607] on icon at bounding box center [718, 612] width 17 height 17
click at [714, 607] on icon at bounding box center [718, 612] width 17 height 17
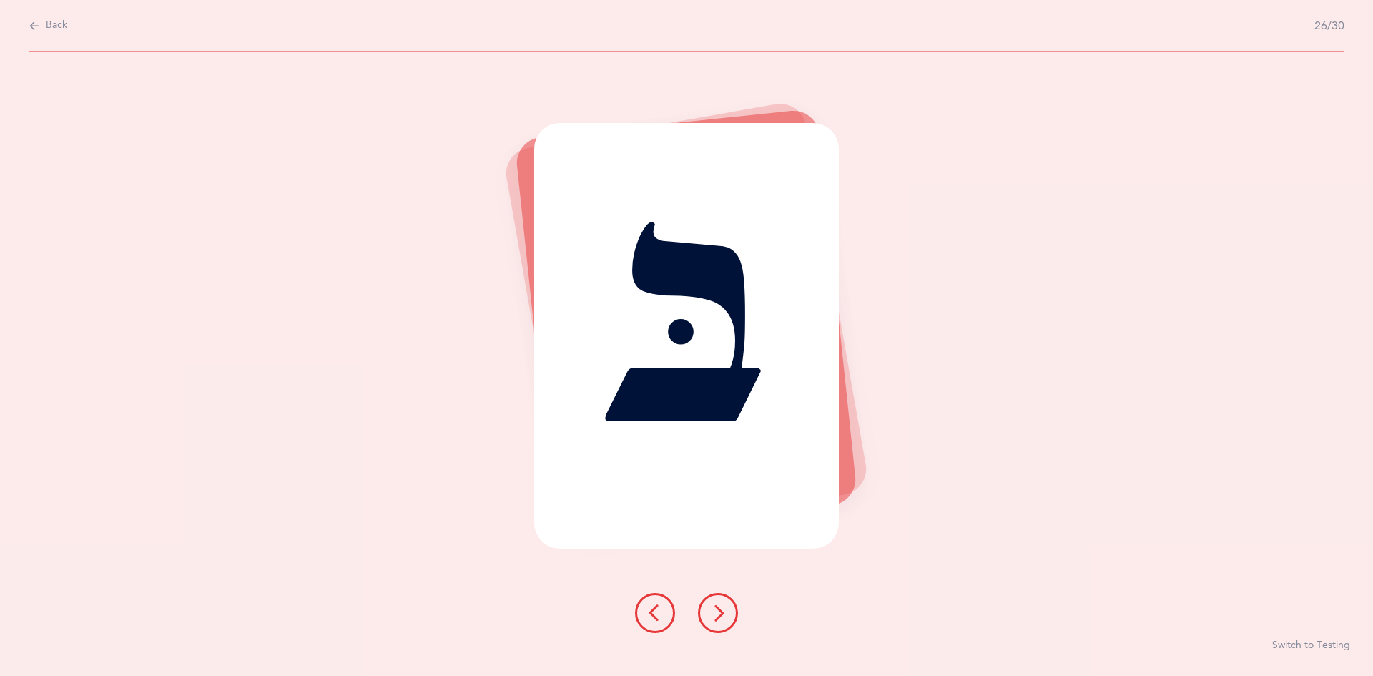
click at [717, 616] on icon at bounding box center [718, 612] width 17 height 17
click at [710, 614] on icon at bounding box center [718, 612] width 17 height 17
click at [715, 618] on icon at bounding box center [718, 612] width 17 height 17
click at [715, 612] on icon at bounding box center [718, 612] width 17 height 17
click at [713, 610] on icon at bounding box center [718, 612] width 17 height 17
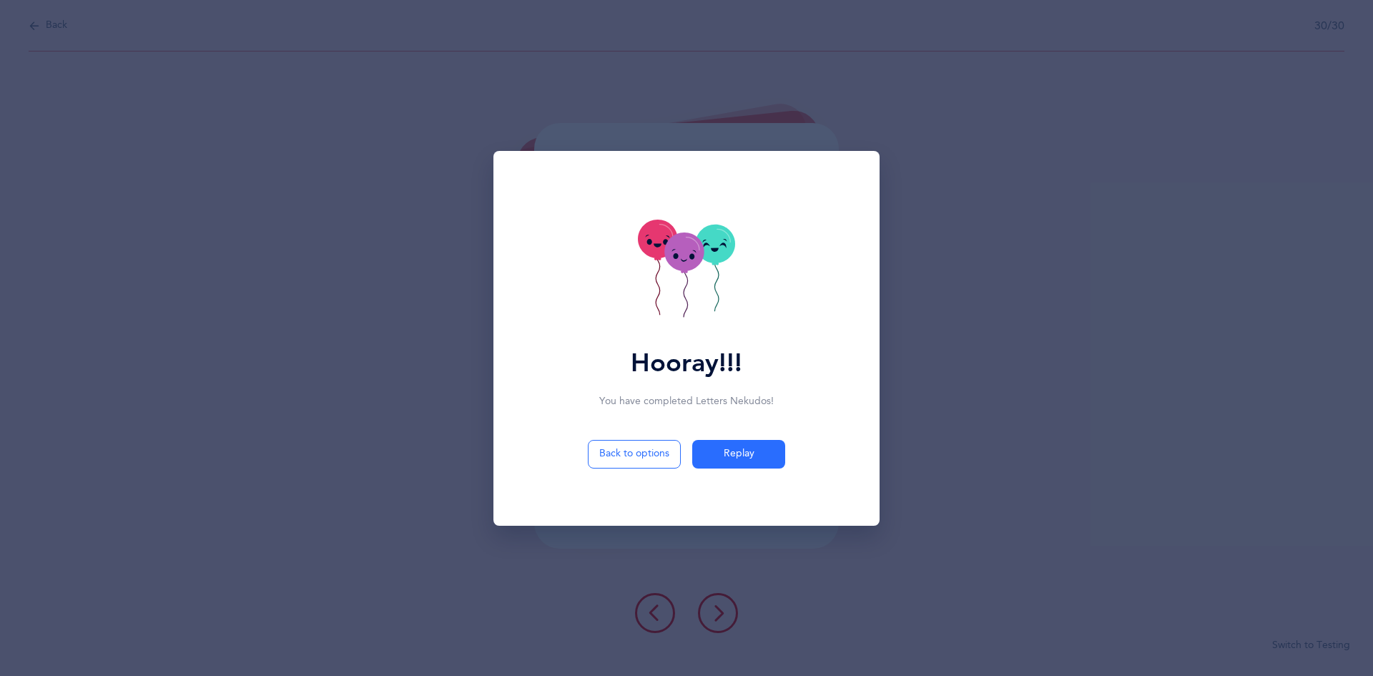
click at [731, 449] on span "Replay" at bounding box center [739, 453] width 31 height 15
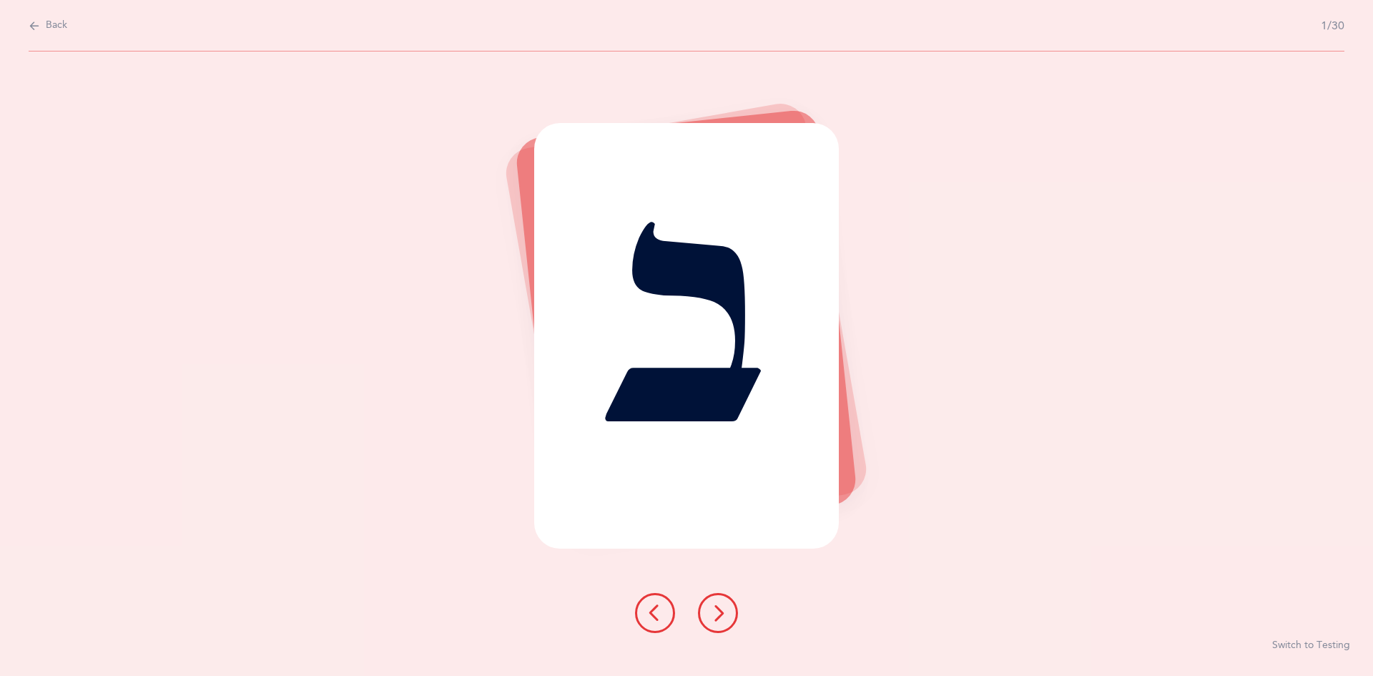
click at [720, 612] on icon at bounding box center [718, 612] width 17 height 17
click at [719, 619] on icon at bounding box center [718, 612] width 17 height 17
click at [712, 608] on icon at bounding box center [718, 612] width 17 height 17
click at [712, 607] on icon at bounding box center [718, 612] width 17 height 17
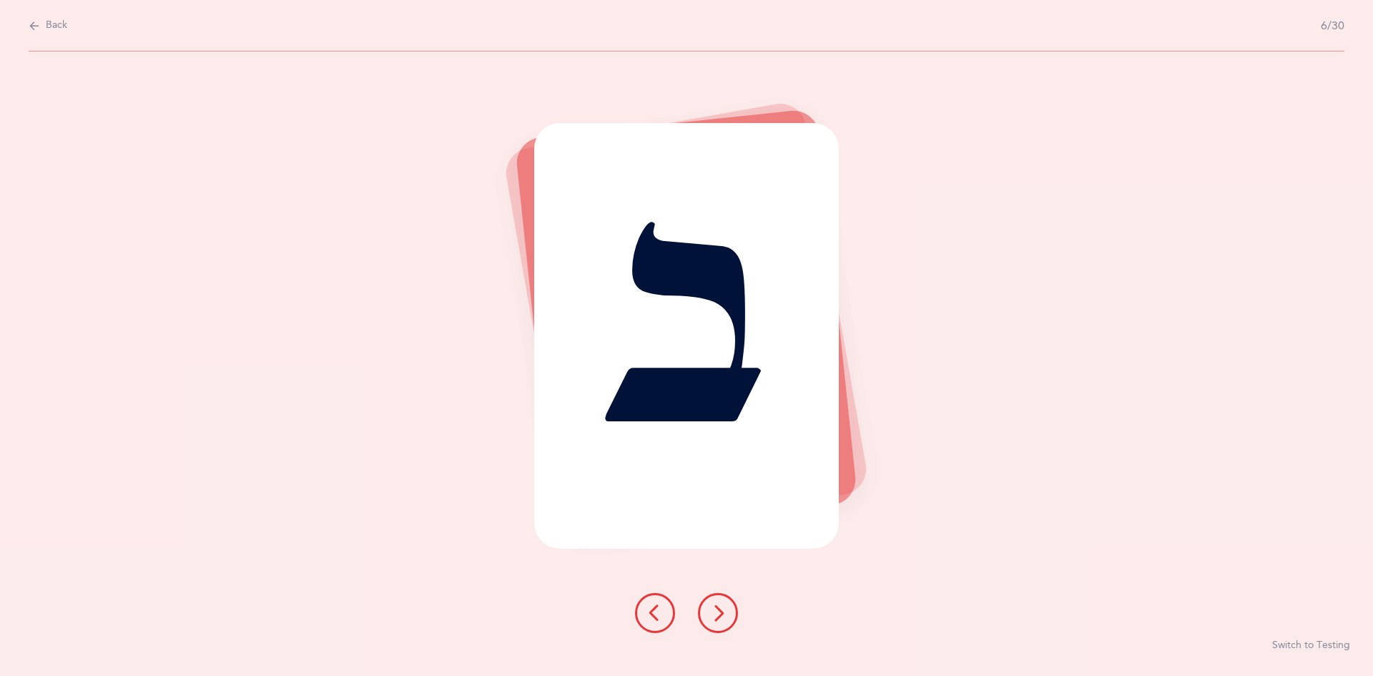
click at [710, 606] on icon at bounding box center [718, 612] width 17 height 17
click at [715, 611] on icon at bounding box center [718, 612] width 17 height 17
click at [715, 610] on icon at bounding box center [718, 612] width 17 height 17
click at [712, 611] on icon at bounding box center [718, 612] width 17 height 17
click at [718, 614] on icon at bounding box center [718, 612] width 17 height 17
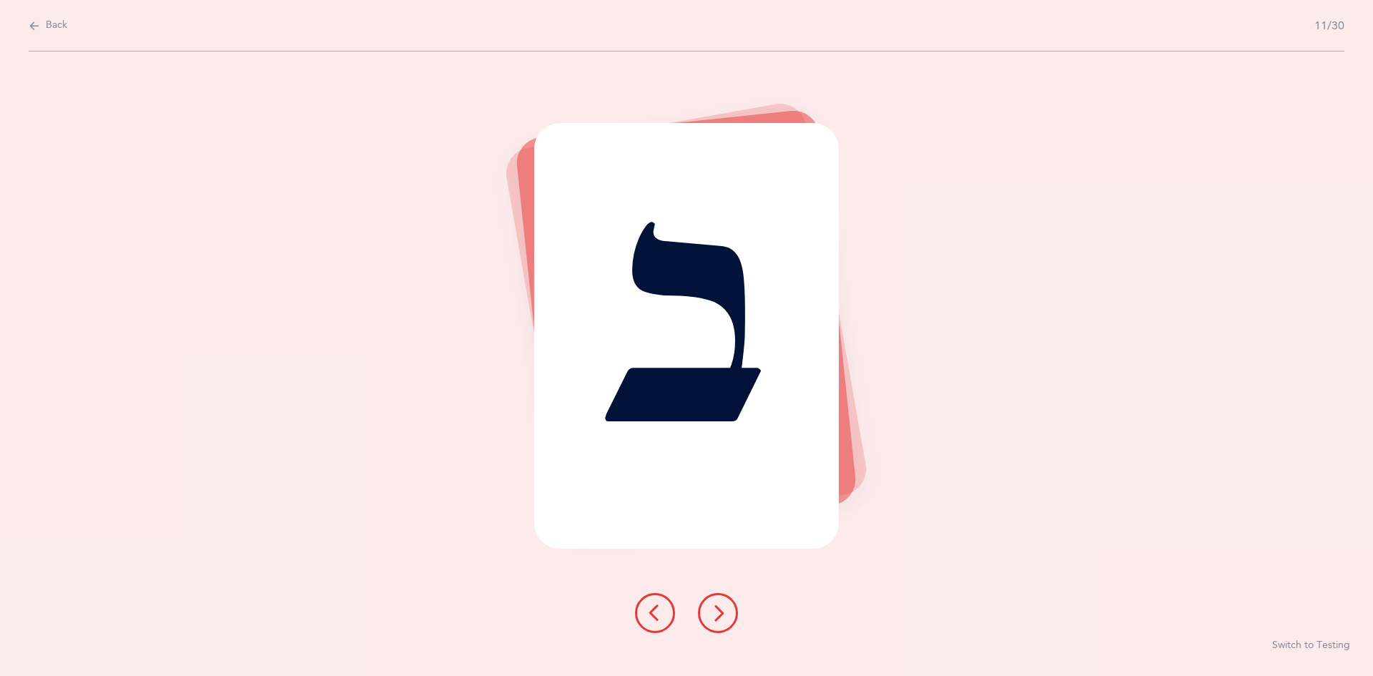
click at [721, 619] on icon at bounding box center [718, 612] width 17 height 17
click at [718, 617] on icon at bounding box center [718, 612] width 17 height 17
click at [719, 614] on icon at bounding box center [718, 612] width 17 height 17
click at [719, 615] on icon at bounding box center [718, 612] width 17 height 17
click at [715, 615] on icon at bounding box center [718, 612] width 17 height 17
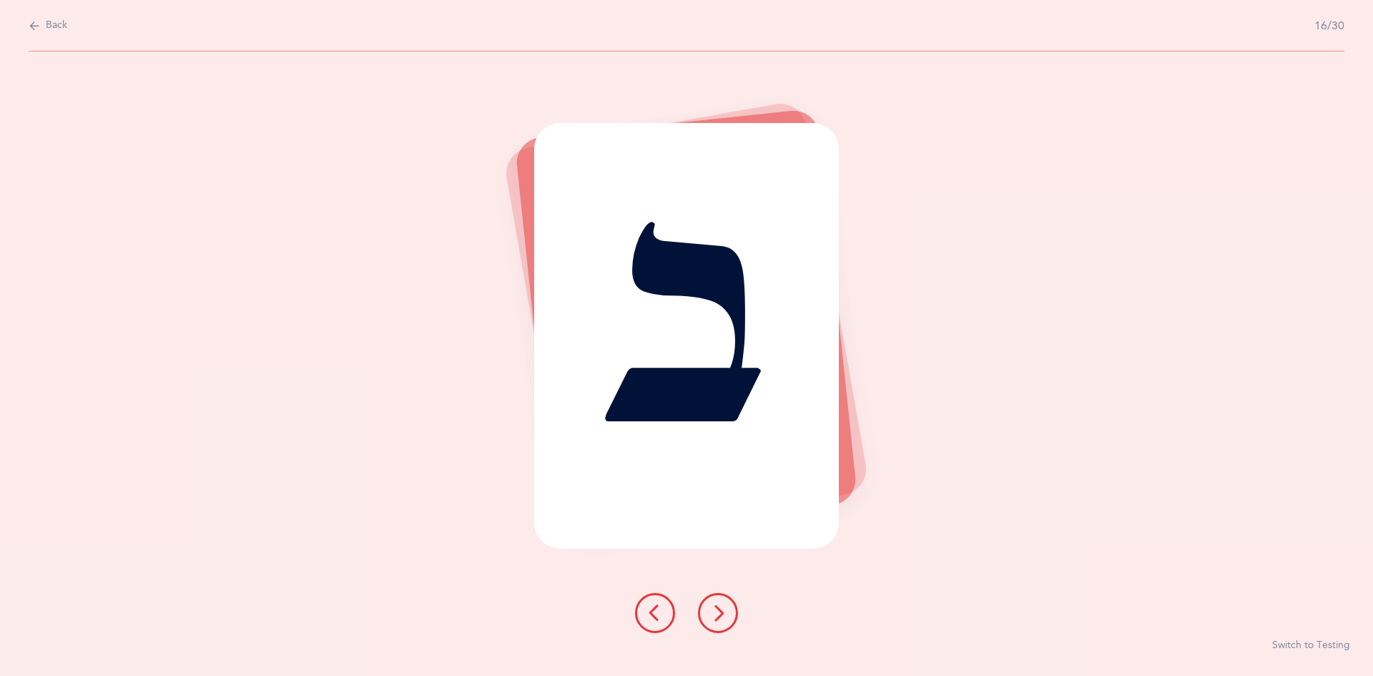
click at [716, 617] on icon at bounding box center [718, 612] width 17 height 17
click at [712, 617] on icon at bounding box center [718, 612] width 17 height 17
click at [709, 611] on button at bounding box center [718, 613] width 40 height 40
click at [711, 612] on icon at bounding box center [718, 612] width 17 height 17
click at [705, 608] on button at bounding box center [718, 613] width 40 height 40
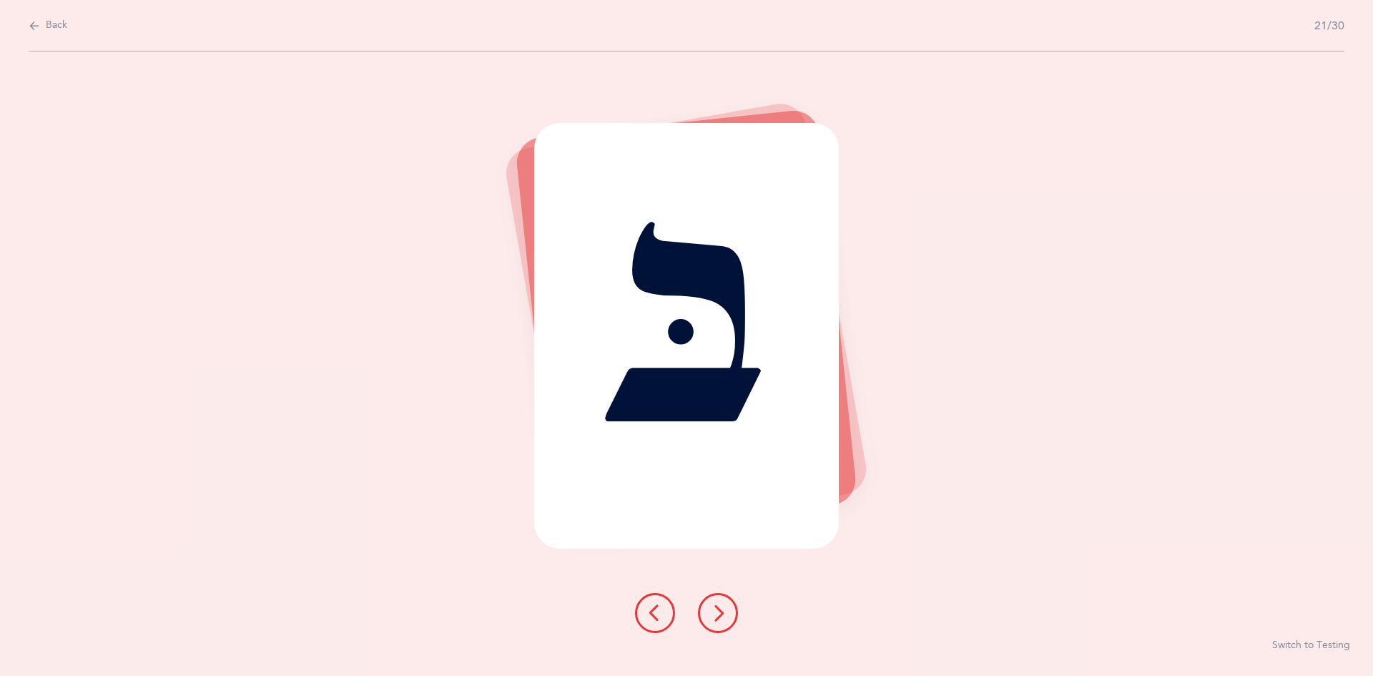
click at [711, 610] on icon at bounding box center [718, 612] width 17 height 17
click at [721, 617] on icon at bounding box center [718, 612] width 17 height 17
click at [715, 612] on icon at bounding box center [718, 612] width 17 height 17
click at [714, 611] on icon at bounding box center [718, 612] width 17 height 17
click at [717, 614] on icon at bounding box center [718, 612] width 17 height 17
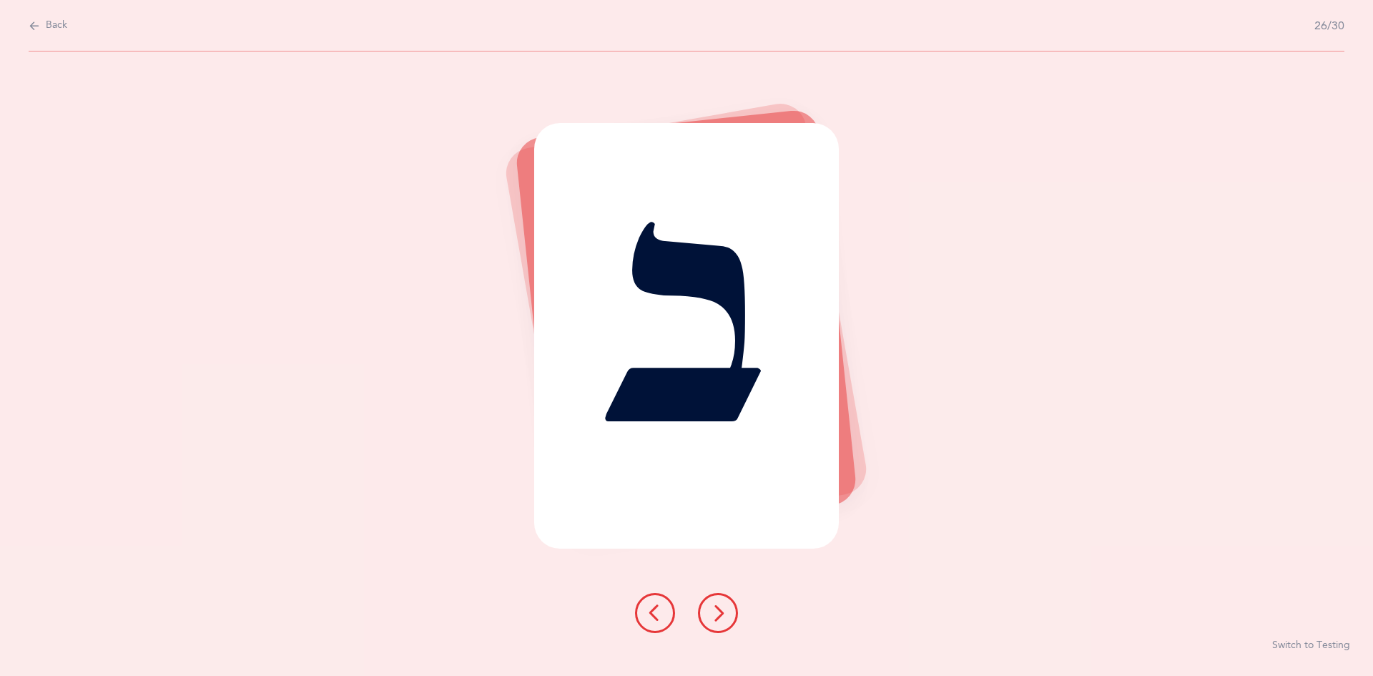
click at [713, 612] on icon at bounding box center [718, 612] width 17 height 17
click at [717, 614] on icon at bounding box center [718, 612] width 17 height 17
click at [720, 613] on icon at bounding box center [718, 612] width 17 height 17
click at [720, 614] on icon at bounding box center [718, 612] width 17 height 17
click at [717, 610] on icon at bounding box center [718, 612] width 17 height 17
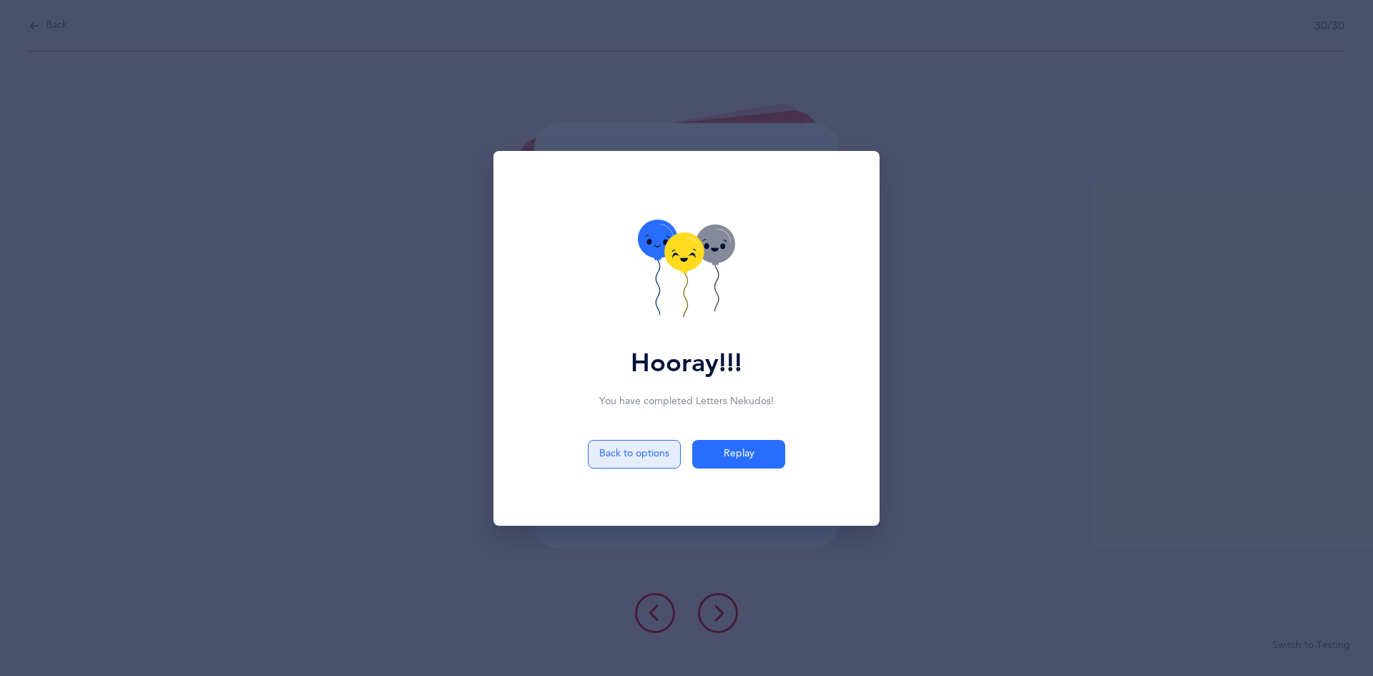
click at [648, 468] on button "Back to options" at bounding box center [634, 454] width 93 height 29
select select "81"
select select "single"
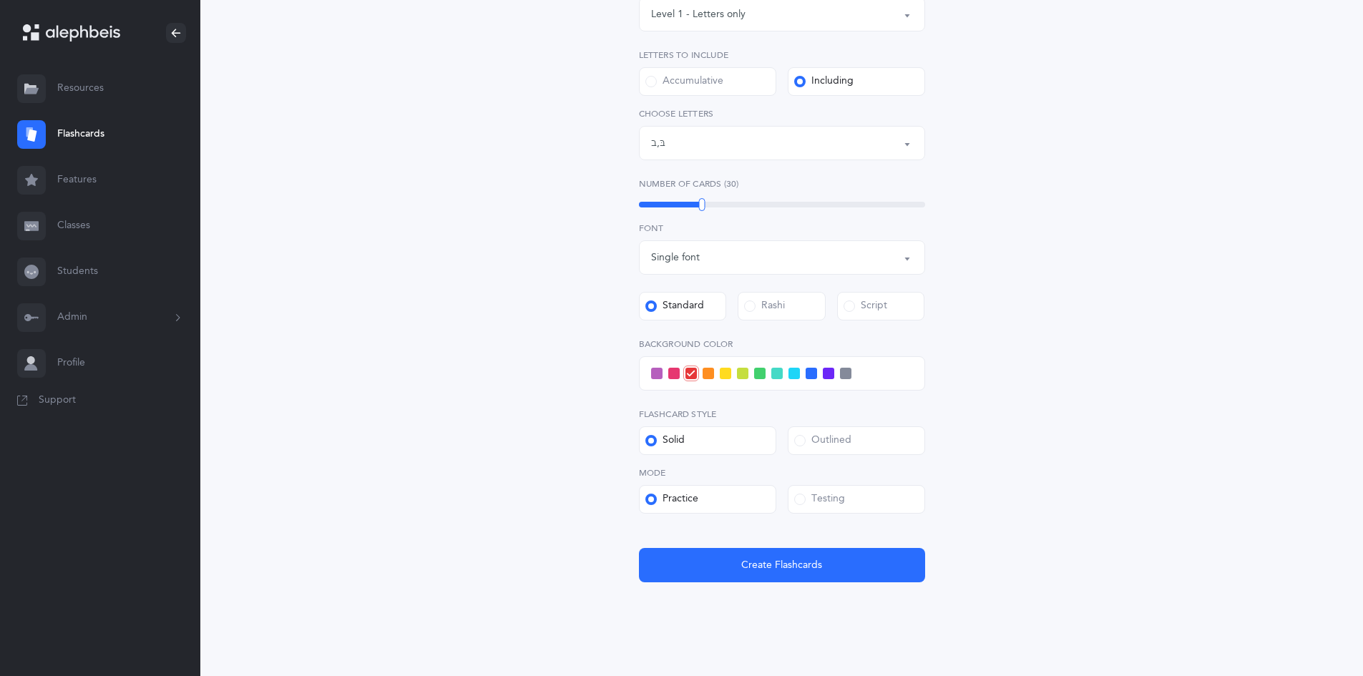
scroll to position [253, 0]
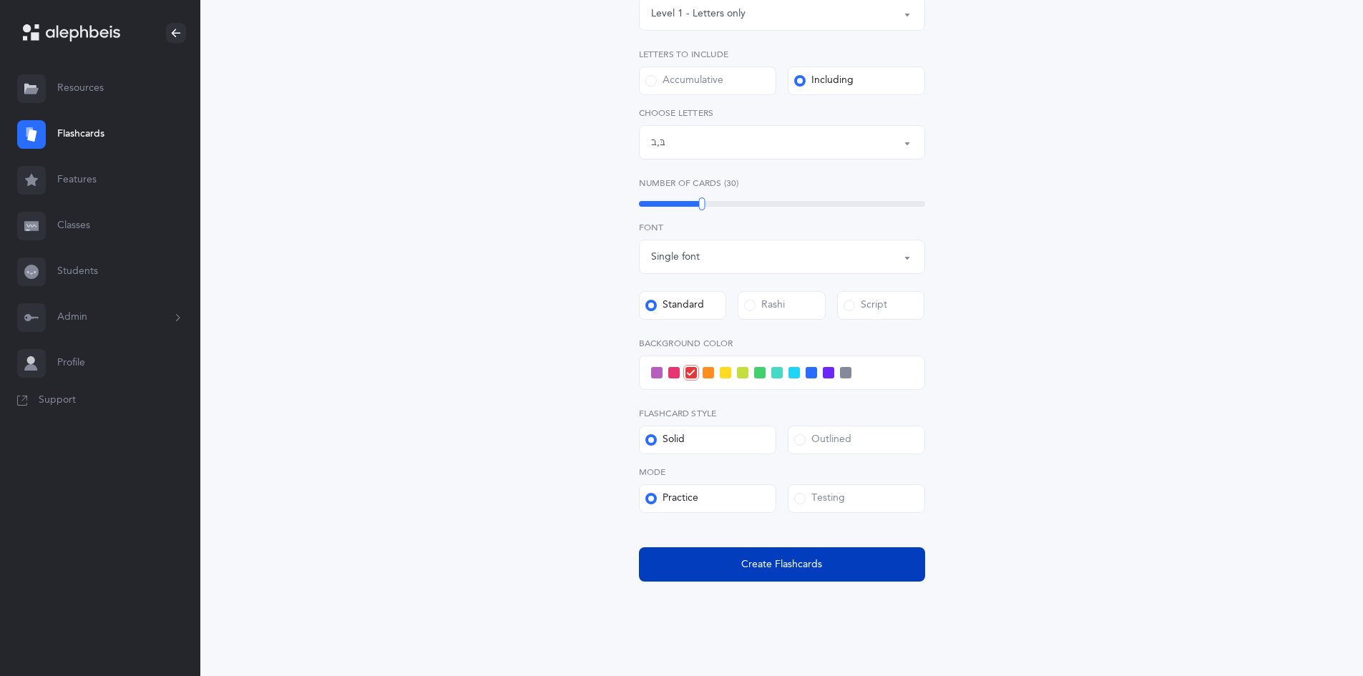
click at [770, 572] on button "Create Flashcards" at bounding box center [782, 564] width 286 height 34
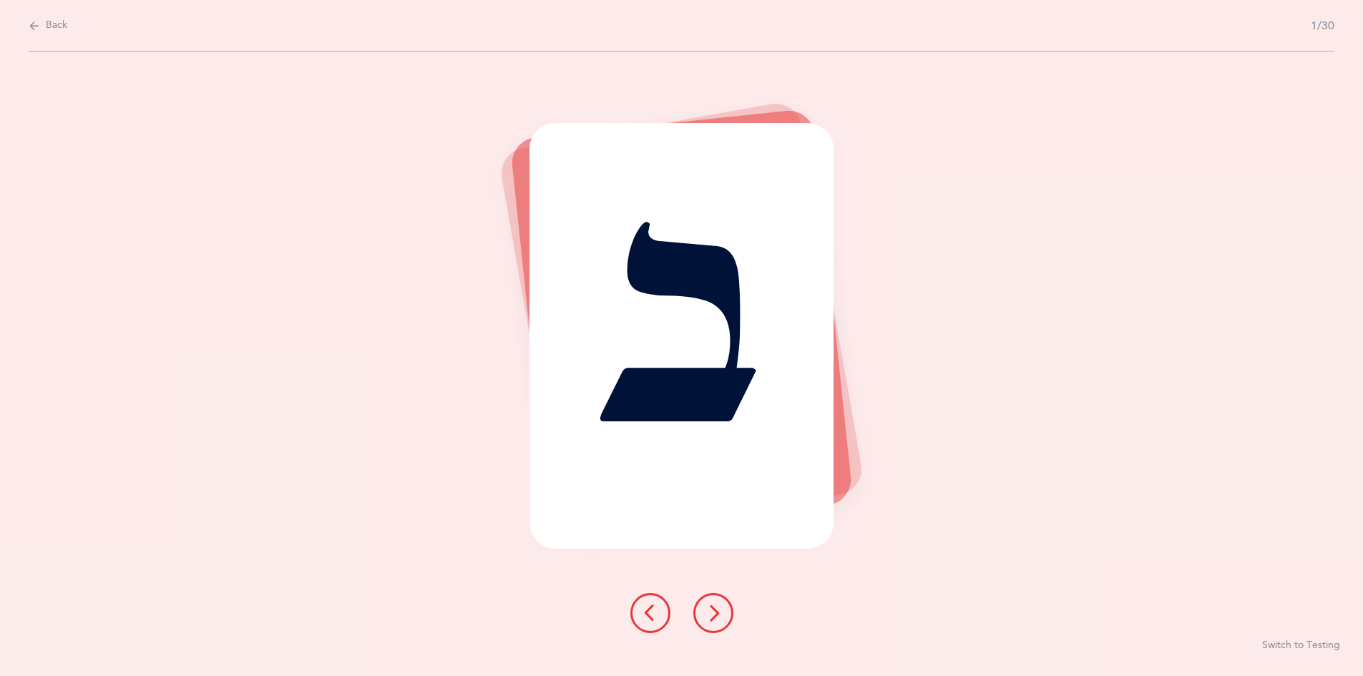
scroll to position [0, 0]
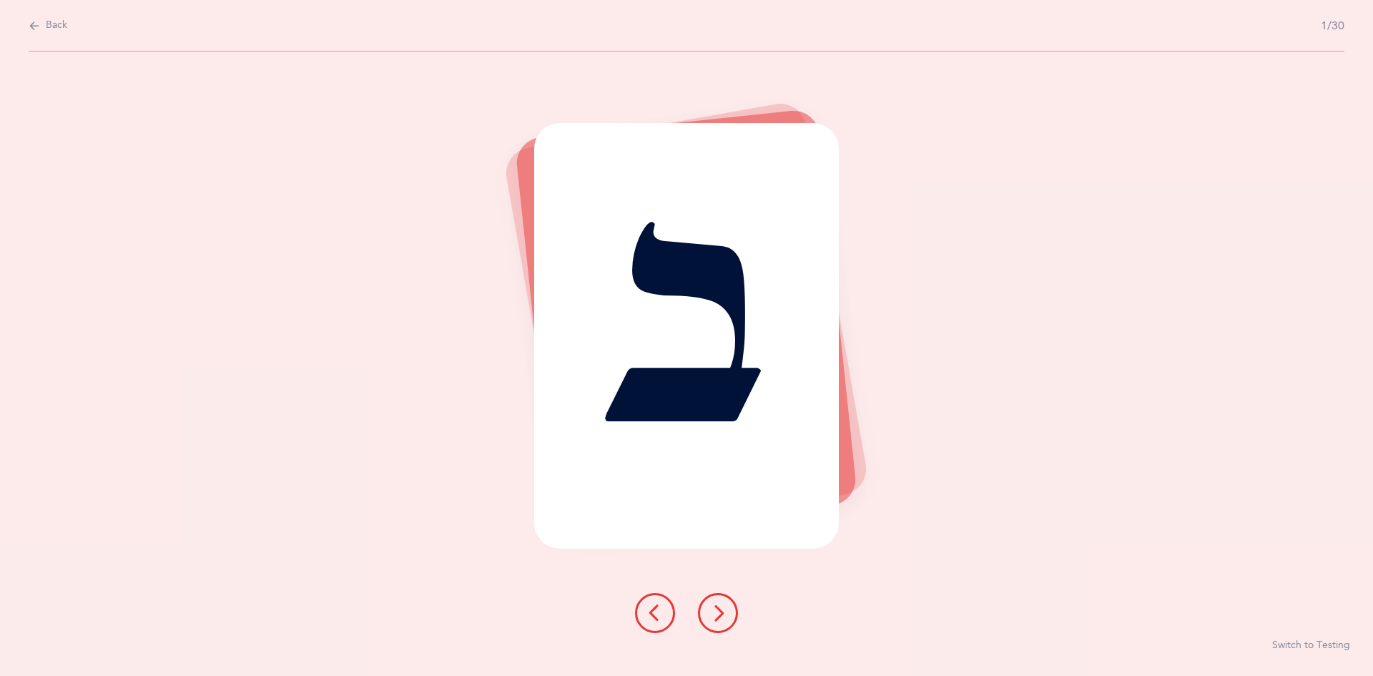
click at [716, 612] on icon at bounding box center [718, 612] width 17 height 17
click at [726, 614] on icon at bounding box center [718, 612] width 17 height 17
click at [728, 616] on button at bounding box center [718, 613] width 40 height 40
click at [724, 602] on button at bounding box center [718, 613] width 40 height 40
click at [720, 600] on button at bounding box center [718, 613] width 40 height 40
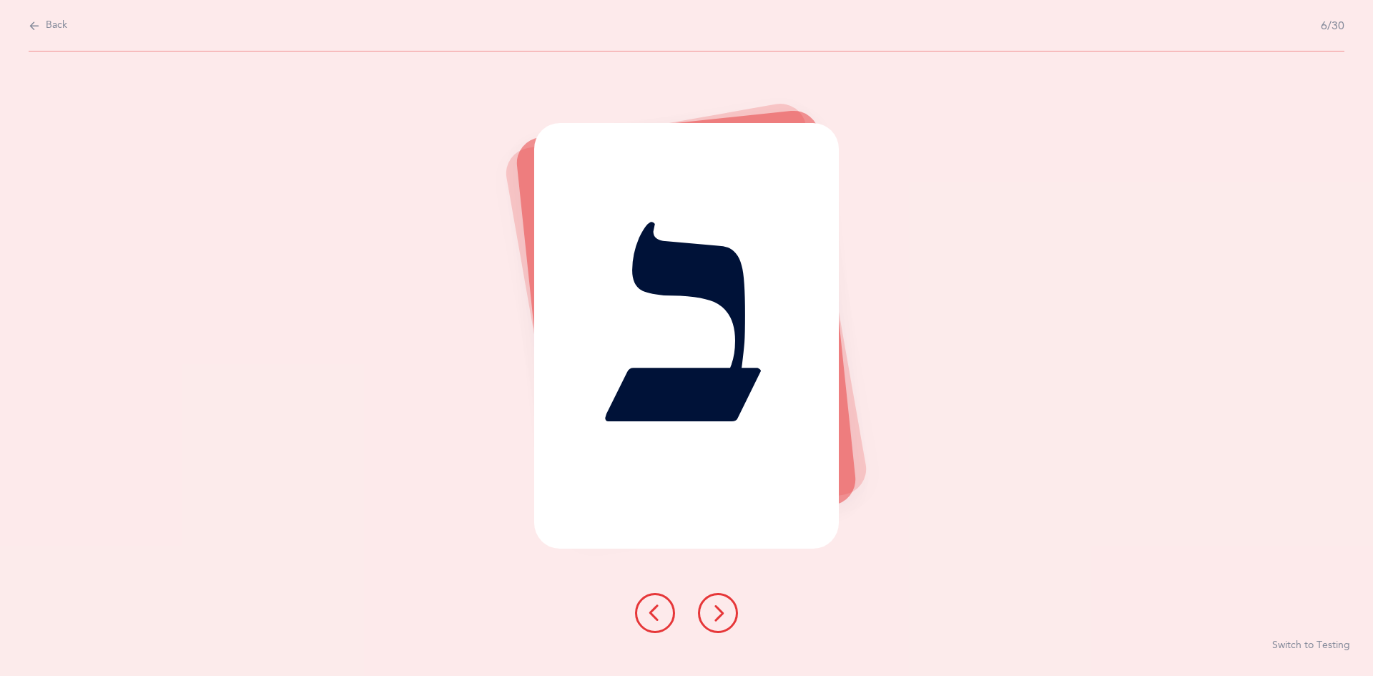
click at [717, 606] on icon at bounding box center [718, 612] width 17 height 17
click at [713, 607] on icon at bounding box center [718, 612] width 17 height 17
click at [716, 603] on button at bounding box center [718, 613] width 40 height 40
click at [720, 606] on icon at bounding box center [718, 612] width 17 height 17
click at [712, 607] on icon at bounding box center [718, 612] width 17 height 17
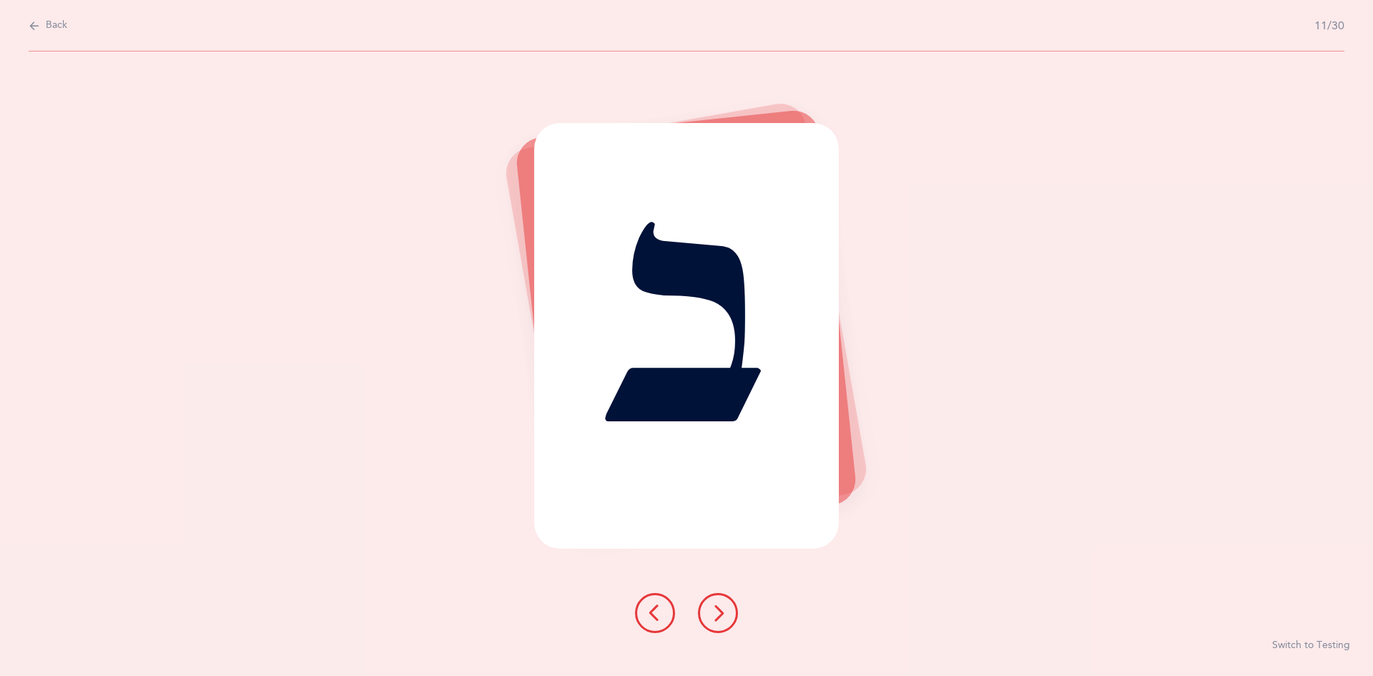
click at [722, 607] on icon at bounding box center [718, 612] width 17 height 17
click at [721, 612] on icon at bounding box center [718, 612] width 17 height 17
click at [715, 607] on icon at bounding box center [718, 612] width 17 height 17
click at [712, 607] on icon at bounding box center [718, 612] width 17 height 17
click at [718, 604] on icon at bounding box center [718, 612] width 17 height 17
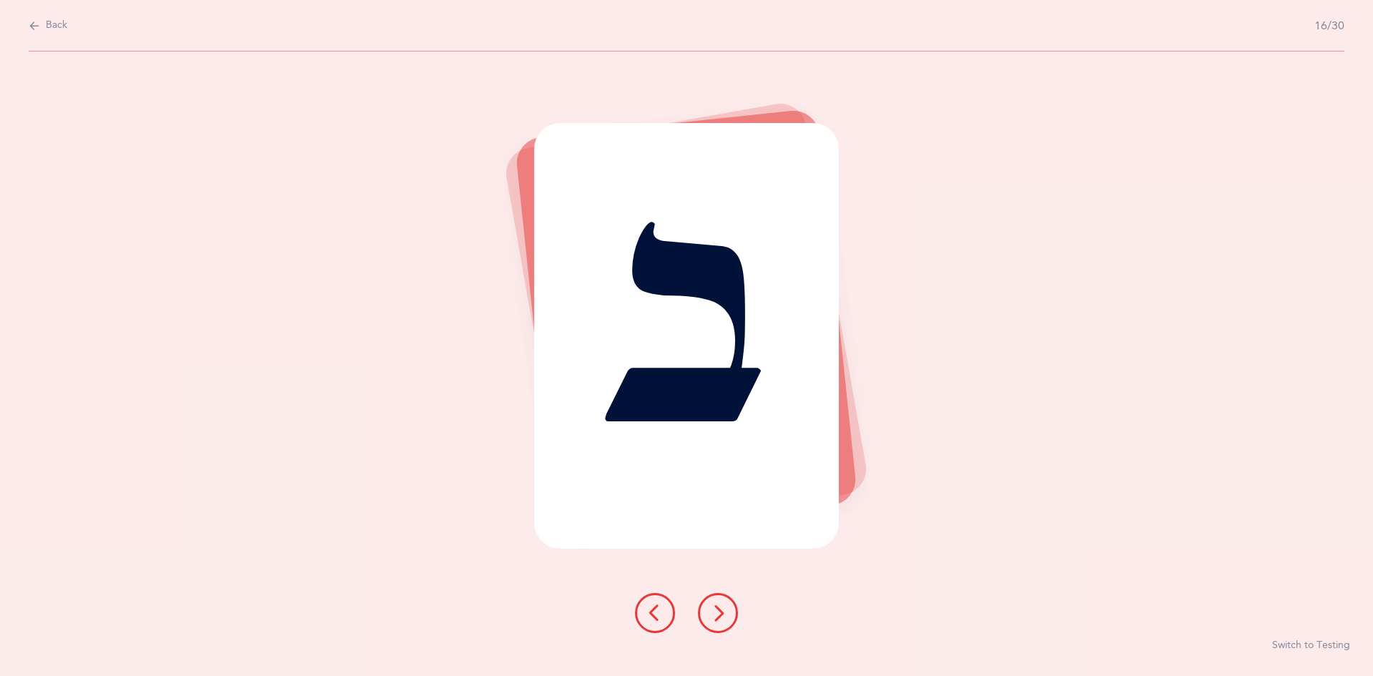
click at [715, 611] on icon at bounding box center [718, 612] width 17 height 17
click at [720, 612] on icon at bounding box center [718, 612] width 17 height 17
click at [717, 615] on icon at bounding box center [718, 612] width 17 height 17
click at [719, 620] on icon at bounding box center [718, 612] width 17 height 17
click at [723, 616] on icon at bounding box center [718, 612] width 17 height 17
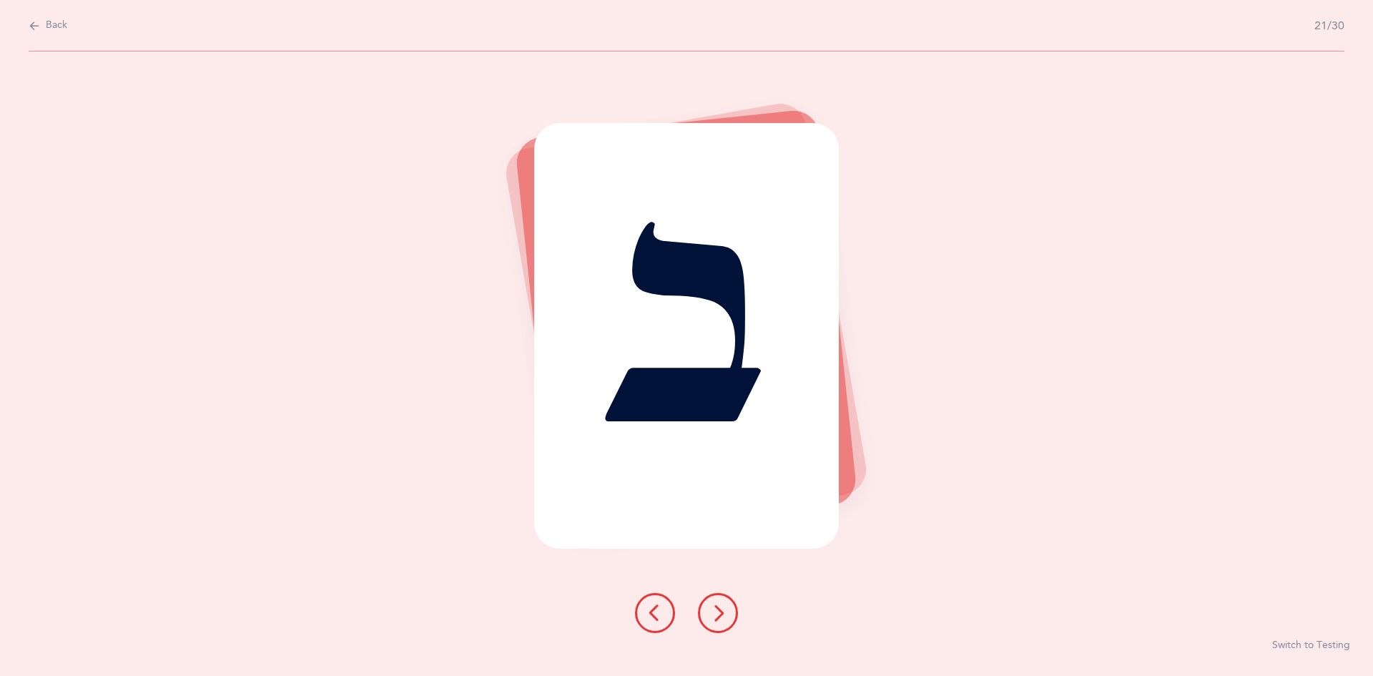
click at [725, 618] on icon at bounding box center [718, 612] width 17 height 17
click at [727, 622] on button at bounding box center [718, 613] width 40 height 40
click at [730, 614] on button at bounding box center [718, 613] width 40 height 40
click at [727, 614] on button at bounding box center [718, 613] width 40 height 40
click at [722, 612] on icon at bounding box center [718, 612] width 17 height 17
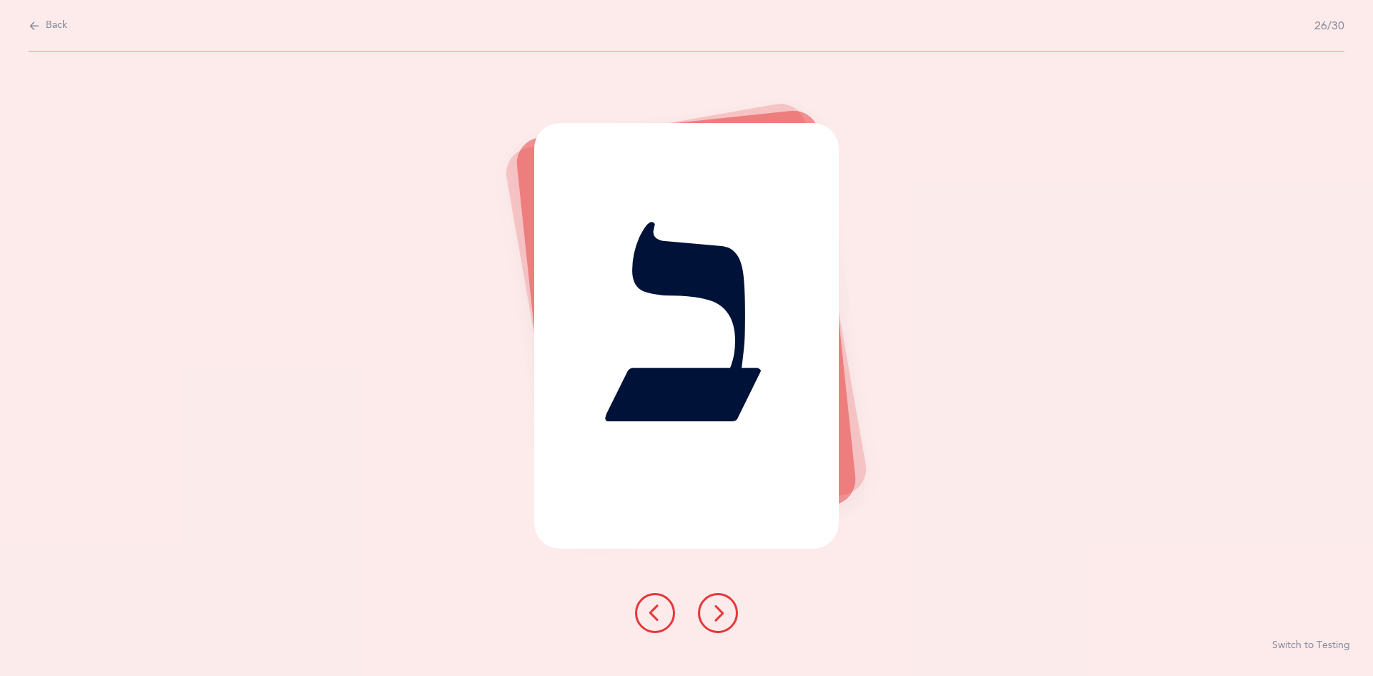
click at [727, 622] on button at bounding box center [718, 613] width 40 height 40
click at [726, 615] on icon at bounding box center [718, 612] width 17 height 17
click at [730, 616] on button at bounding box center [718, 613] width 40 height 40
click at [725, 614] on icon at bounding box center [718, 612] width 17 height 17
click at [728, 614] on button at bounding box center [718, 613] width 40 height 40
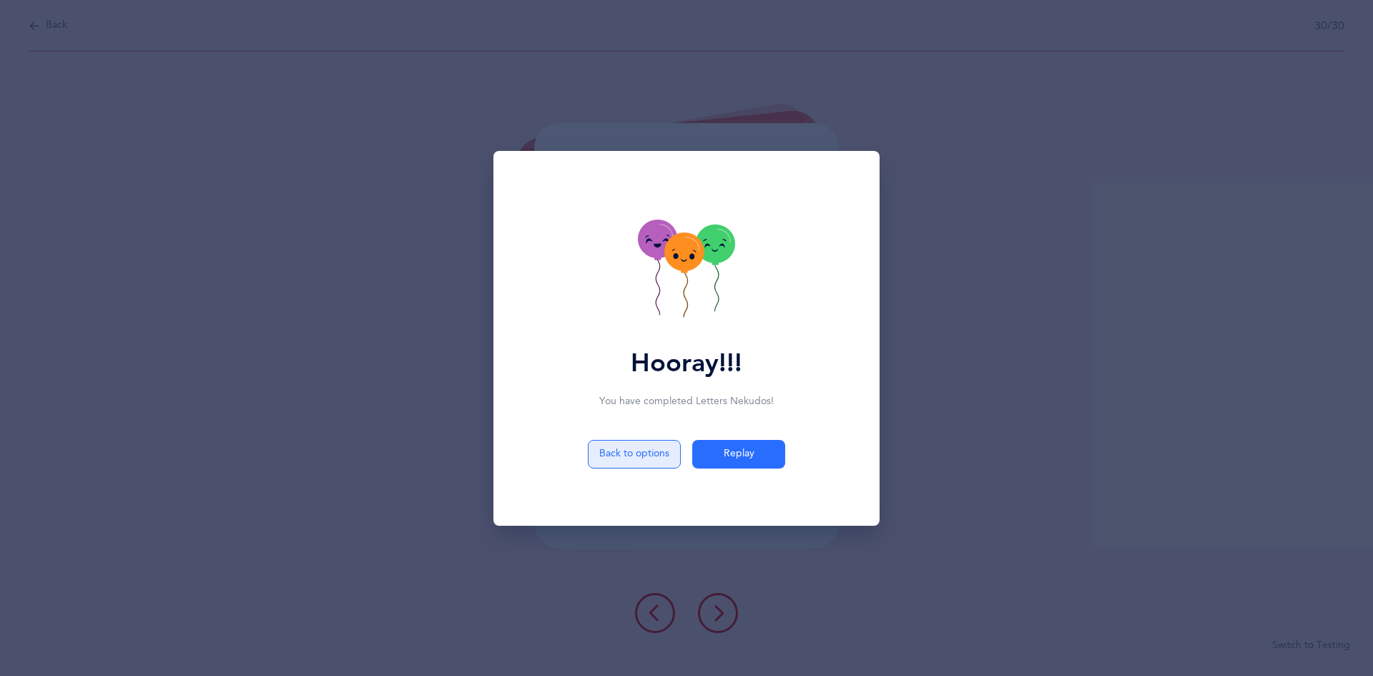
click at [617, 445] on button "Back to options" at bounding box center [634, 454] width 93 height 29
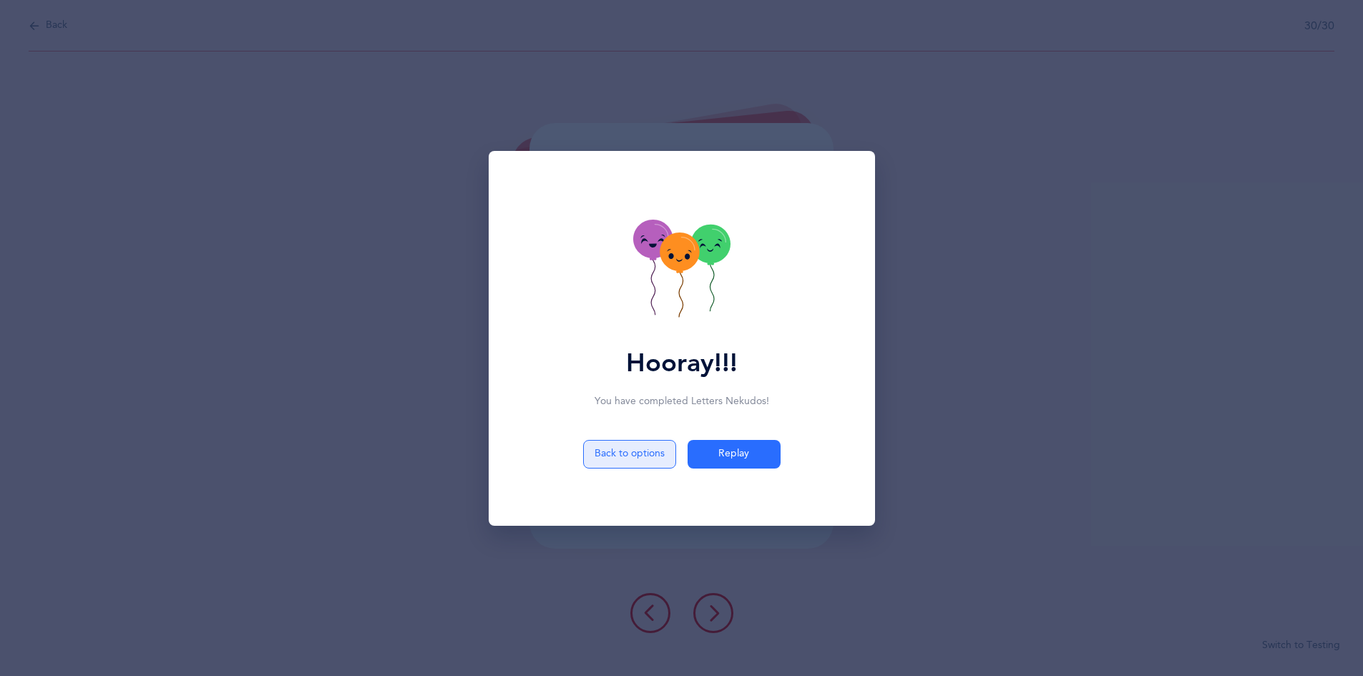
select select "81"
select select "single"
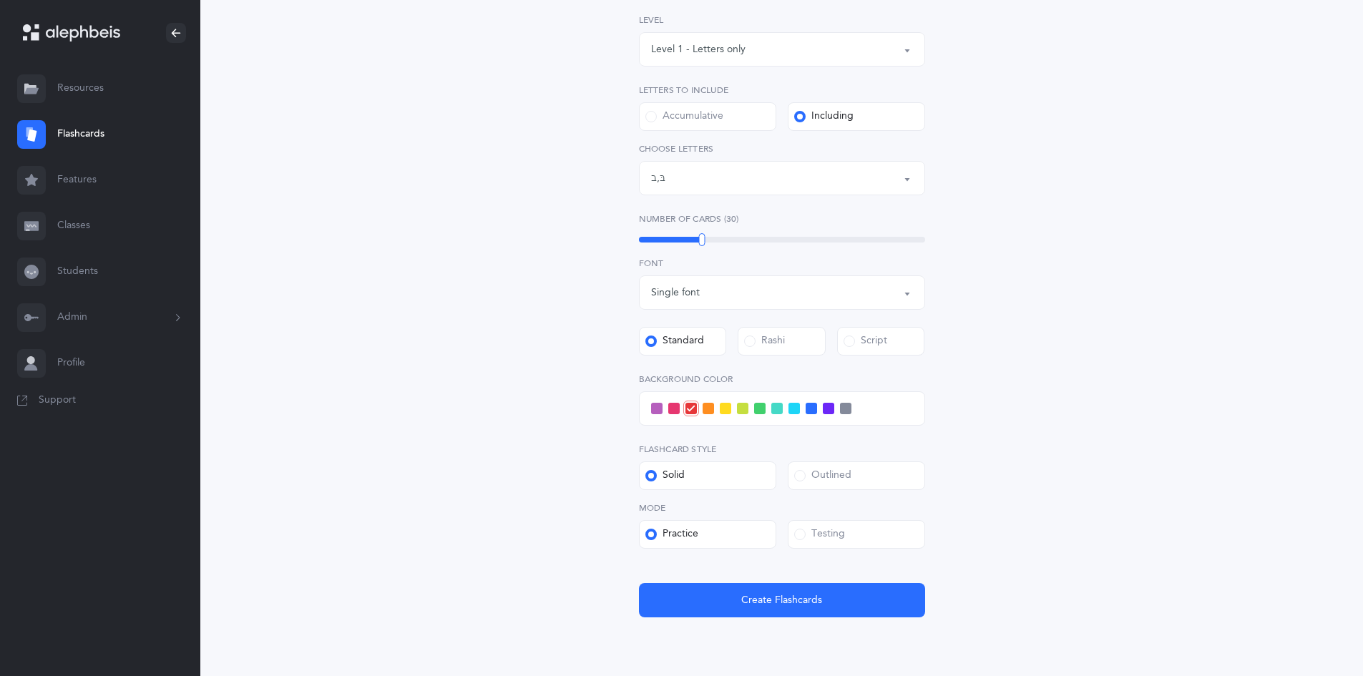
scroll to position [218, 0]
click at [755, 597] on span "Create Flashcards" at bounding box center [781, 599] width 81 height 15
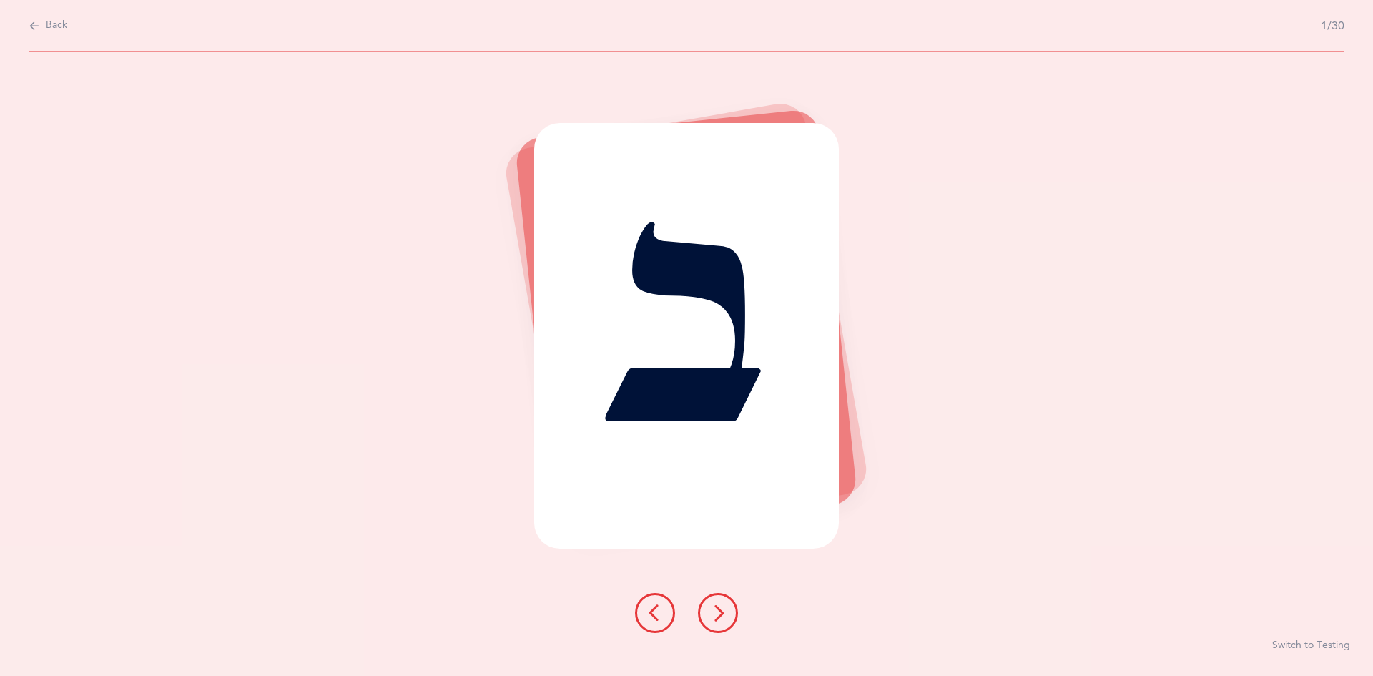
click at [737, 607] on button at bounding box center [718, 613] width 40 height 40
click at [728, 614] on button at bounding box center [718, 613] width 40 height 40
click at [726, 603] on button at bounding box center [718, 613] width 40 height 40
click at [722, 613] on icon at bounding box center [718, 612] width 17 height 17
click at [717, 610] on icon at bounding box center [718, 612] width 17 height 17
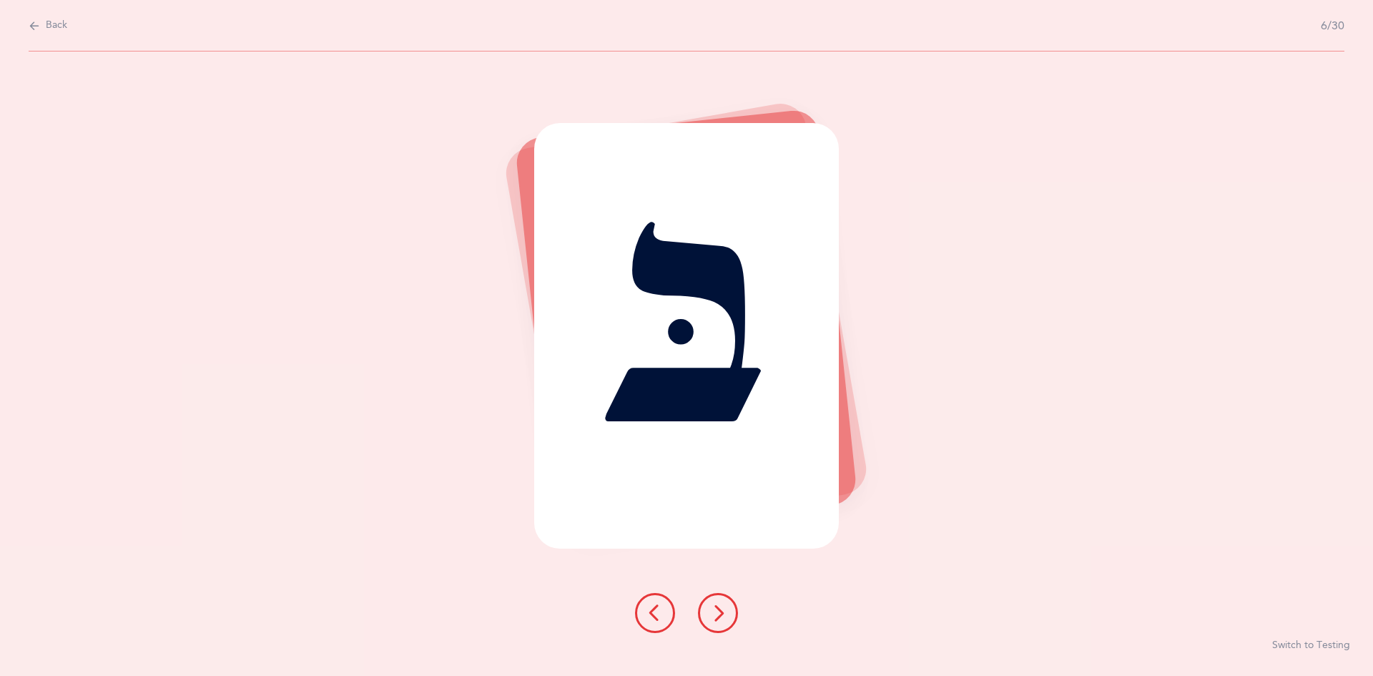
click at [713, 612] on icon at bounding box center [718, 612] width 17 height 17
click at [720, 610] on icon at bounding box center [718, 612] width 17 height 17
click at [722, 610] on icon at bounding box center [718, 612] width 17 height 17
click at [722, 612] on icon at bounding box center [718, 612] width 17 height 17
click at [725, 616] on icon at bounding box center [718, 612] width 17 height 17
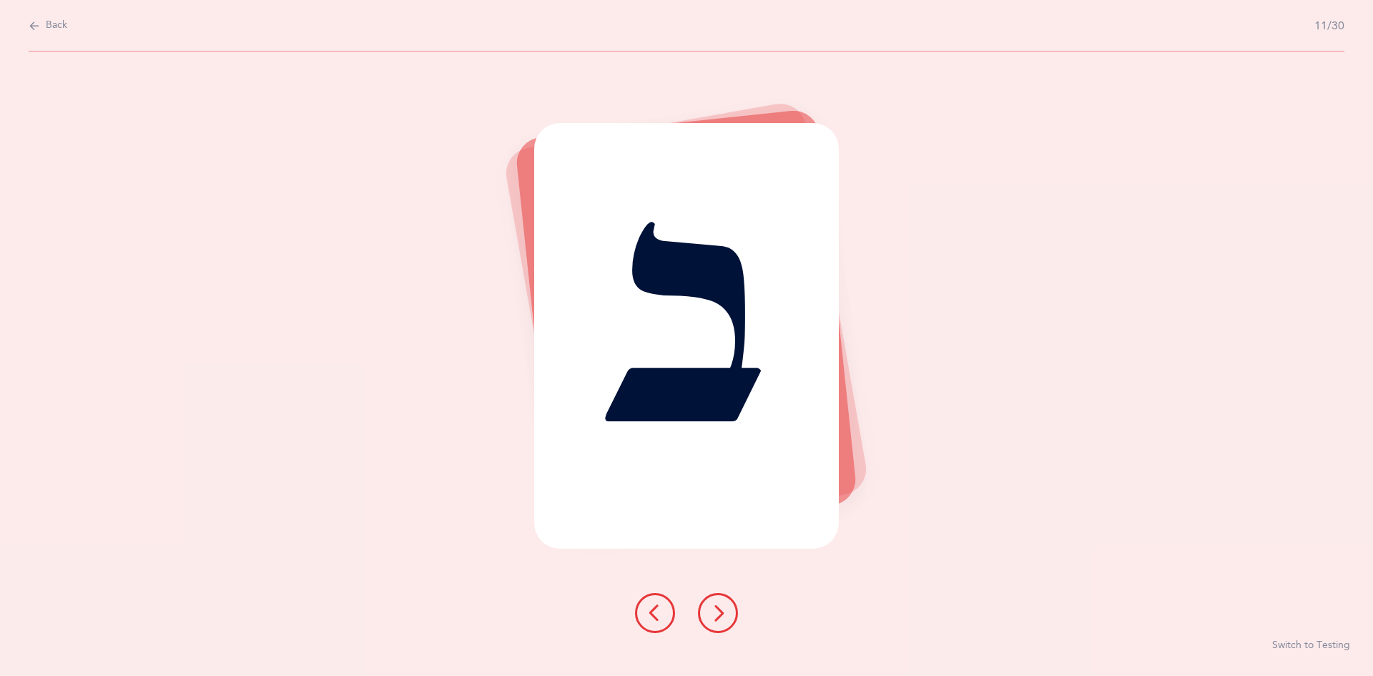
click at [723, 607] on icon at bounding box center [718, 612] width 17 height 17
click at [720, 609] on icon at bounding box center [718, 612] width 17 height 17
click at [724, 609] on icon at bounding box center [718, 612] width 17 height 17
click at [720, 613] on icon at bounding box center [718, 612] width 17 height 17
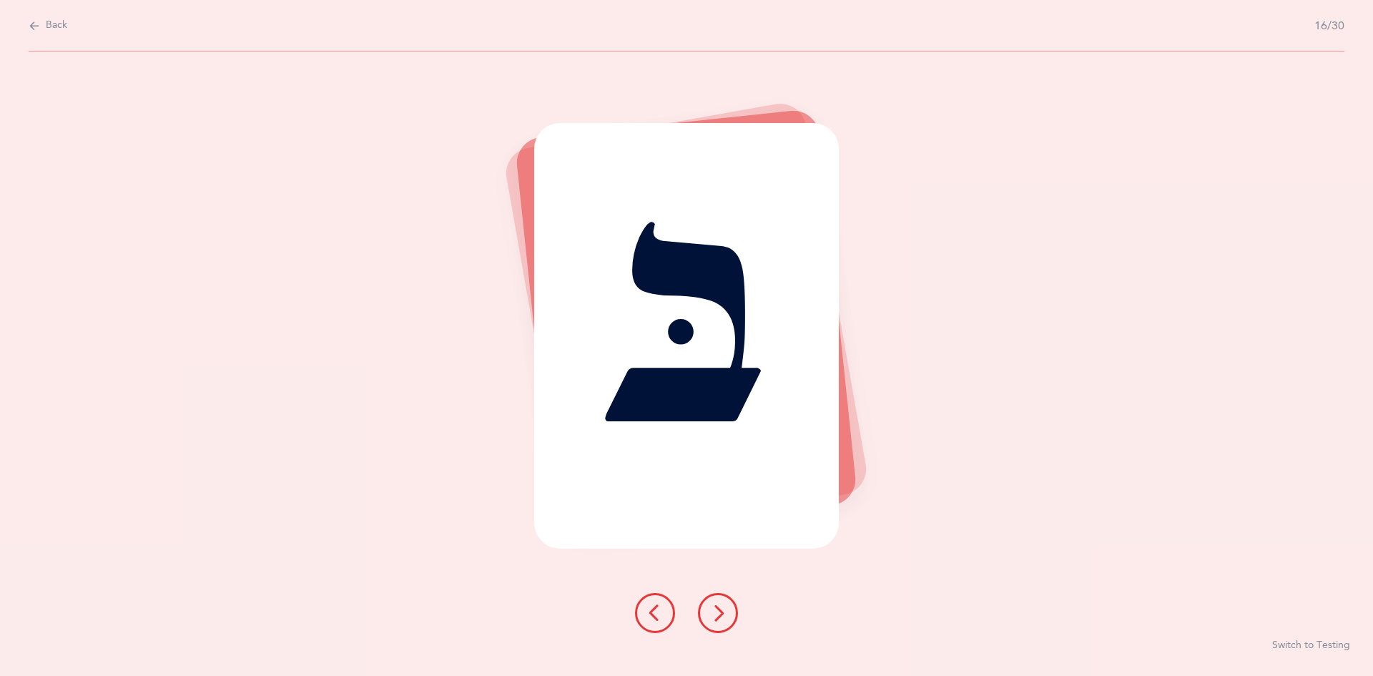
click at [719, 615] on icon at bounding box center [718, 612] width 17 height 17
click at [720, 614] on icon at bounding box center [718, 612] width 17 height 17
click at [719, 610] on icon at bounding box center [718, 612] width 17 height 17
click at [712, 612] on icon at bounding box center [718, 612] width 17 height 17
click at [715, 616] on icon at bounding box center [718, 612] width 17 height 17
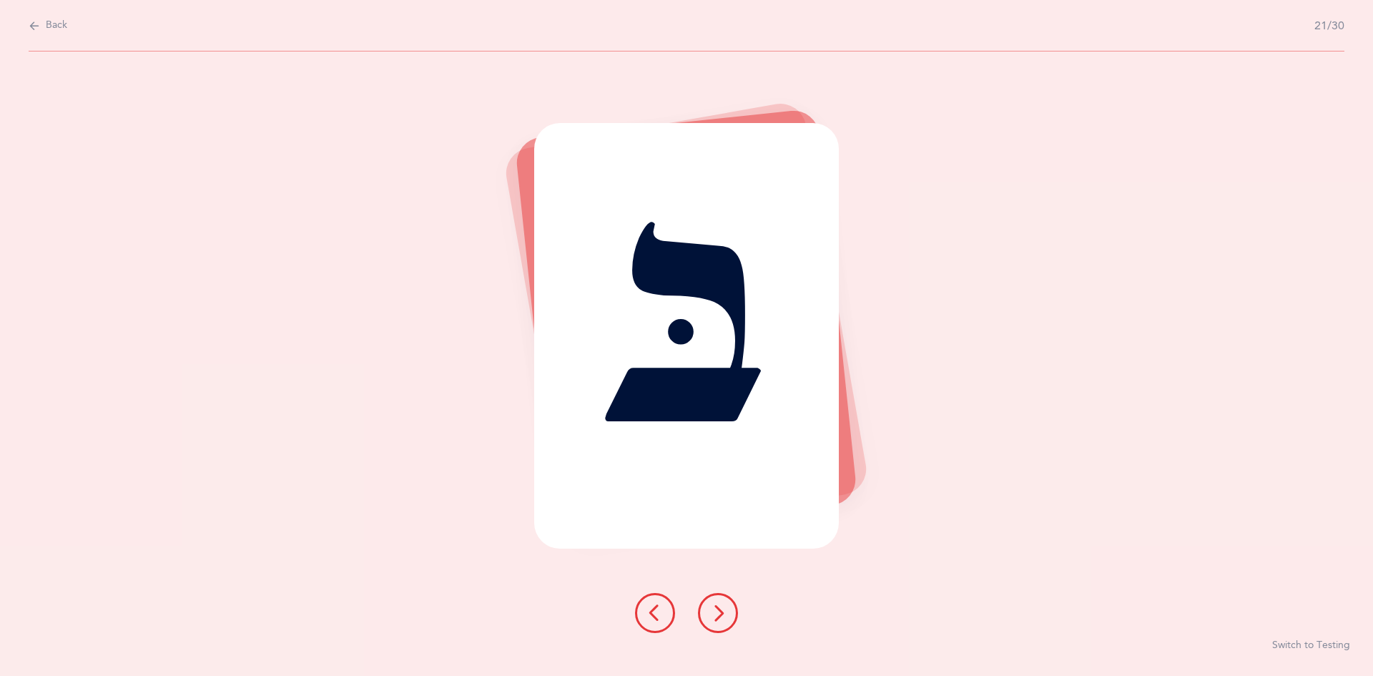
click at [724, 614] on icon at bounding box center [718, 612] width 17 height 17
click at [725, 617] on icon at bounding box center [718, 612] width 17 height 17
click at [722, 615] on icon at bounding box center [718, 612] width 17 height 17
click at [723, 608] on icon at bounding box center [718, 612] width 17 height 17
click at [718, 612] on icon at bounding box center [718, 612] width 17 height 17
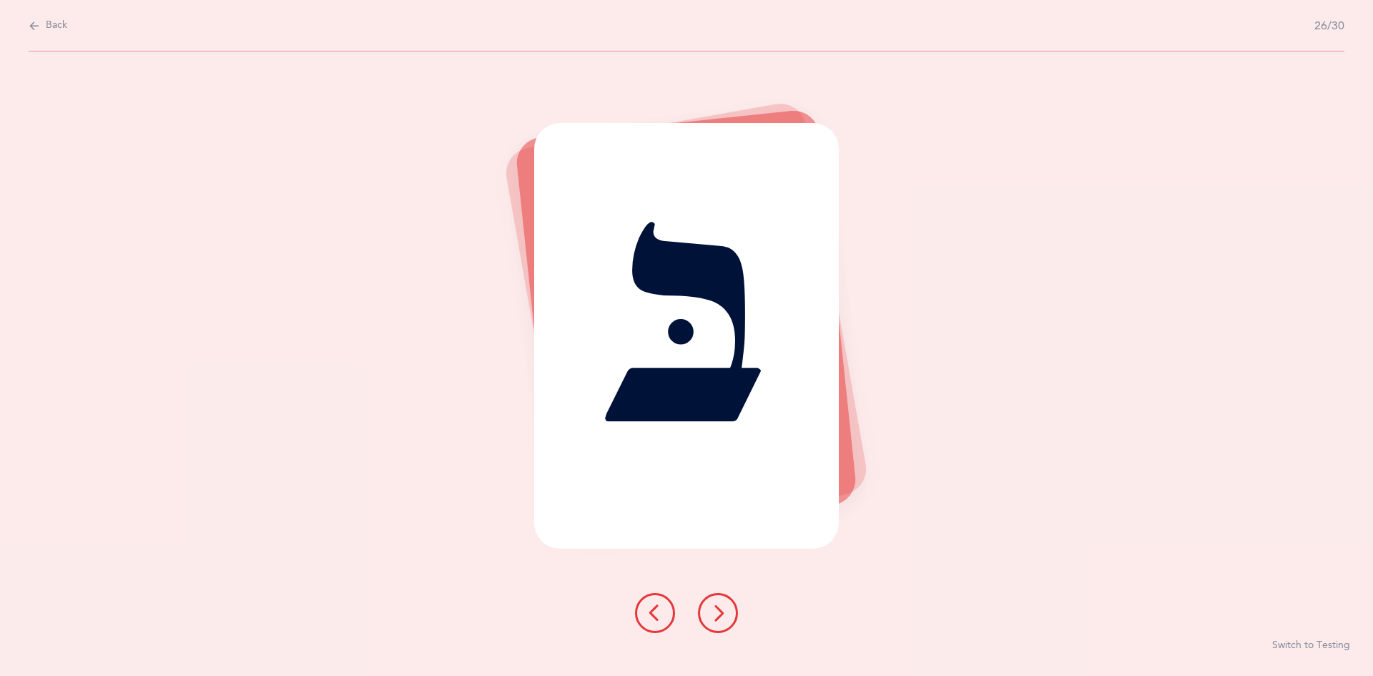
click at [721, 617] on icon at bounding box center [718, 612] width 17 height 17
click at [720, 610] on icon at bounding box center [718, 612] width 17 height 17
click at [718, 613] on icon at bounding box center [718, 612] width 17 height 17
click at [717, 609] on icon at bounding box center [718, 612] width 17 height 17
click at [722, 616] on icon at bounding box center [718, 612] width 17 height 17
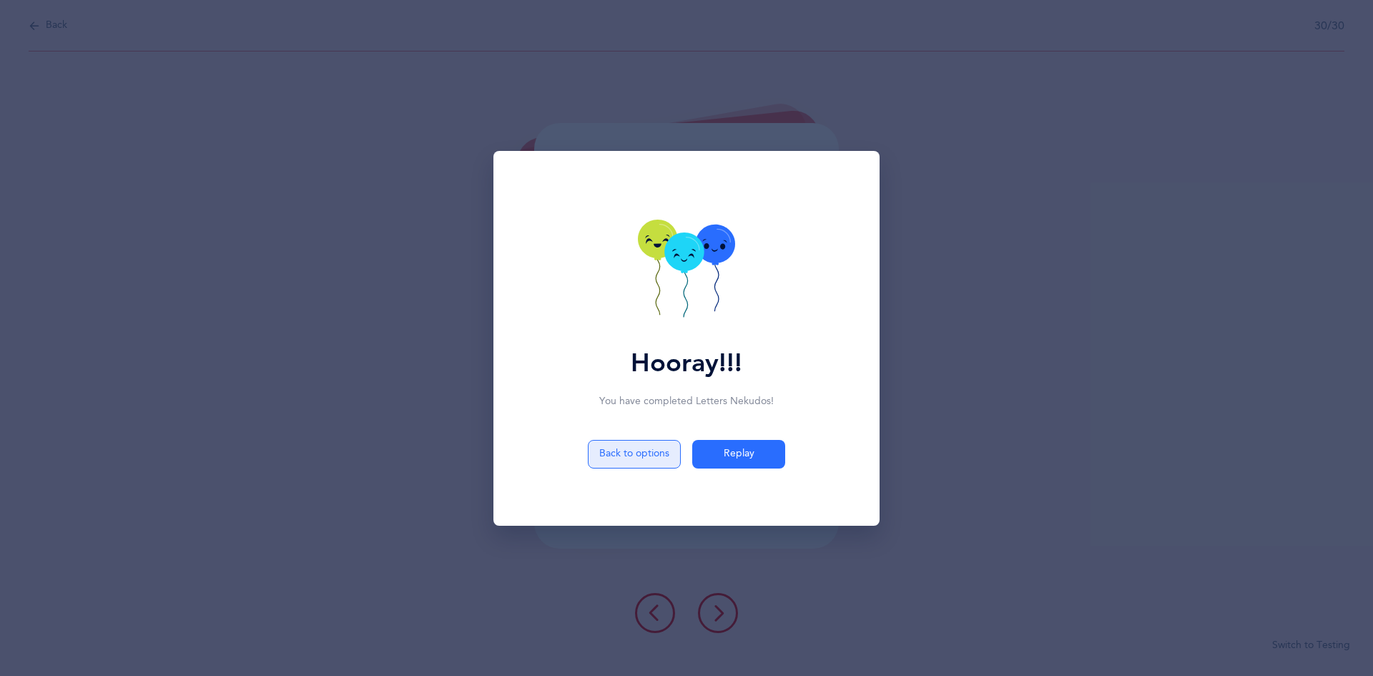
click at [633, 443] on button "Back to options" at bounding box center [634, 454] width 93 height 29
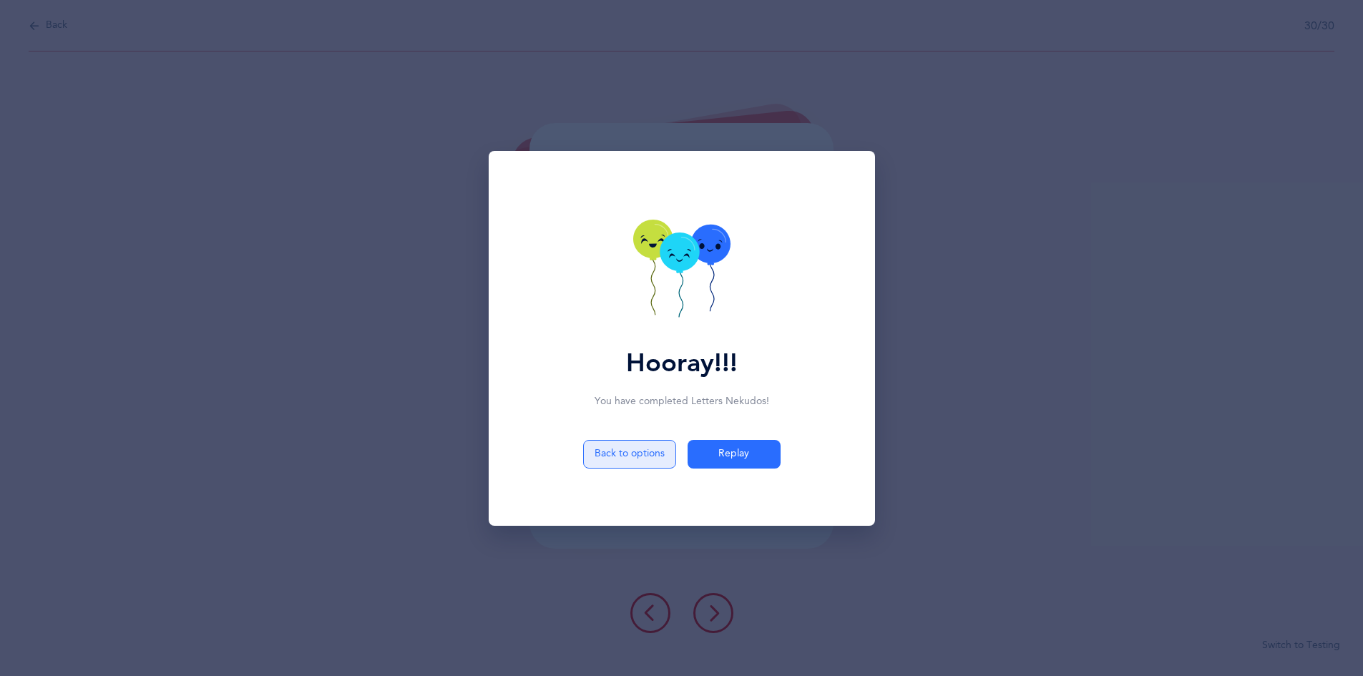
select select "81"
select select "single"
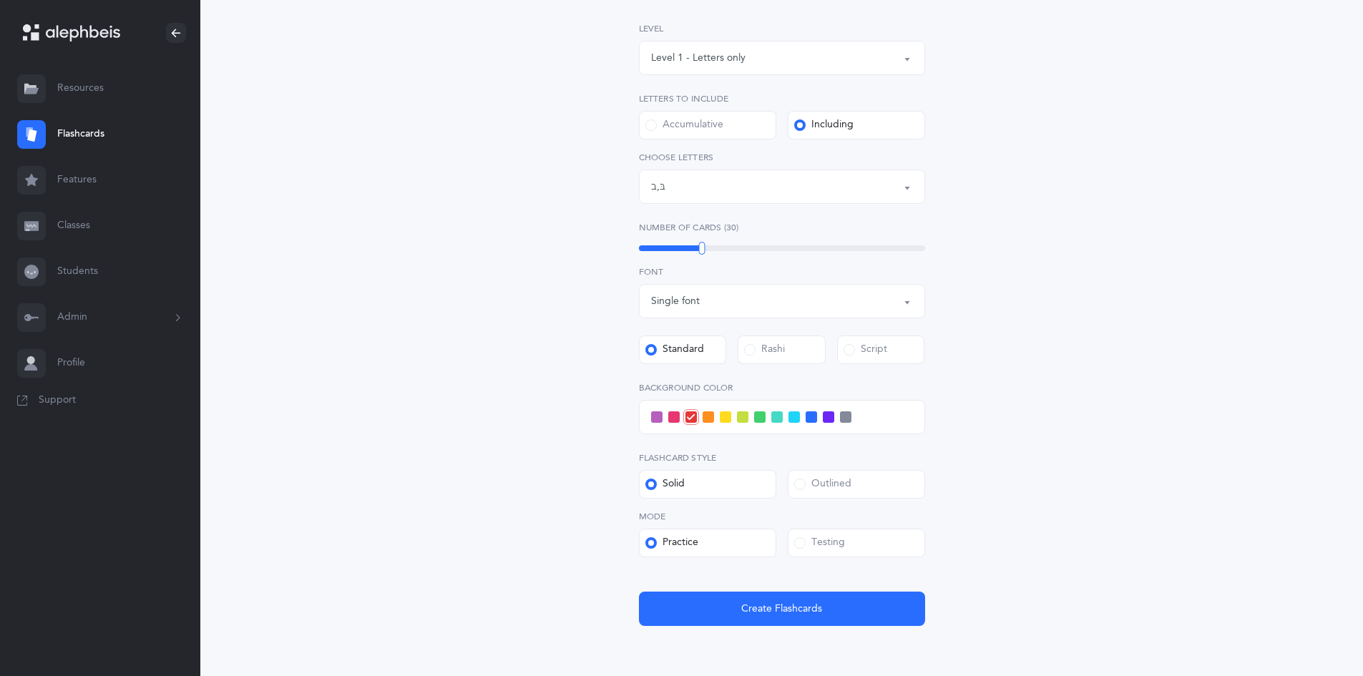
scroll to position [217, 0]
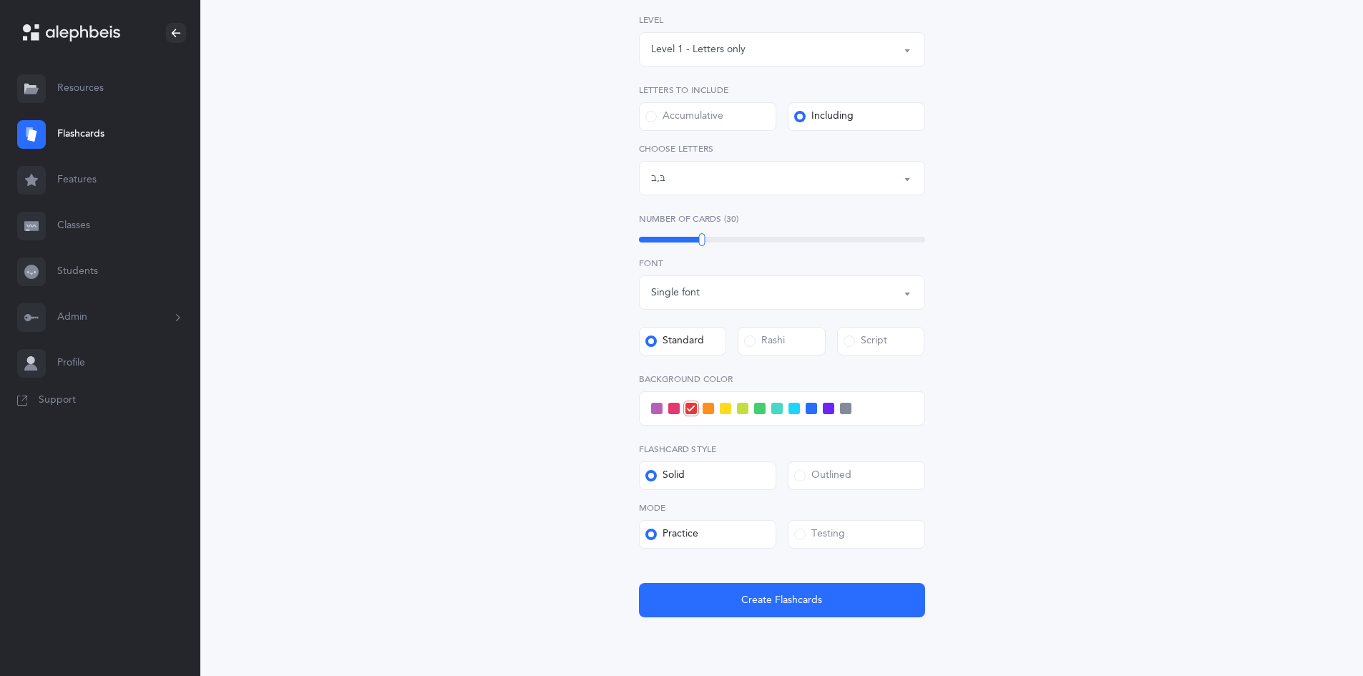
click at [774, 408] on span at bounding box center [776, 408] width 11 height 11
click at [0, 0] on input "checkbox" at bounding box center [0, 0] width 0 height 0
click at [771, 602] on span "Create Flashcards" at bounding box center [781, 600] width 81 height 15
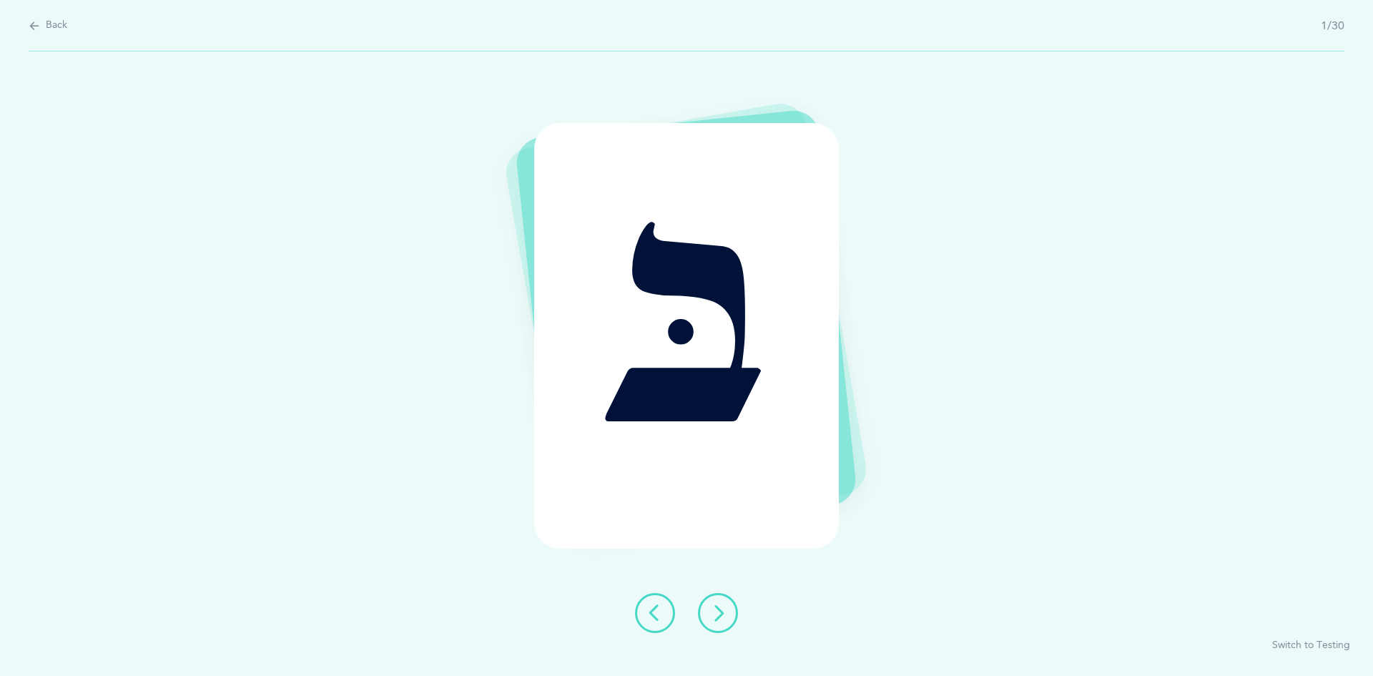
click at [722, 612] on icon at bounding box center [718, 612] width 17 height 17
click at [720, 614] on icon at bounding box center [718, 612] width 17 height 17
click at [717, 600] on button at bounding box center [718, 613] width 40 height 40
click at [715, 605] on icon at bounding box center [718, 612] width 17 height 17
click at [715, 614] on icon at bounding box center [718, 612] width 17 height 17
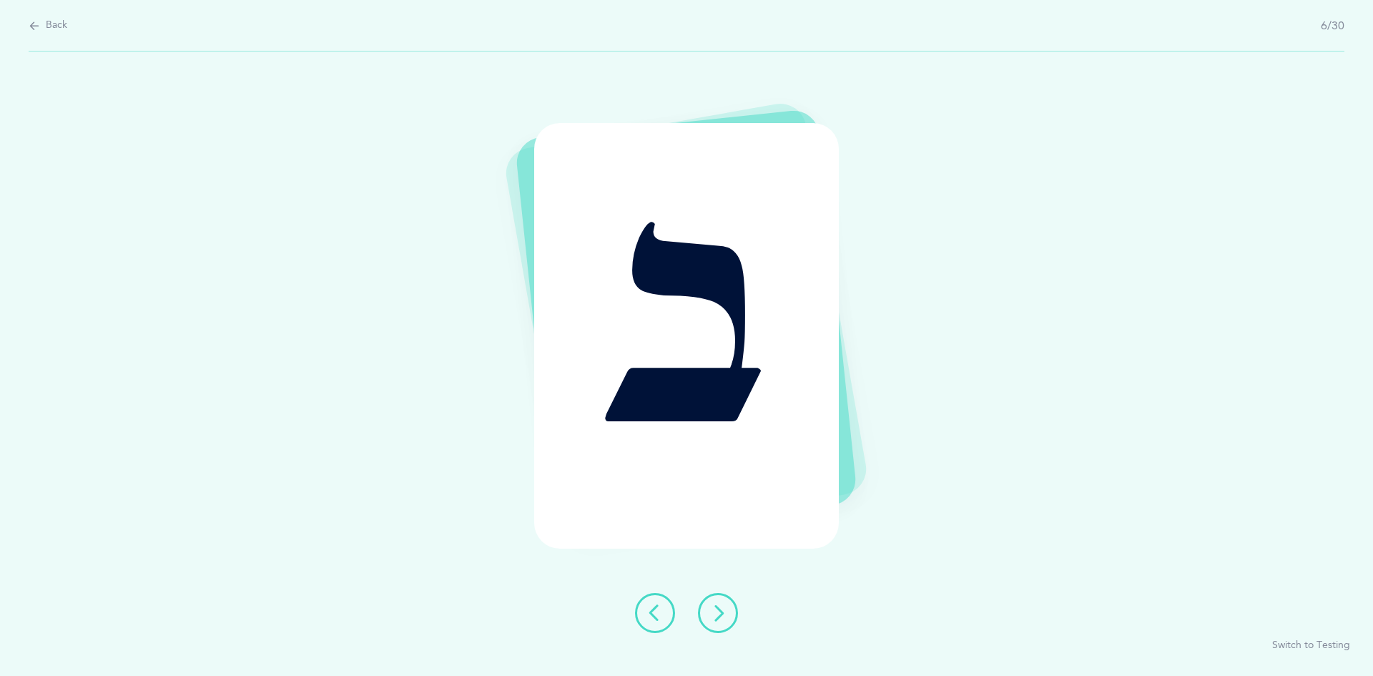
click at [719, 617] on icon at bounding box center [718, 612] width 17 height 17
click at [715, 616] on icon at bounding box center [718, 612] width 17 height 17
click at [713, 612] on icon at bounding box center [718, 612] width 17 height 17
click at [712, 607] on icon at bounding box center [718, 612] width 17 height 17
click at [712, 613] on icon at bounding box center [718, 612] width 17 height 17
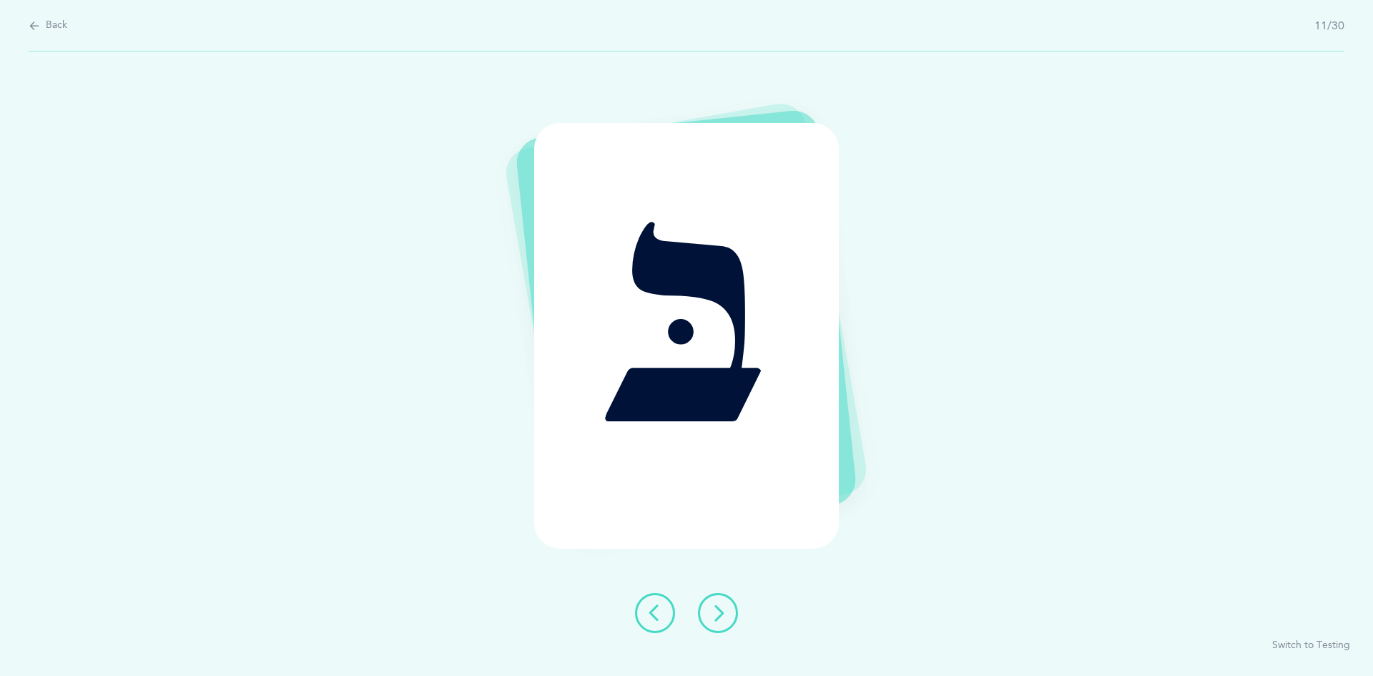
click at [715, 609] on icon at bounding box center [718, 612] width 17 height 17
click at [714, 608] on icon at bounding box center [718, 612] width 17 height 17
click at [713, 610] on icon at bounding box center [718, 612] width 17 height 17
click at [717, 606] on icon at bounding box center [718, 612] width 17 height 17
click at [718, 612] on icon at bounding box center [718, 612] width 17 height 17
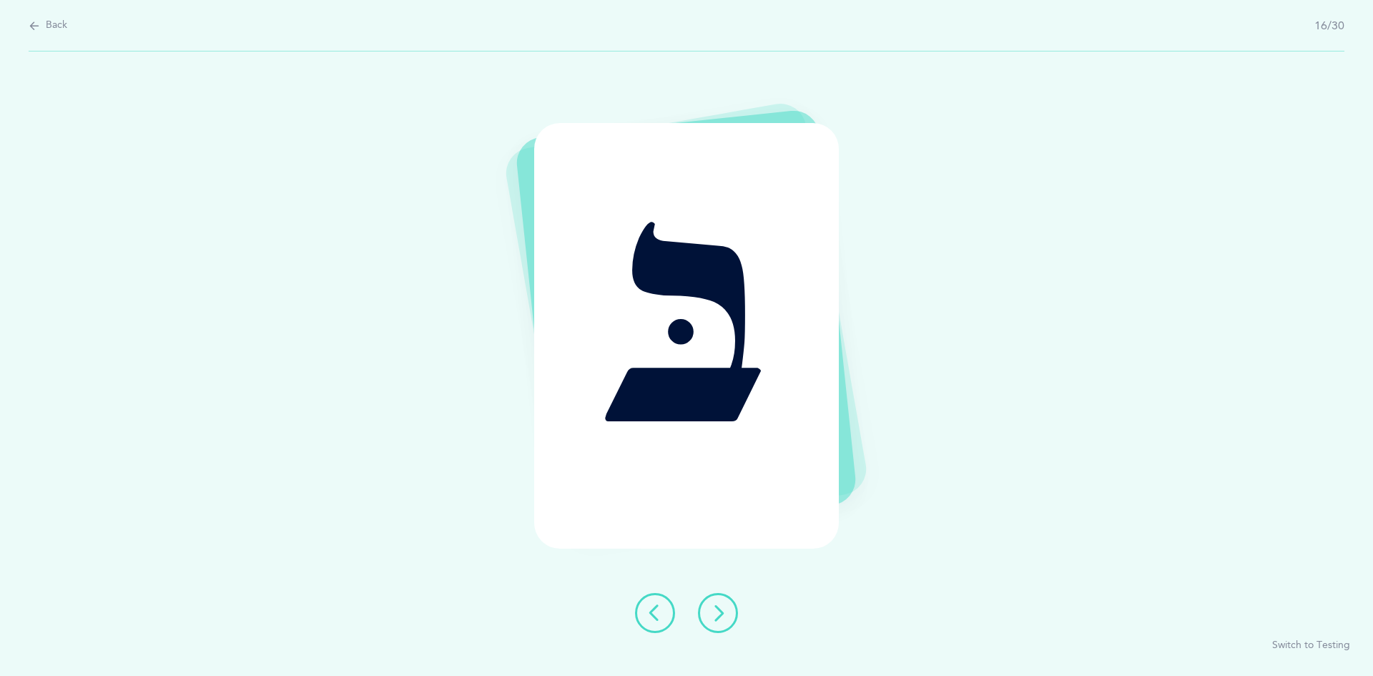
click at [717, 610] on icon at bounding box center [718, 612] width 17 height 17
click at [716, 613] on icon at bounding box center [718, 612] width 17 height 17
click at [718, 610] on icon at bounding box center [718, 612] width 17 height 17
click at [715, 607] on icon at bounding box center [718, 612] width 17 height 17
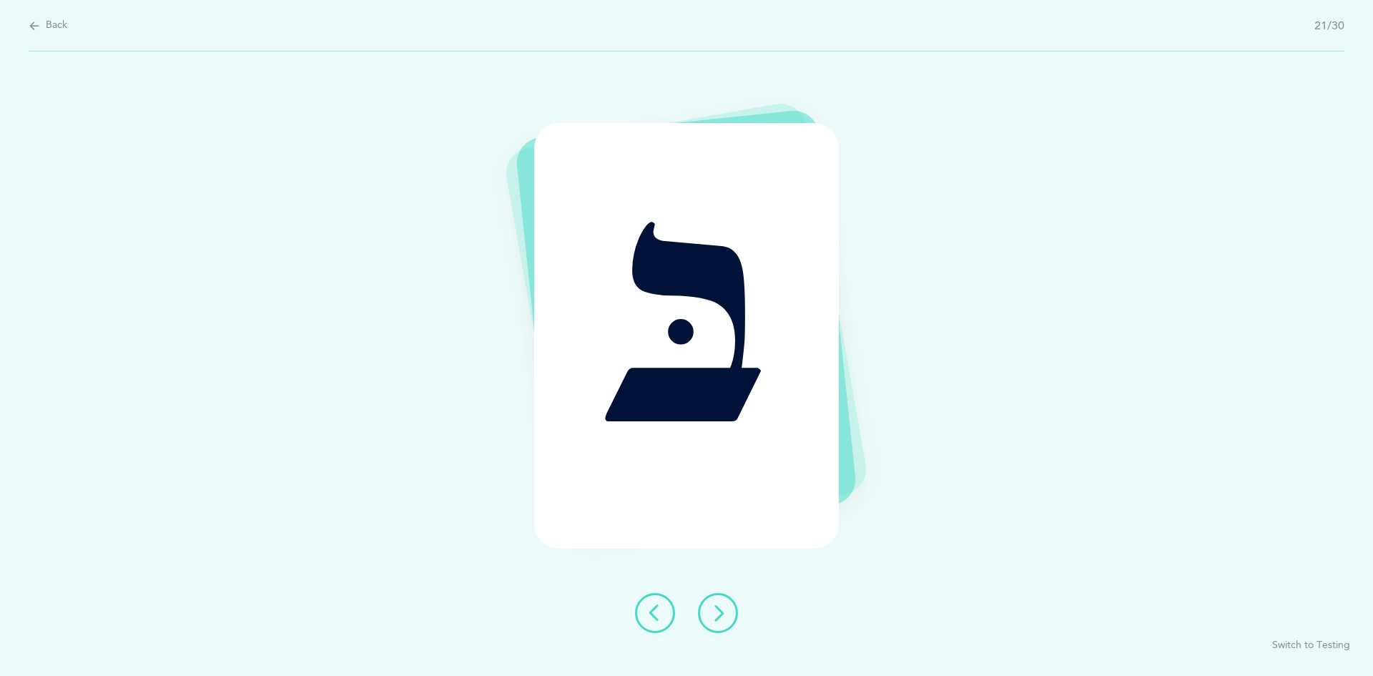
click at [717, 603] on button at bounding box center [718, 613] width 40 height 40
click at [726, 621] on icon at bounding box center [718, 612] width 17 height 17
click at [727, 620] on button at bounding box center [718, 613] width 40 height 40
click at [732, 619] on button at bounding box center [718, 613] width 40 height 40
click at [721, 614] on icon at bounding box center [718, 612] width 17 height 17
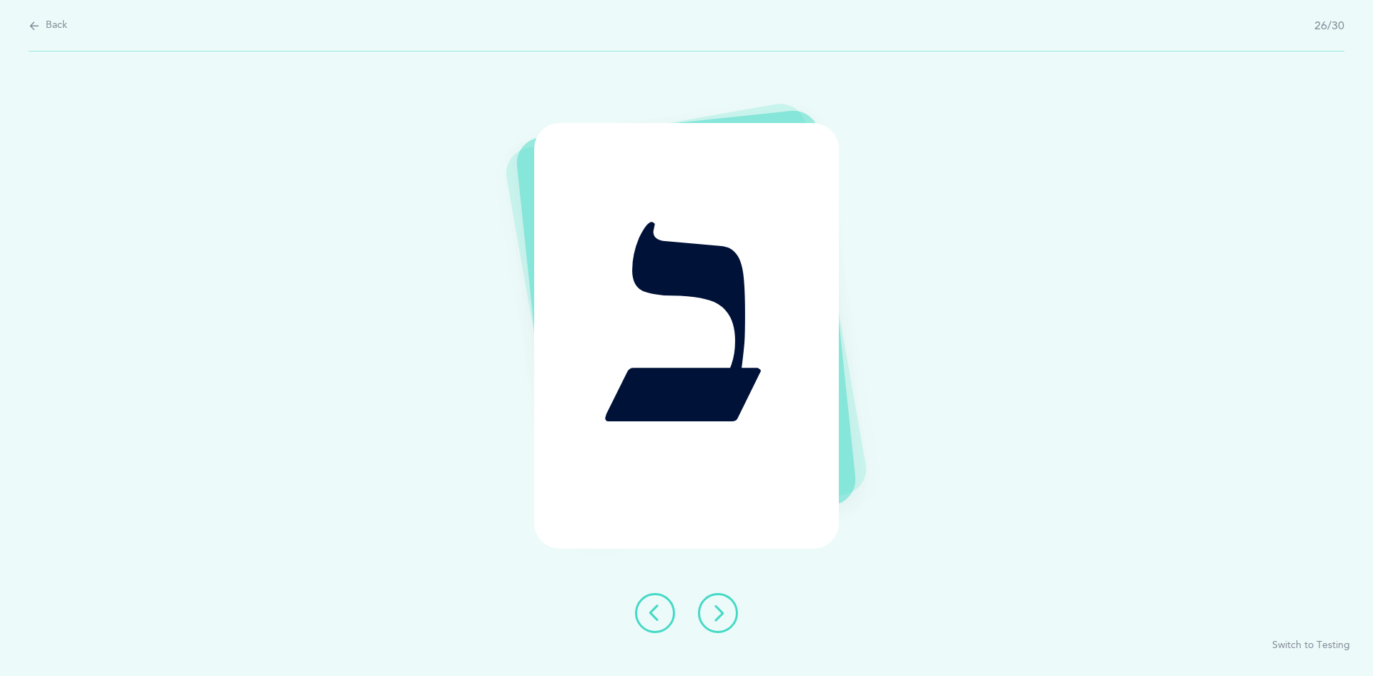
click at [721, 612] on icon at bounding box center [718, 612] width 17 height 17
click at [727, 627] on button at bounding box center [718, 613] width 40 height 40
click at [722, 612] on icon at bounding box center [718, 612] width 17 height 17
click at [717, 610] on icon at bounding box center [718, 612] width 17 height 17
click at [715, 609] on icon at bounding box center [718, 612] width 17 height 17
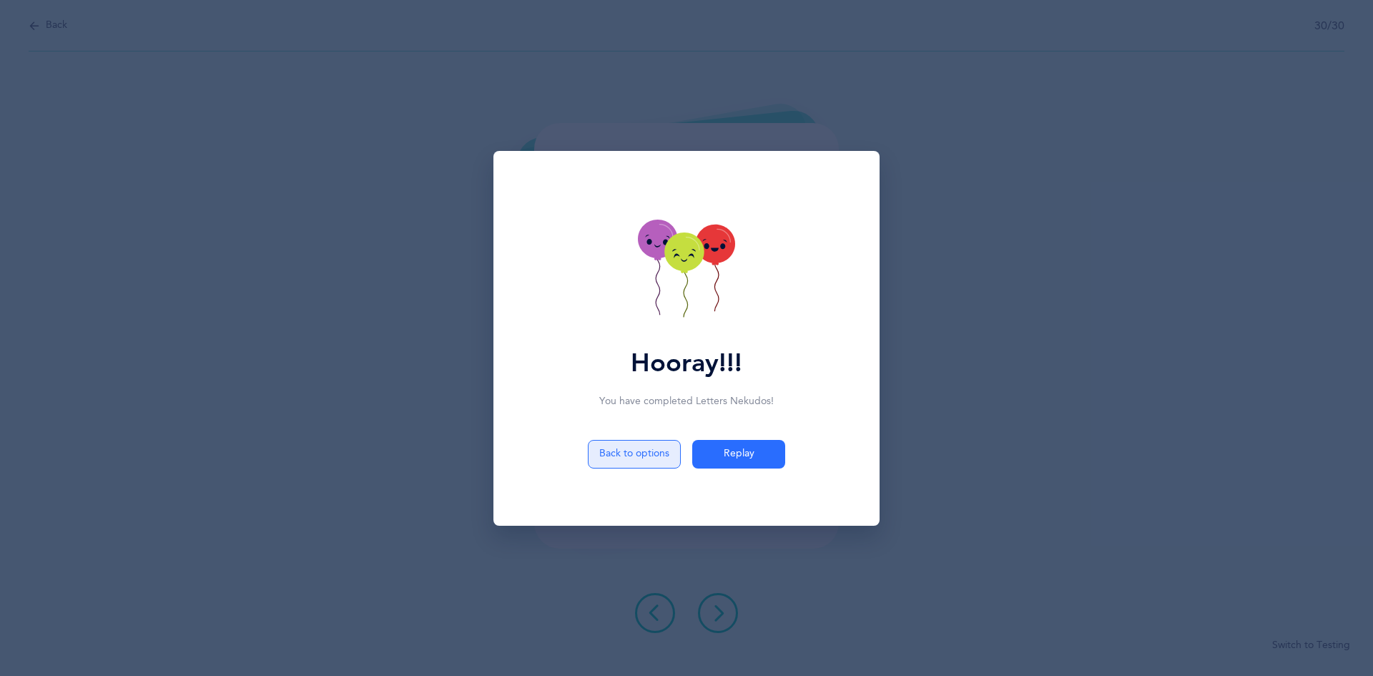
click at [629, 456] on button "Back to options" at bounding box center [634, 454] width 93 height 29
select select "81"
select select "single"
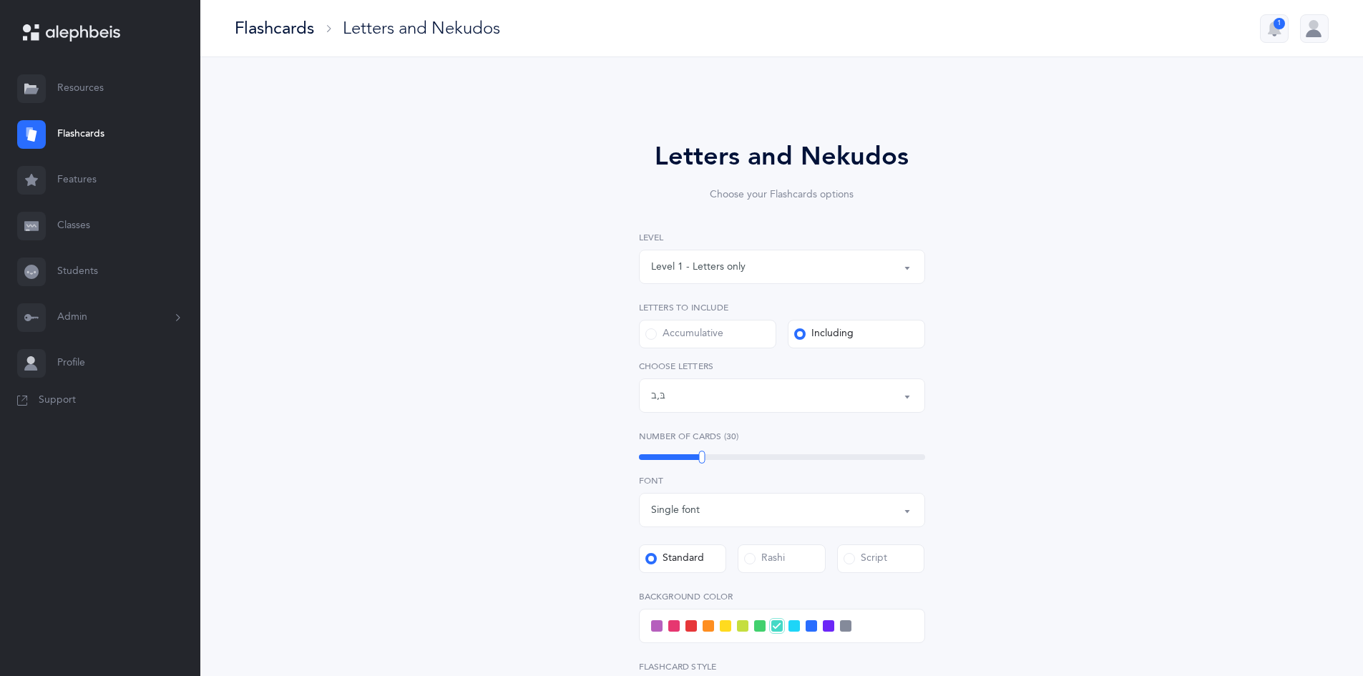
scroll to position [6, 0]
